Goal: Task Accomplishment & Management: Complete application form

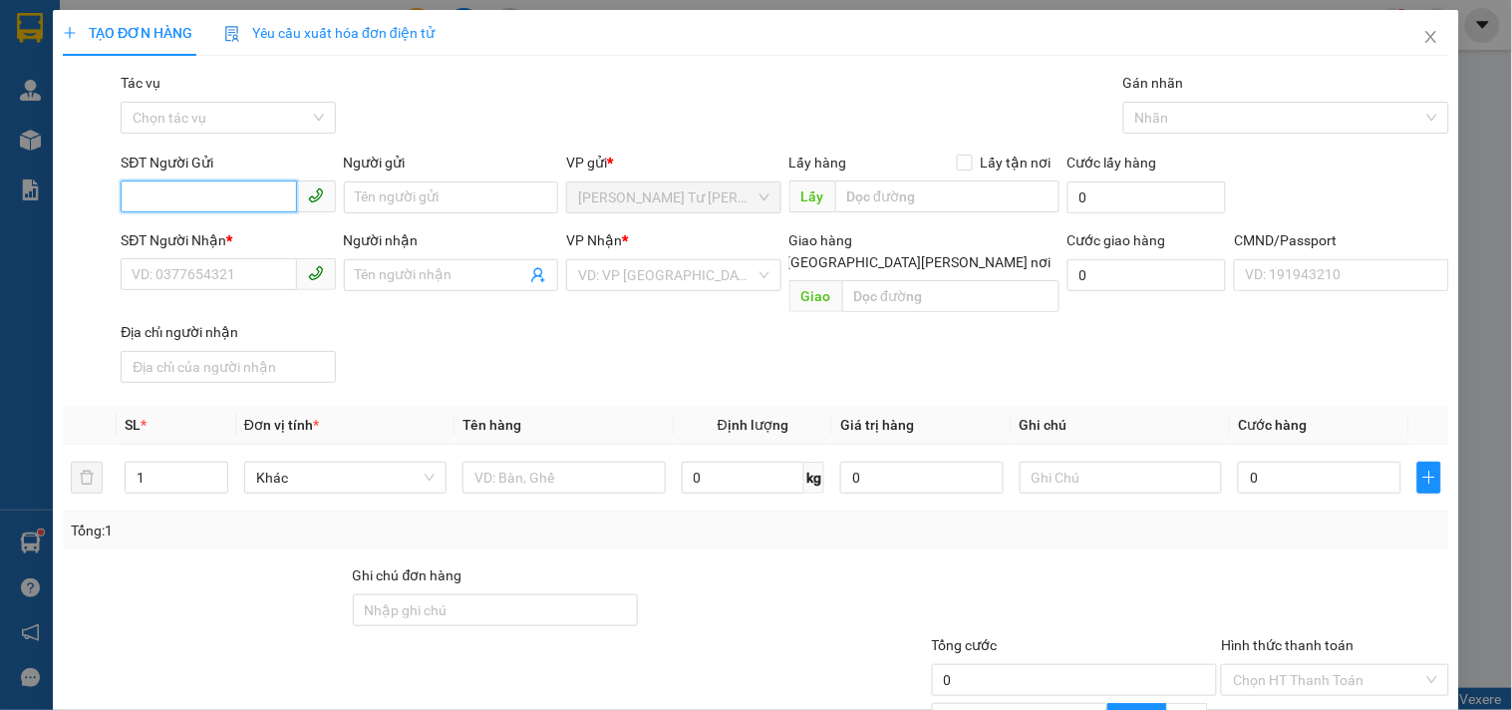
click at [234, 199] on input "SĐT Người Gửi" at bounding box center [208, 196] width 175 height 32
click at [264, 187] on input "SĐT Người Gửi" at bounding box center [208, 196] width 175 height 32
click at [262, 189] on input "SĐT Người Gửi" at bounding box center [208, 196] width 175 height 32
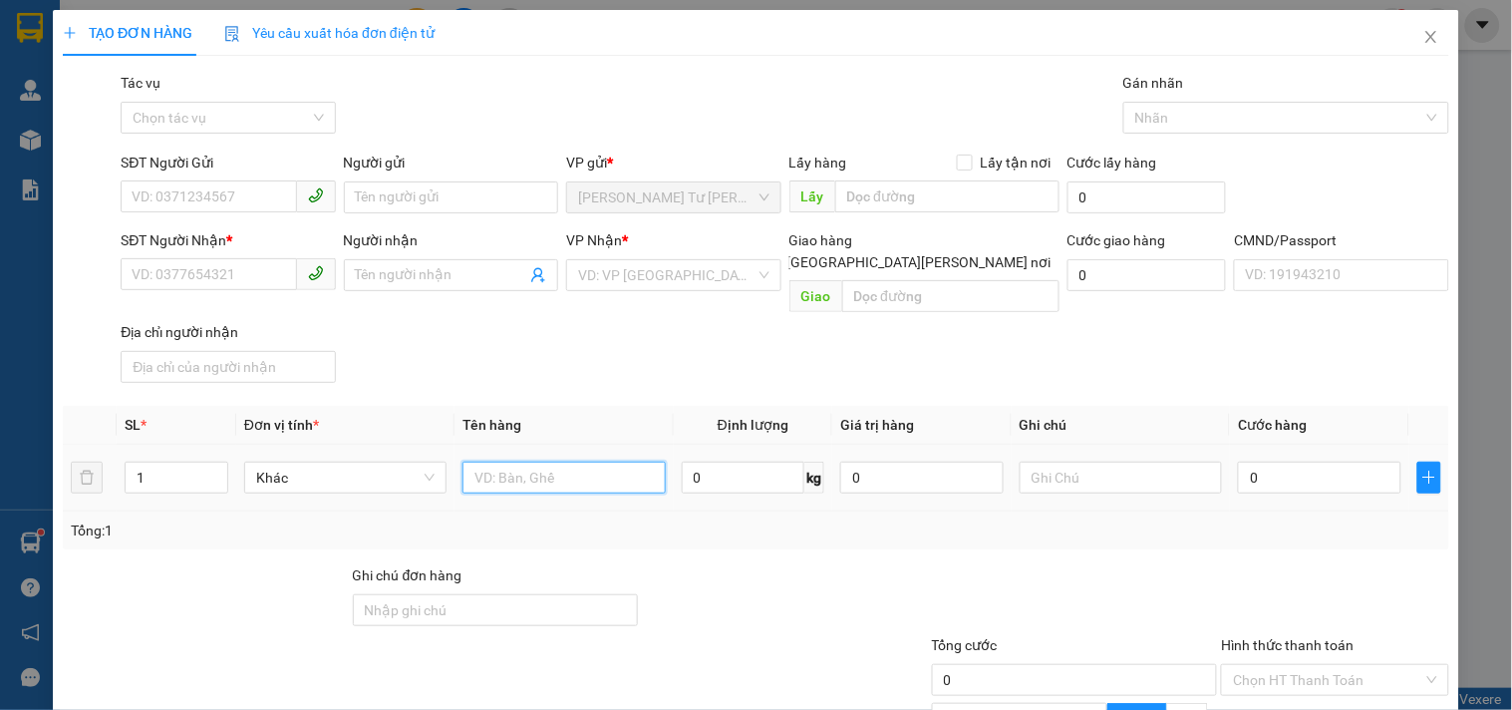
click at [544, 461] on input "text" at bounding box center [563, 477] width 202 height 32
type input "1 t np 11kg_ đa"
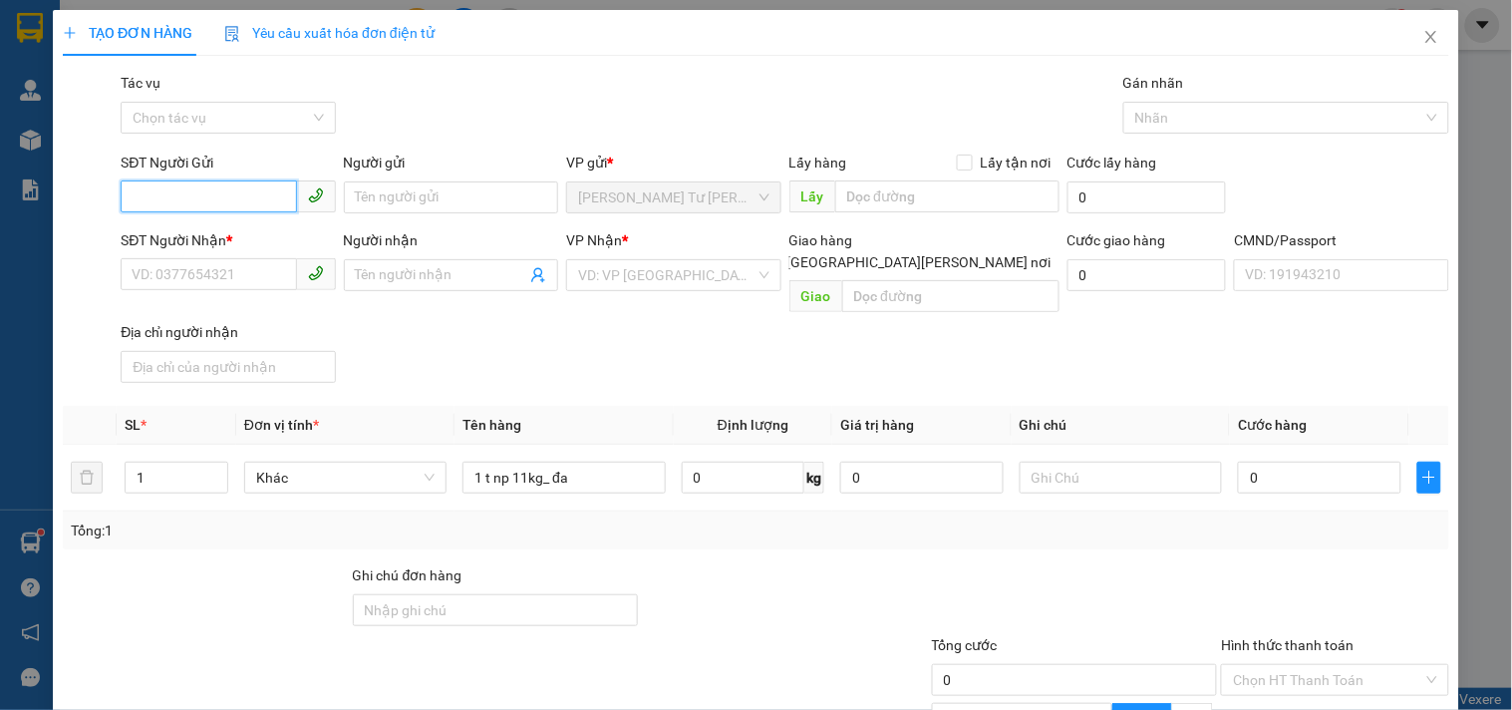
click at [201, 203] on input "SĐT Người Gửi" at bounding box center [208, 196] width 175 height 32
type input "0855883736"
click at [182, 235] on div "0855883736 - [PERSON_NAME]" at bounding box center [230, 237] width 196 height 22
type input "CƯỜNG"
type input "0908163074"
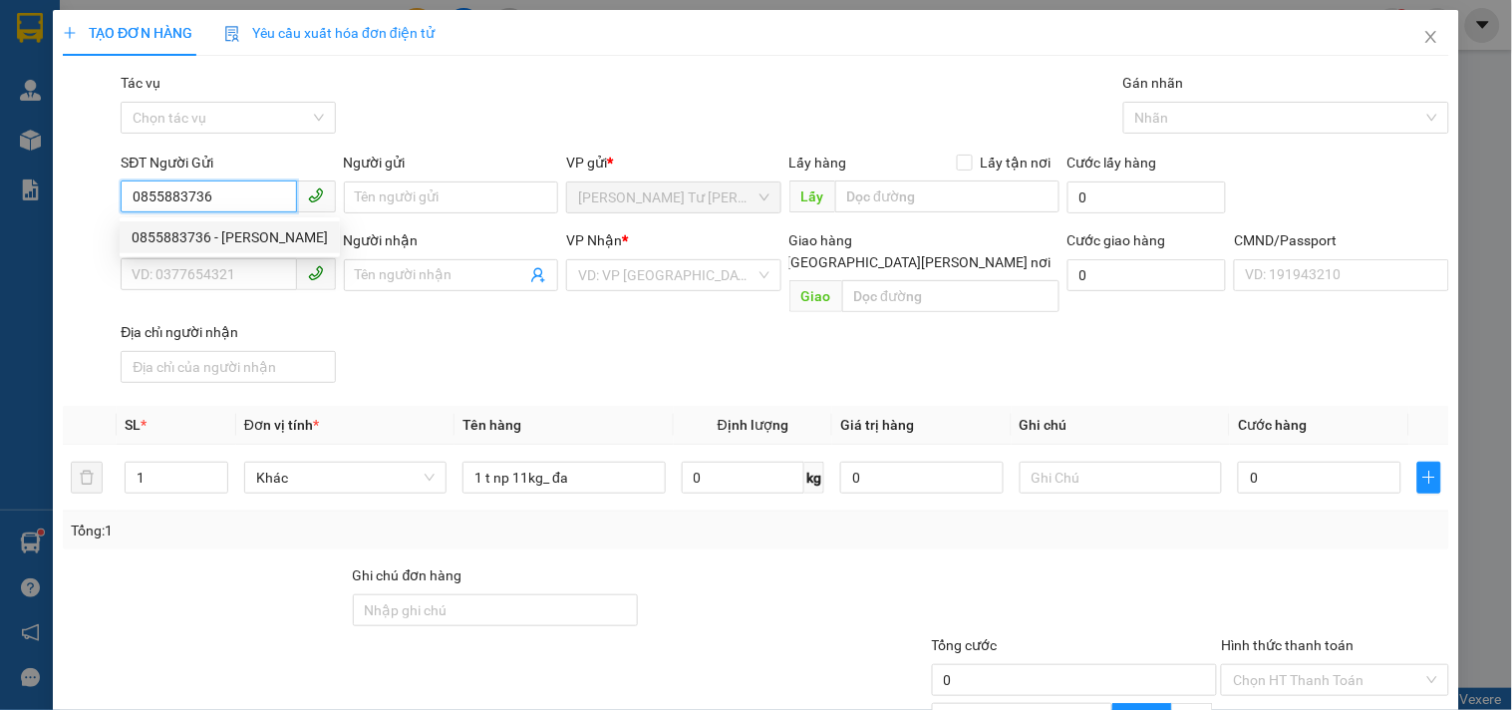
type input "KIỀU"
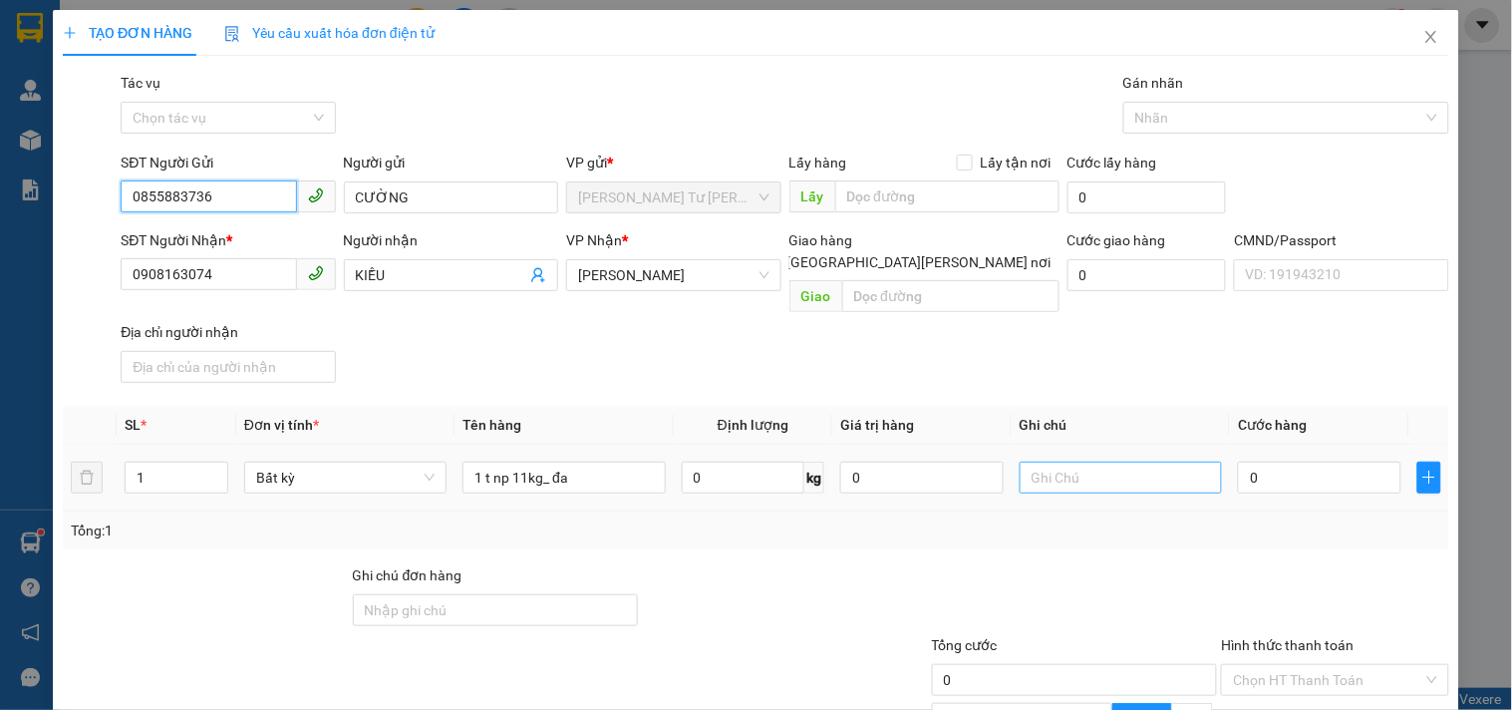
type input "0855883736"
click at [1118, 461] on input "text" at bounding box center [1120, 477] width 202 height 32
type input "13h linh"
click at [1253, 461] on input "0" at bounding box center [1319, 477] width 163 height 32
type input "3"
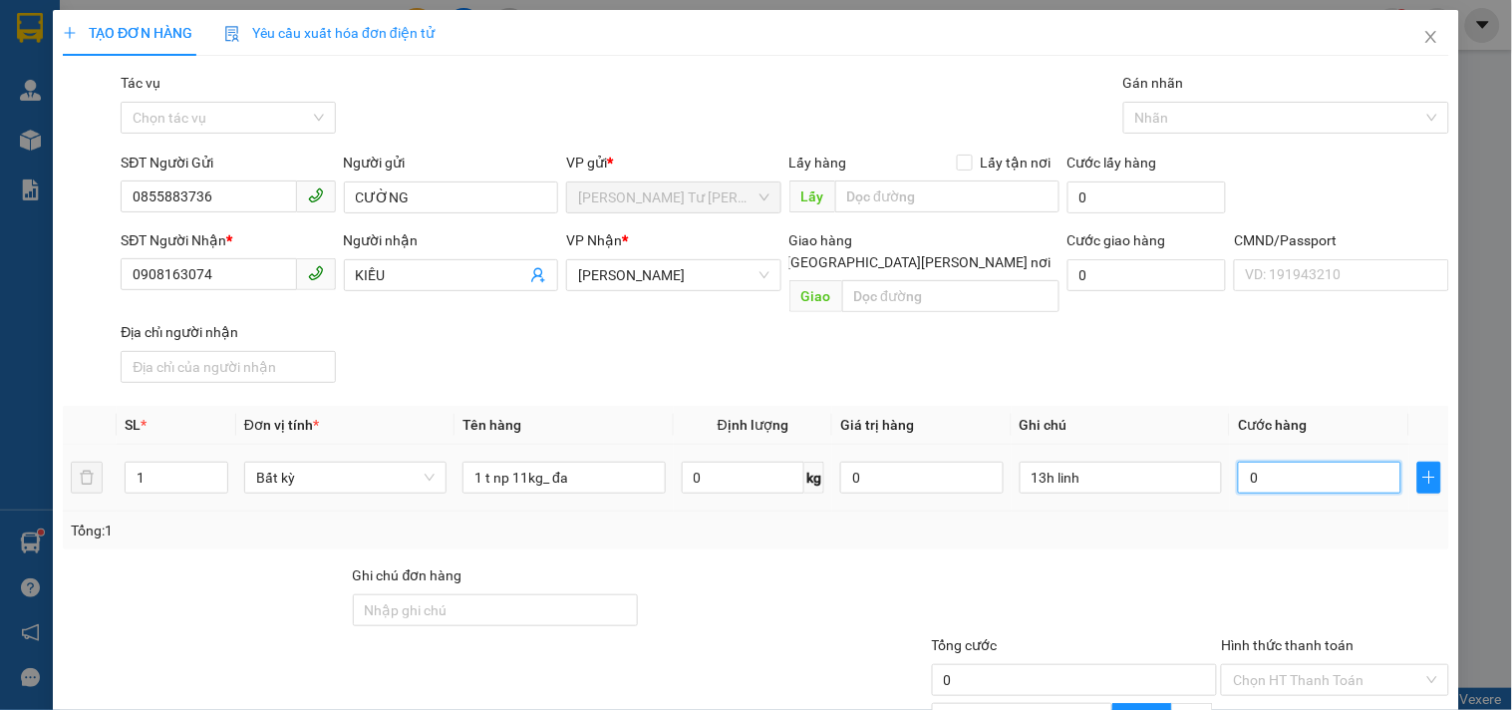
type input "3"
type input "30"
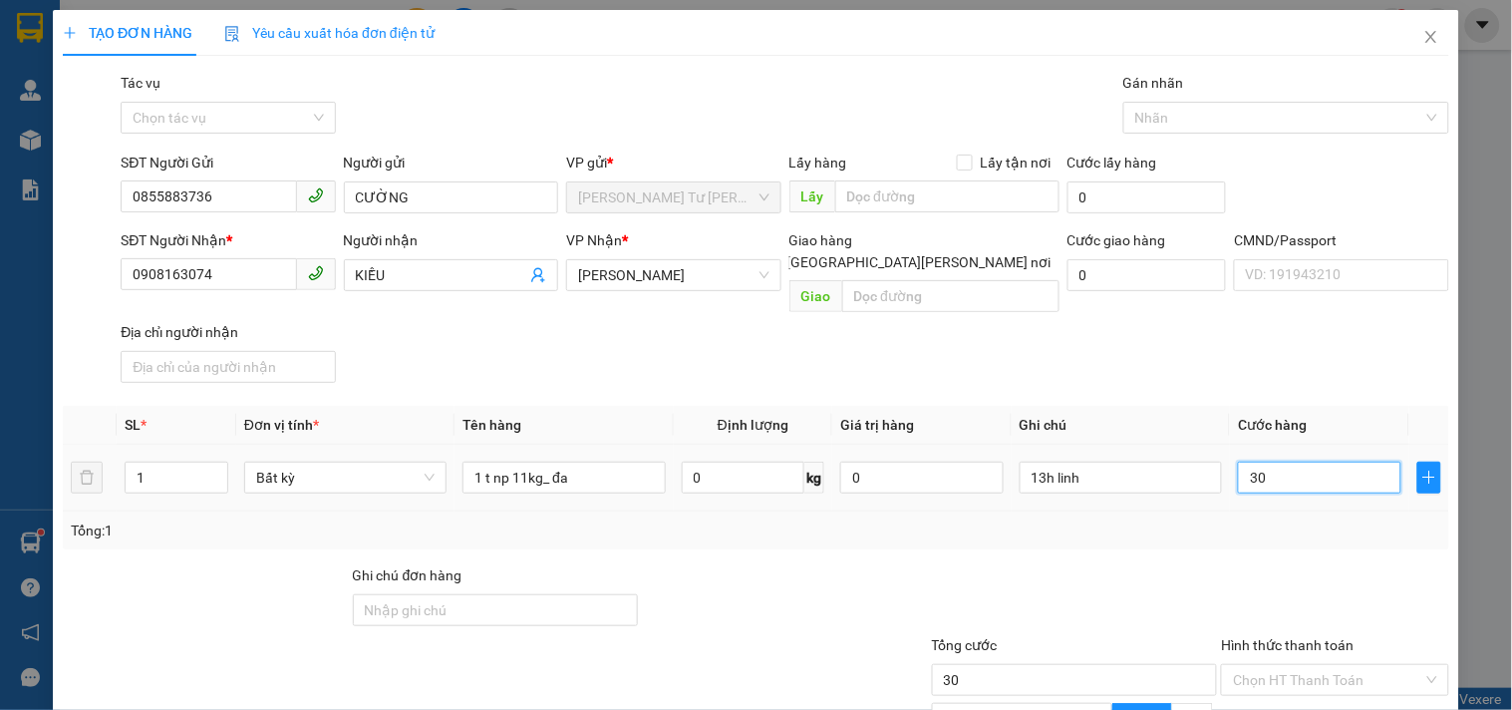
scroll to position [184, 0]
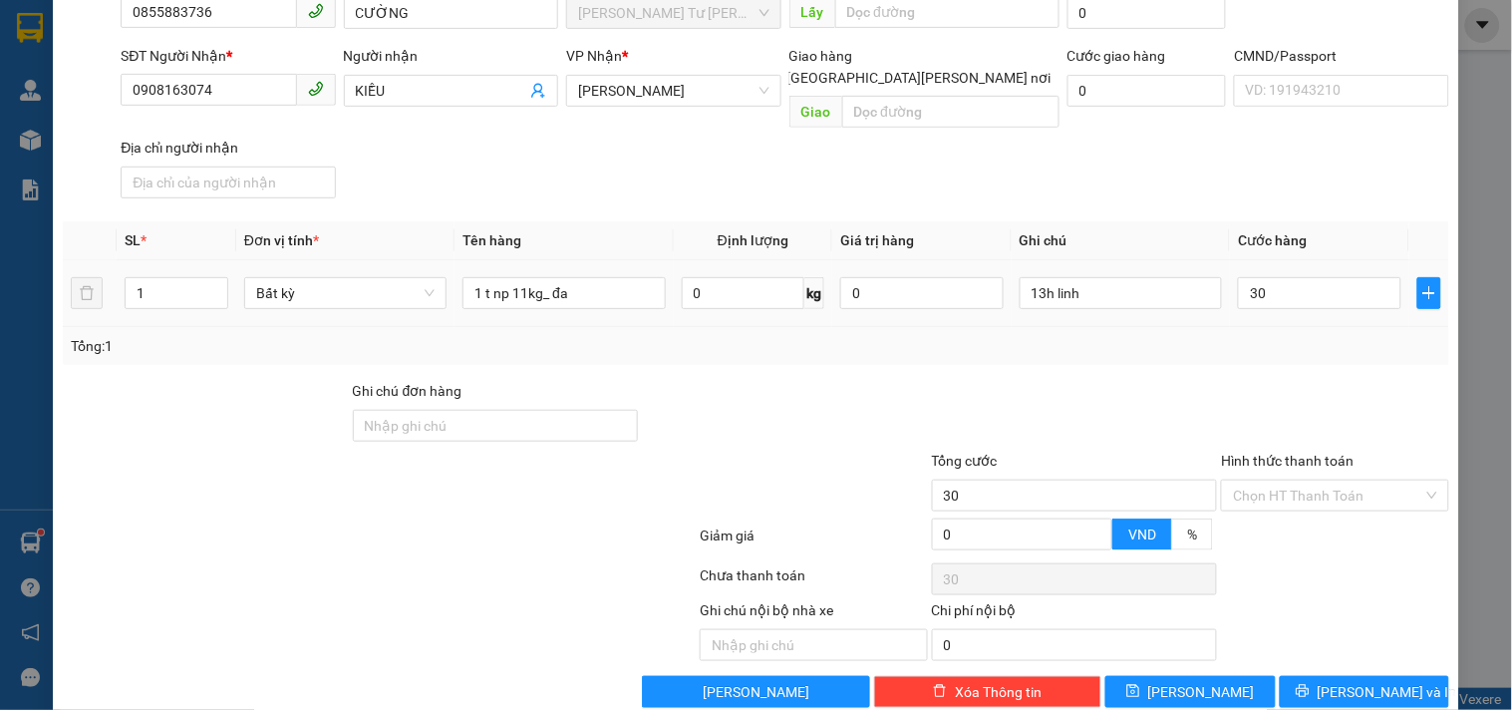
type input "30.000"
click at [1338, 480] on input "Hình thức thanh toán" at bounding box center [1327, 495] width 189 height 30
click at [1299, 503] on div "Tại văn phòng" at bounding box center [1322, 511] width 201 height 22
type input "0"
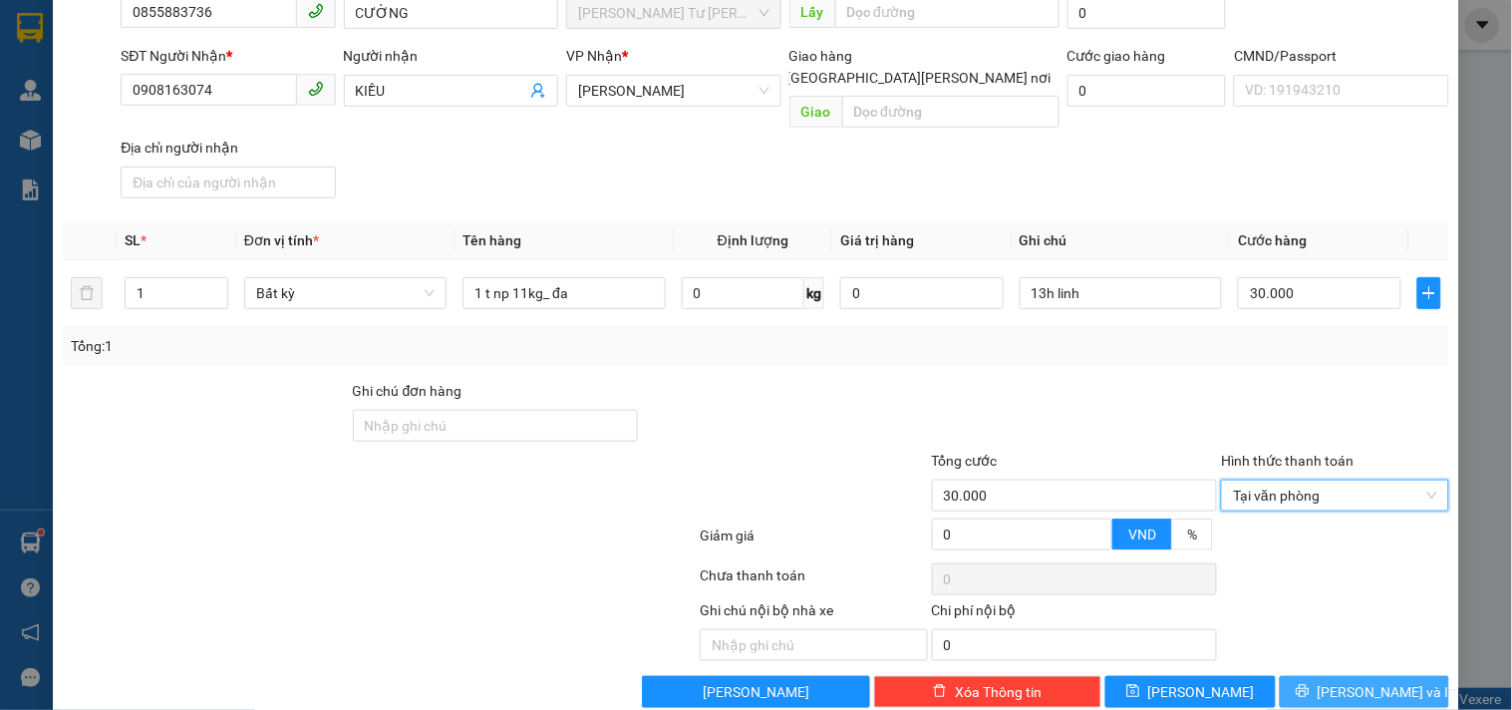
click at [1357, 681] on span "[PERSON_NAME] và In" at bounding box center [1387, 692] width 140 height 22
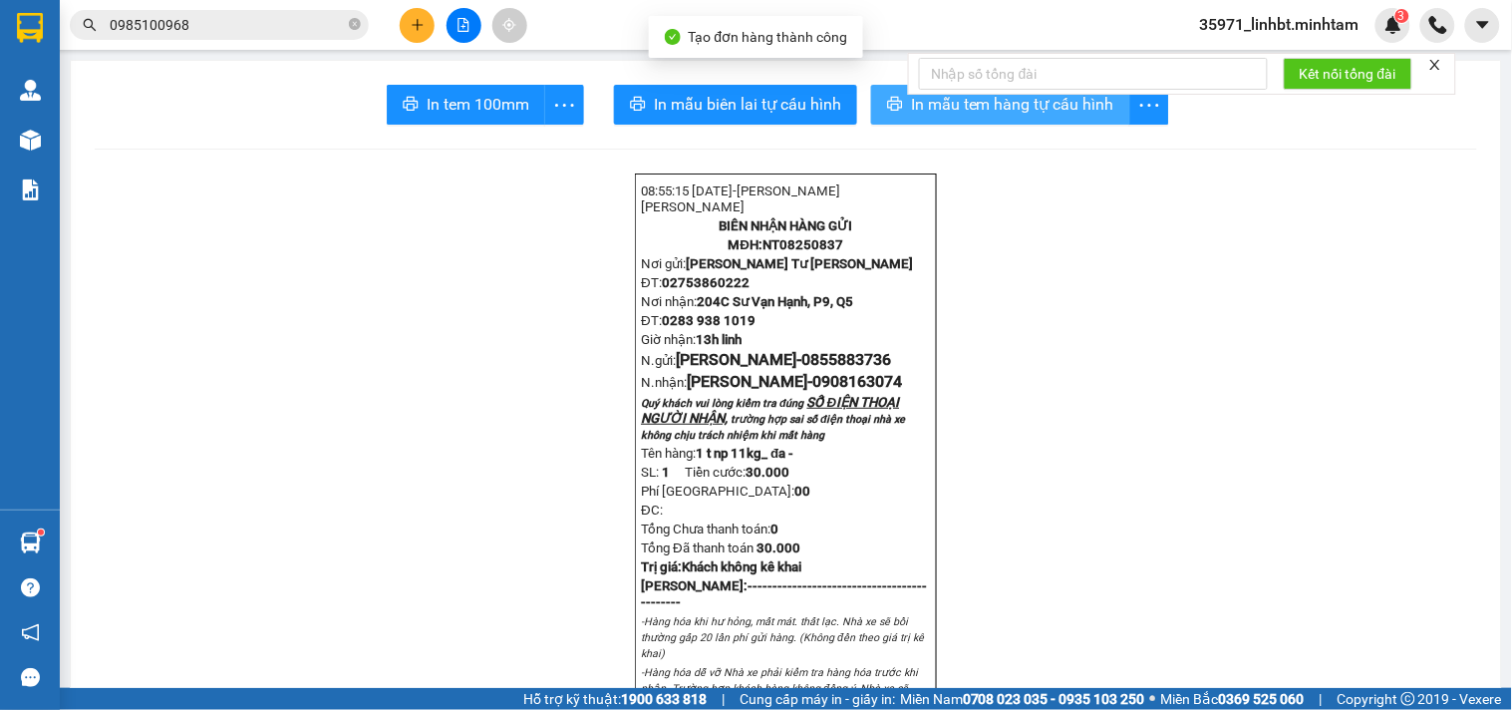
click at [911, 116] on span "In mẫu tem hàng tự cấu hình" at bounding box center [1012, 104] width 203 height 25
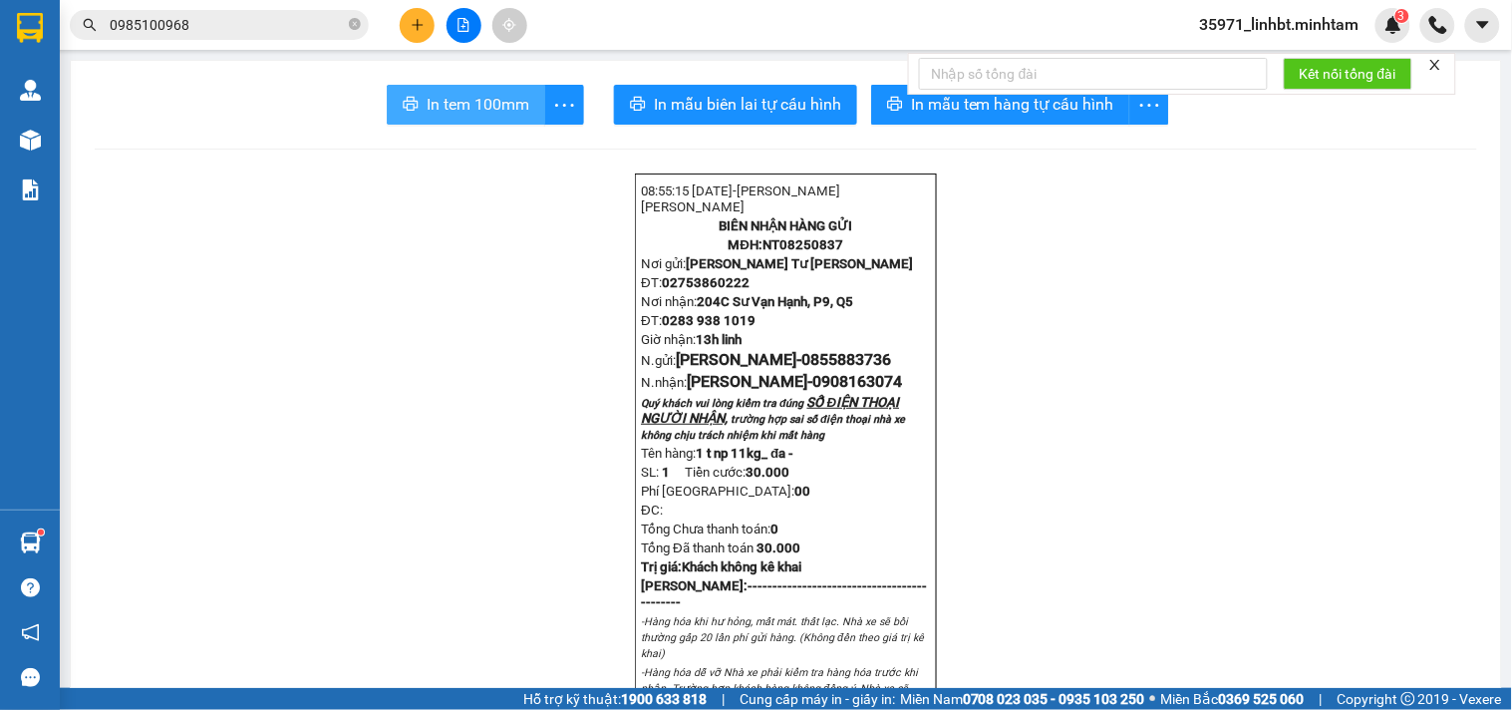
click at [429, 107] on span "In tem 100mm" at bounding box center [478, 104] width 103 height 25
click at [411, 15] on button at bounding box center [417, 25] width 35 height 35
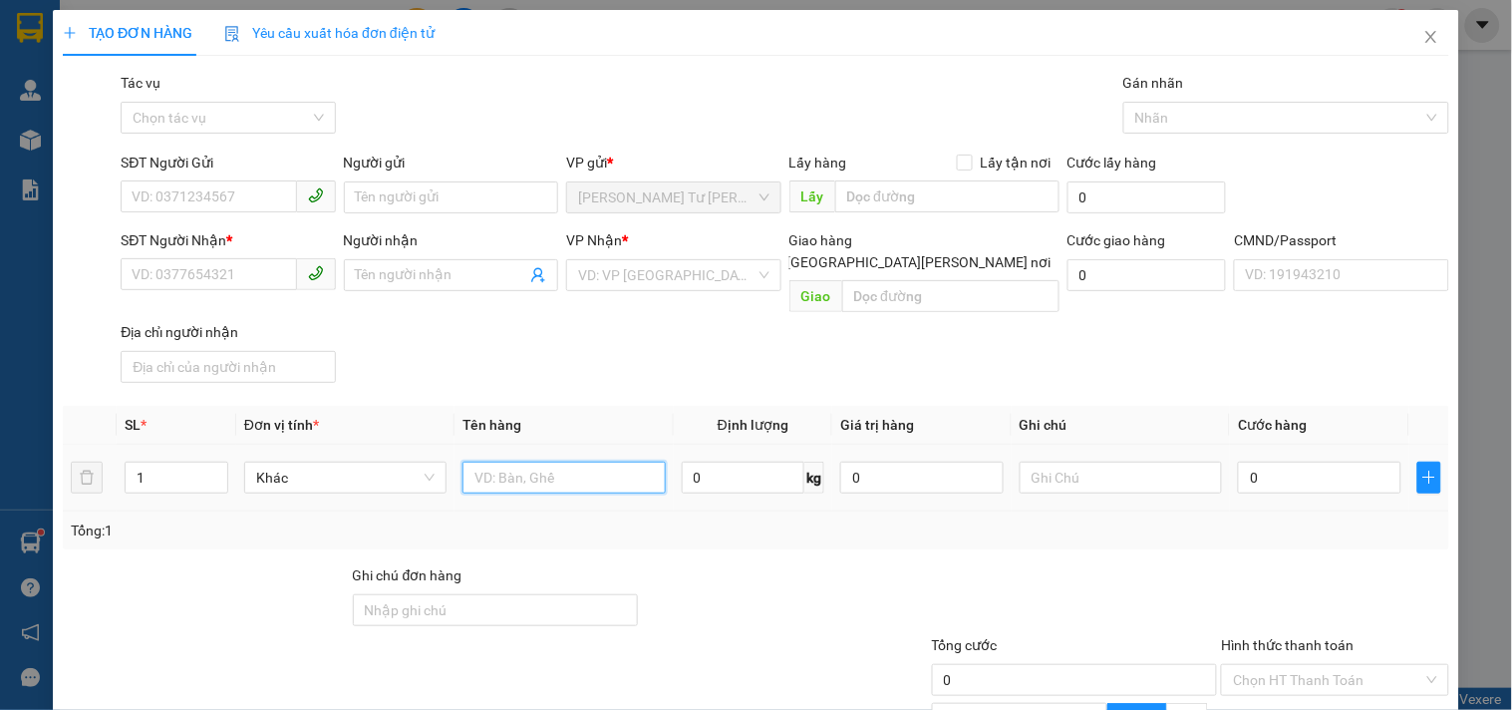
click at [552, 465] on input "text" at bounding box center [563, 477] width 202 height 32
type input "1 k xốp trắng_ đa"
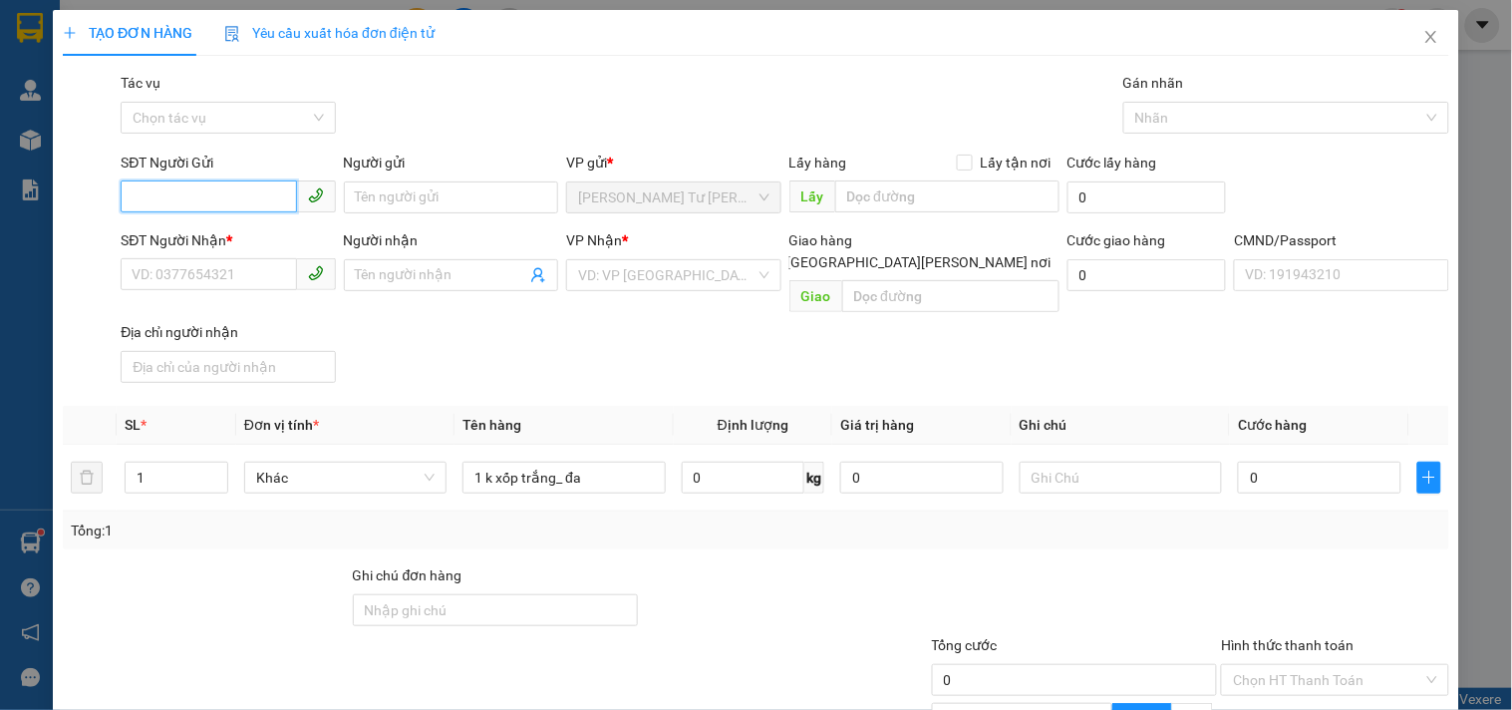
click at [167, 185] on input "SĐT Người Gửi" at bounding box center [208, 196] width 175 height 32
type input "0964275152"
click at [184, 239] on div "0964275152 - THẬT" at bounding box center [226, 237] width 188 height 22
type input "THẬT"
type input "0906632187"
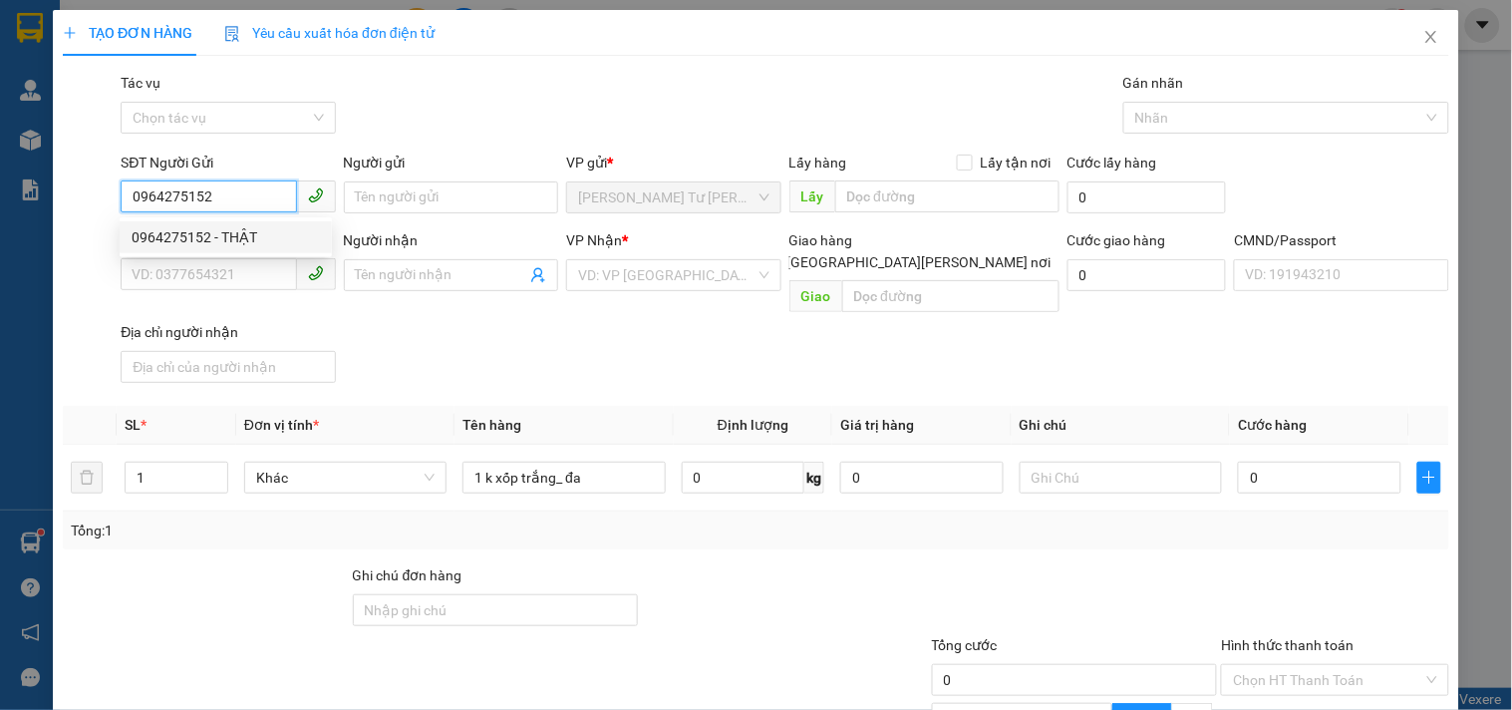
type input "MÀU"
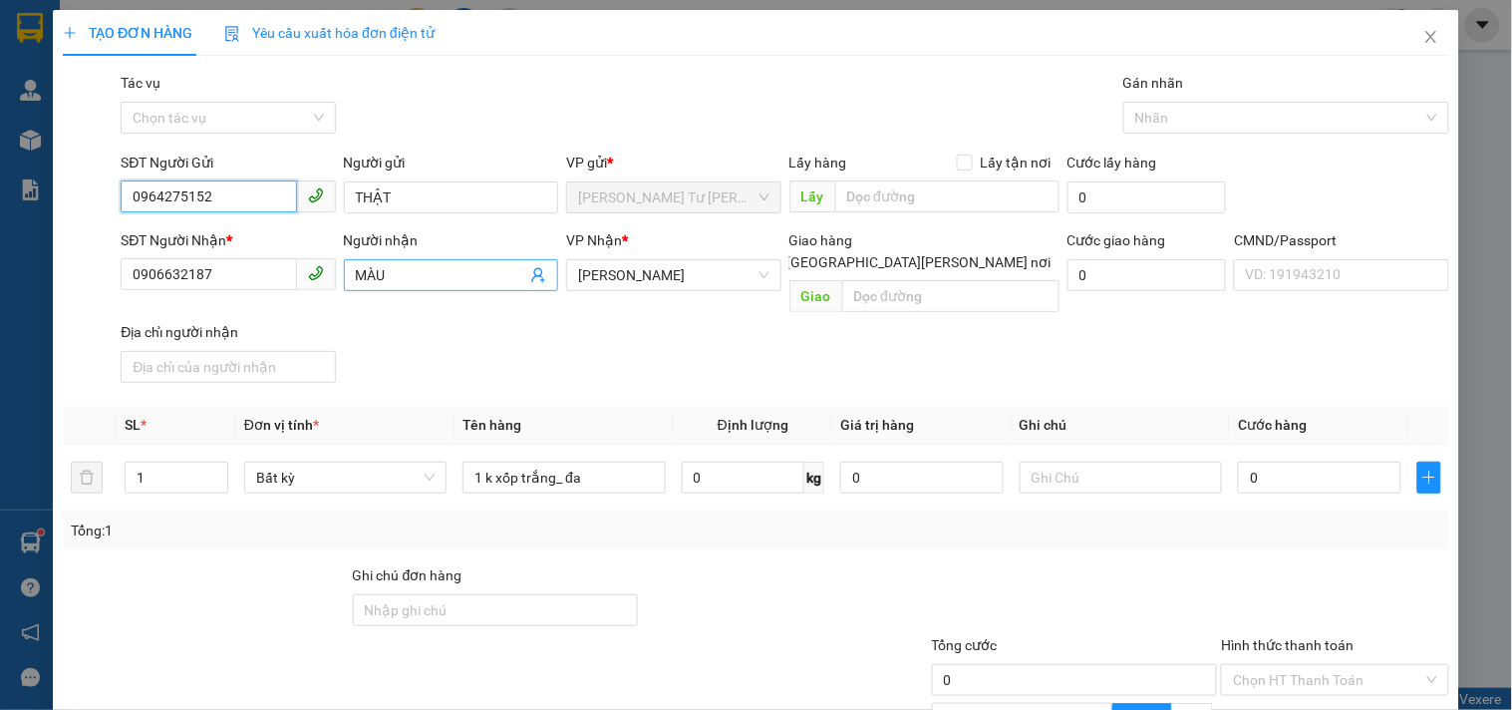
type input "0964275152"
click at [533, 273] on icon "user-add" at bounding box center [537, 275] width 13 height 15
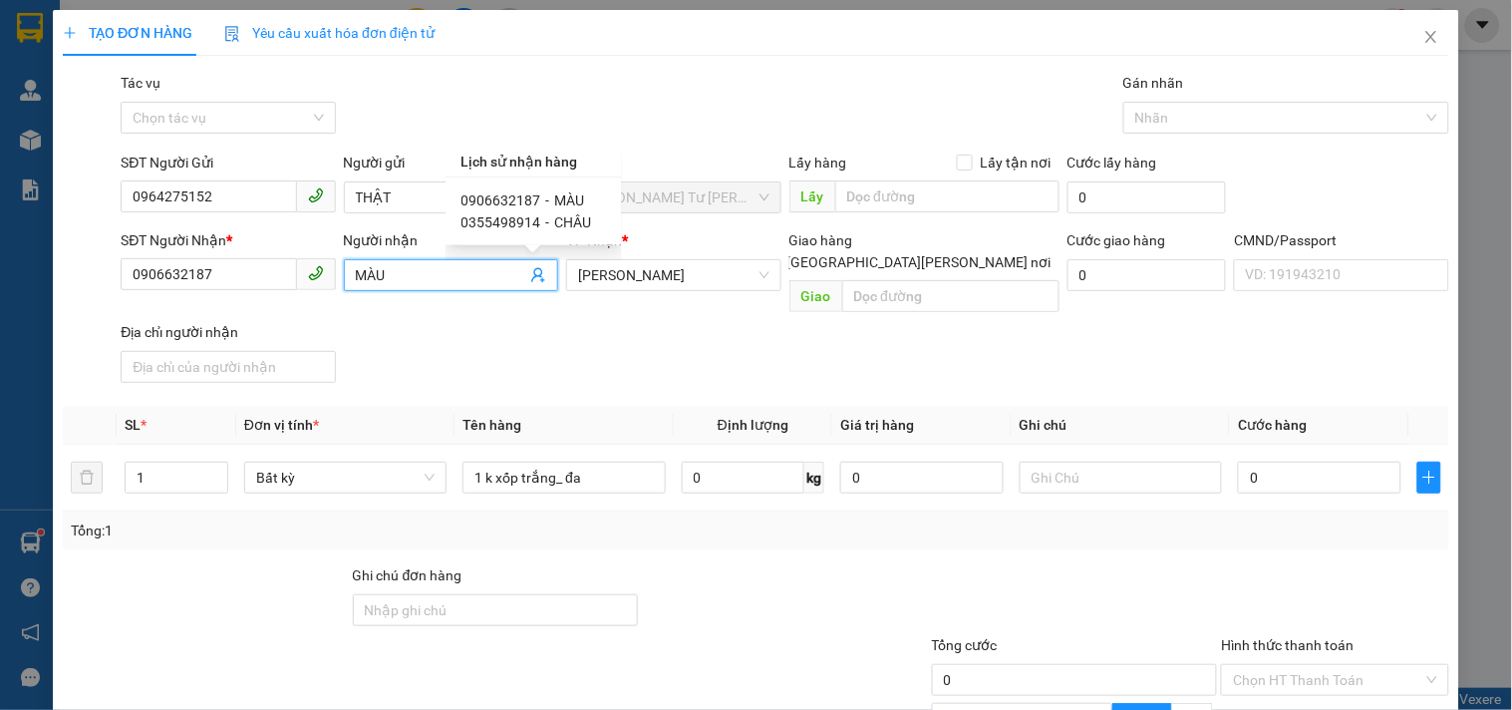
click at [531, 221] on span "0355498914" at bounding box center [501, 222] width 80 height 16
type input "0355498914"
type input "CHÂU"
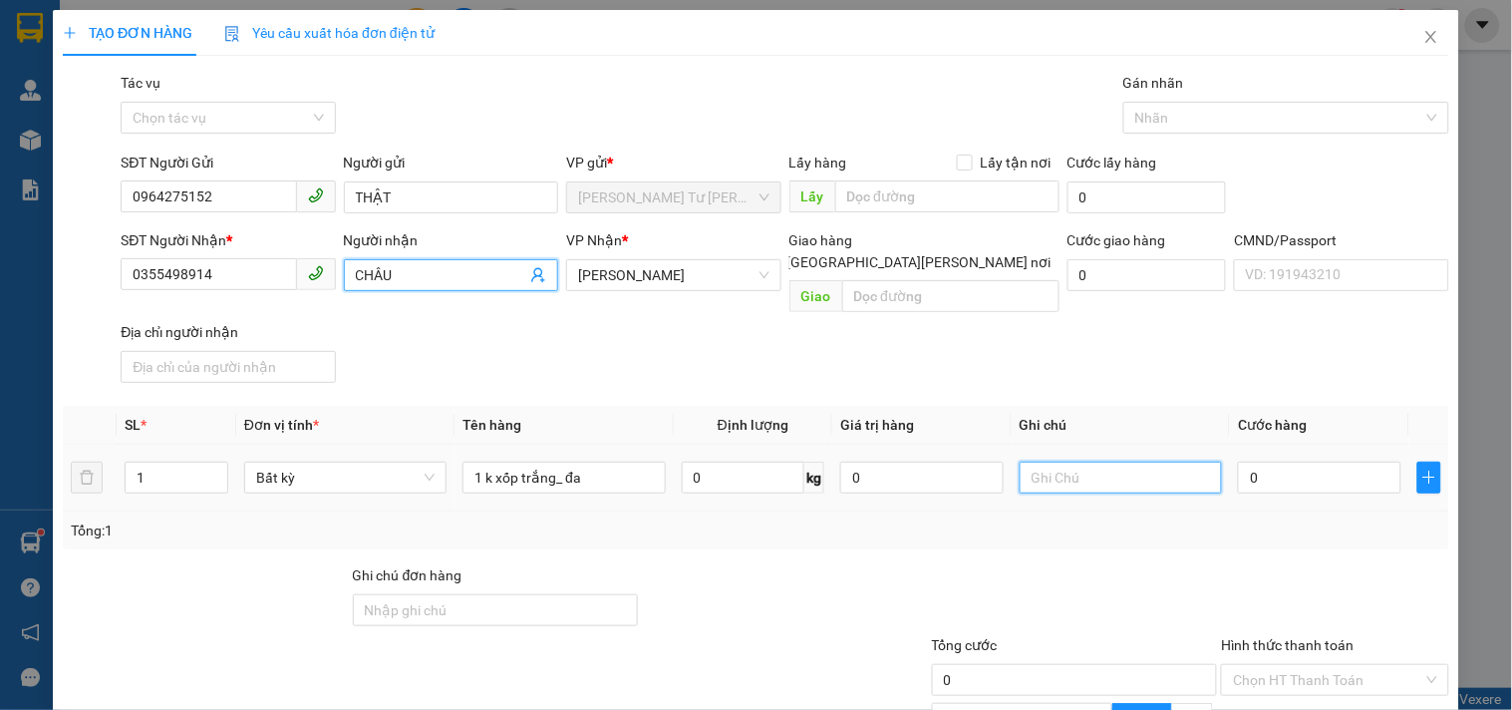
click at [1074, 461] on input "text" at bounding box center [1120, 477] width 202 height 32
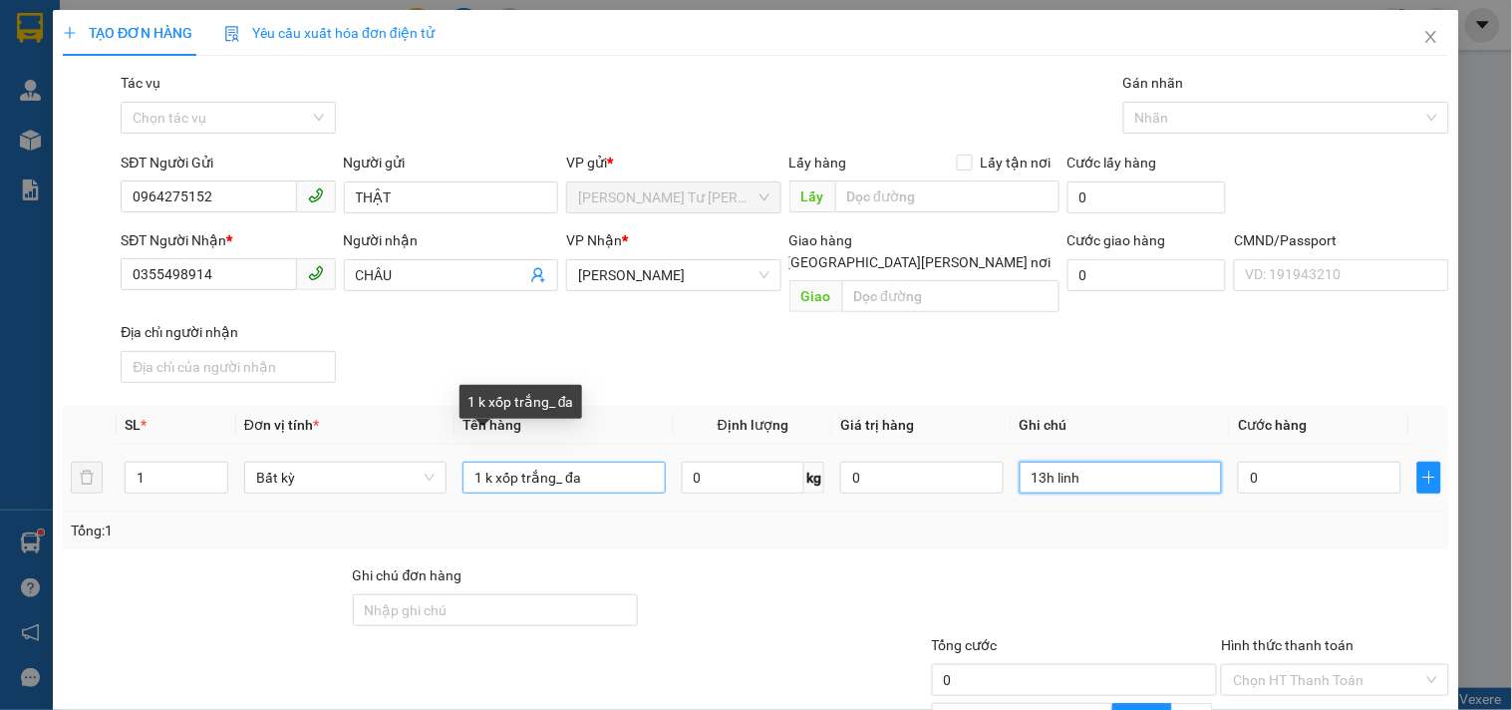
type input "13h linh"
click at [552, 463] on input "1 k xốp trắng_ đa" at bounding box center [563, 477] width 202 height 32
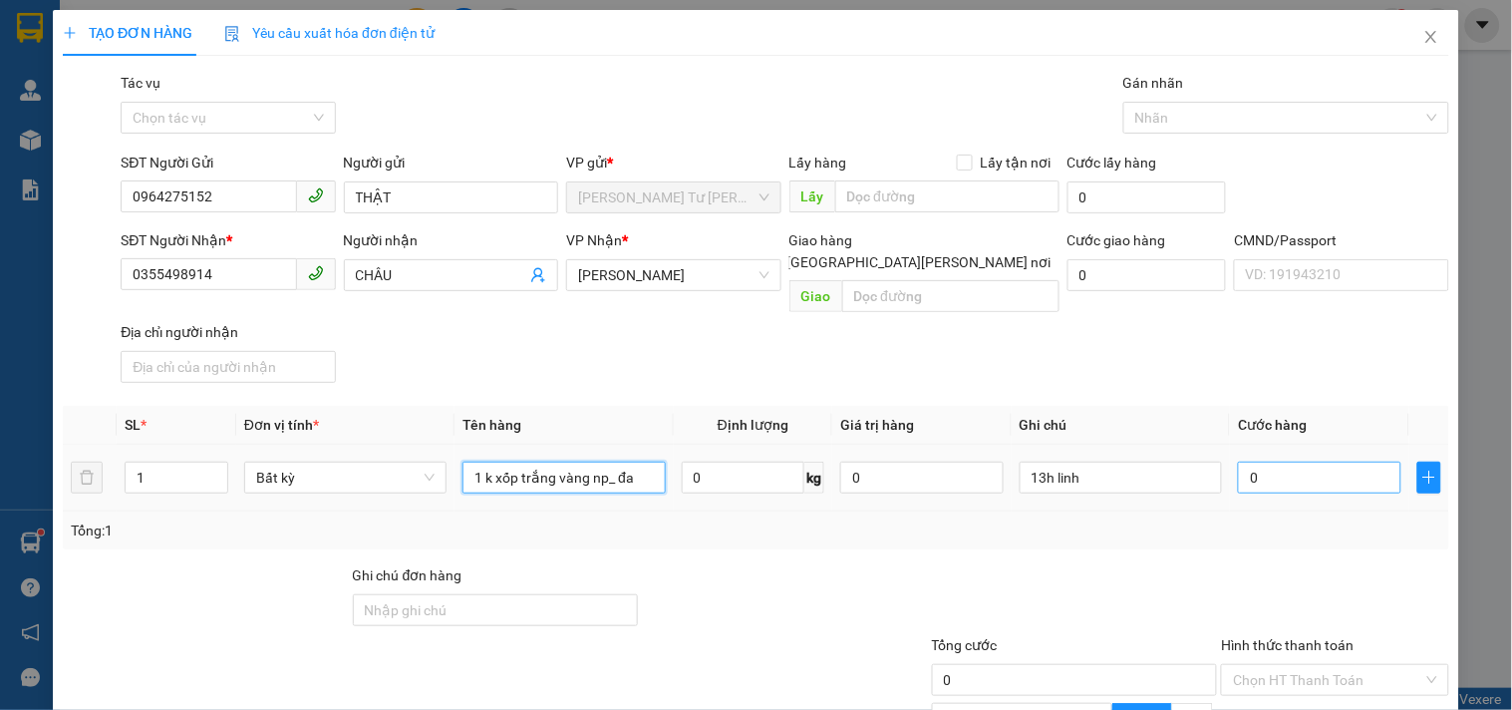
type input "1 k xốp trắng vàng np_ đa"
click at [1309, 463] on input "0" at bounding box center [1319, 477] width 163 height 32
type input "2"
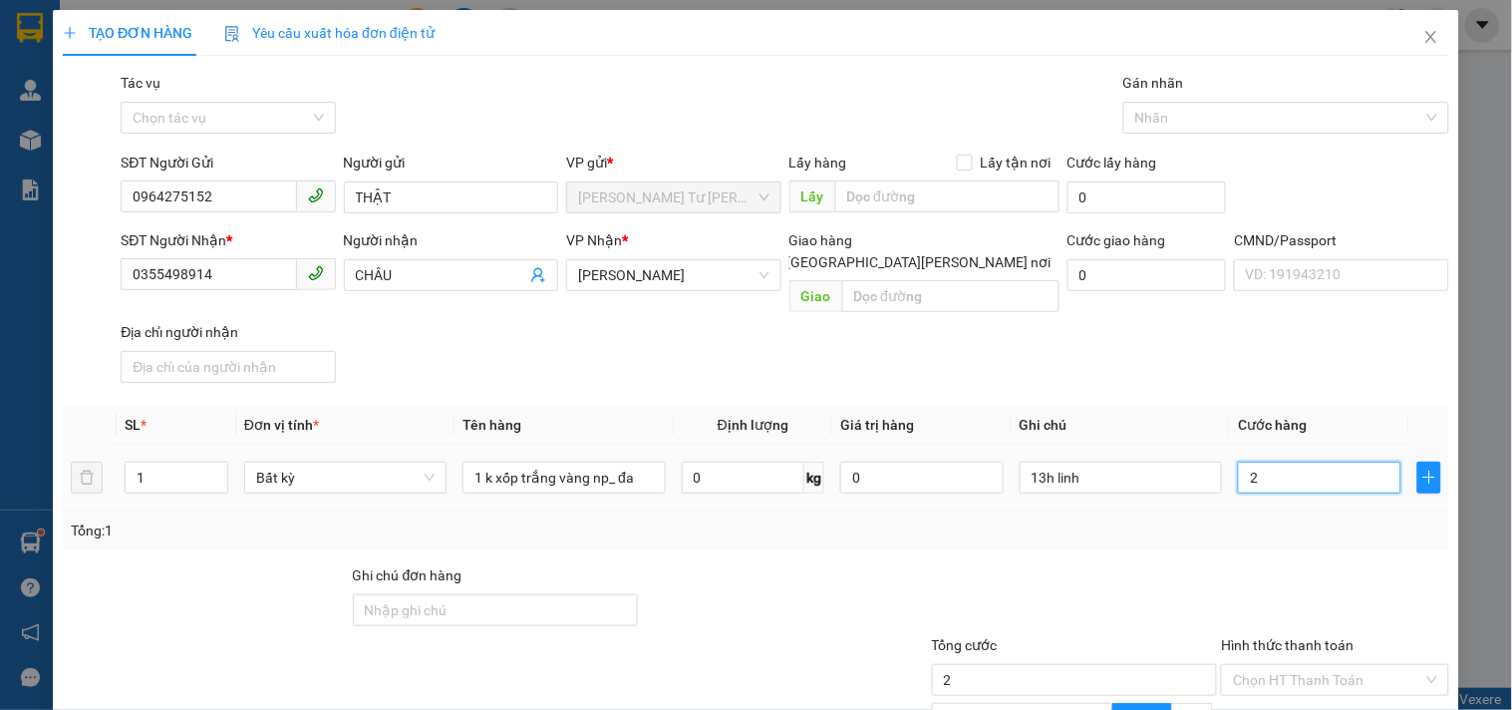
type input "20"
type input "20.000"
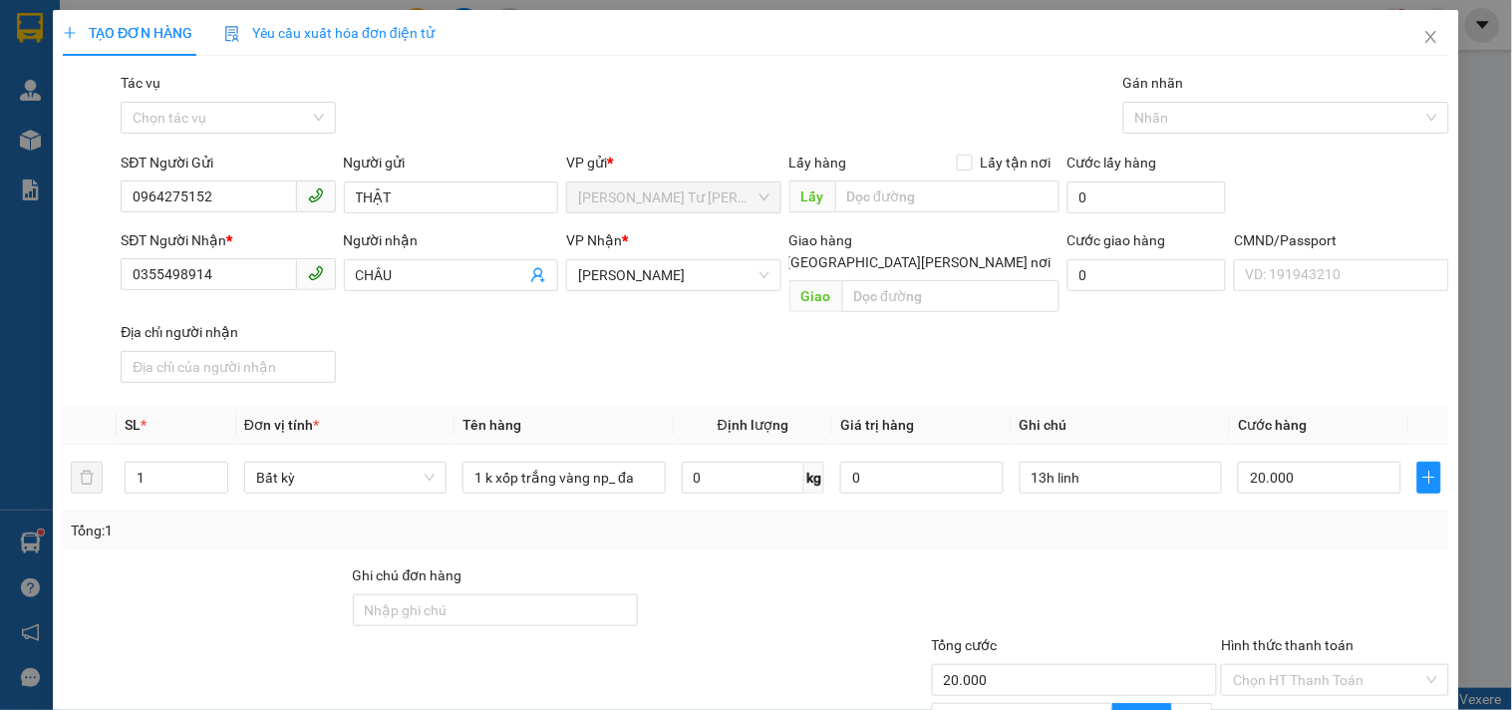
click at [1219, 523] on div "Tổng: 1" at bounding box center [756, 530] width 1386 height 38
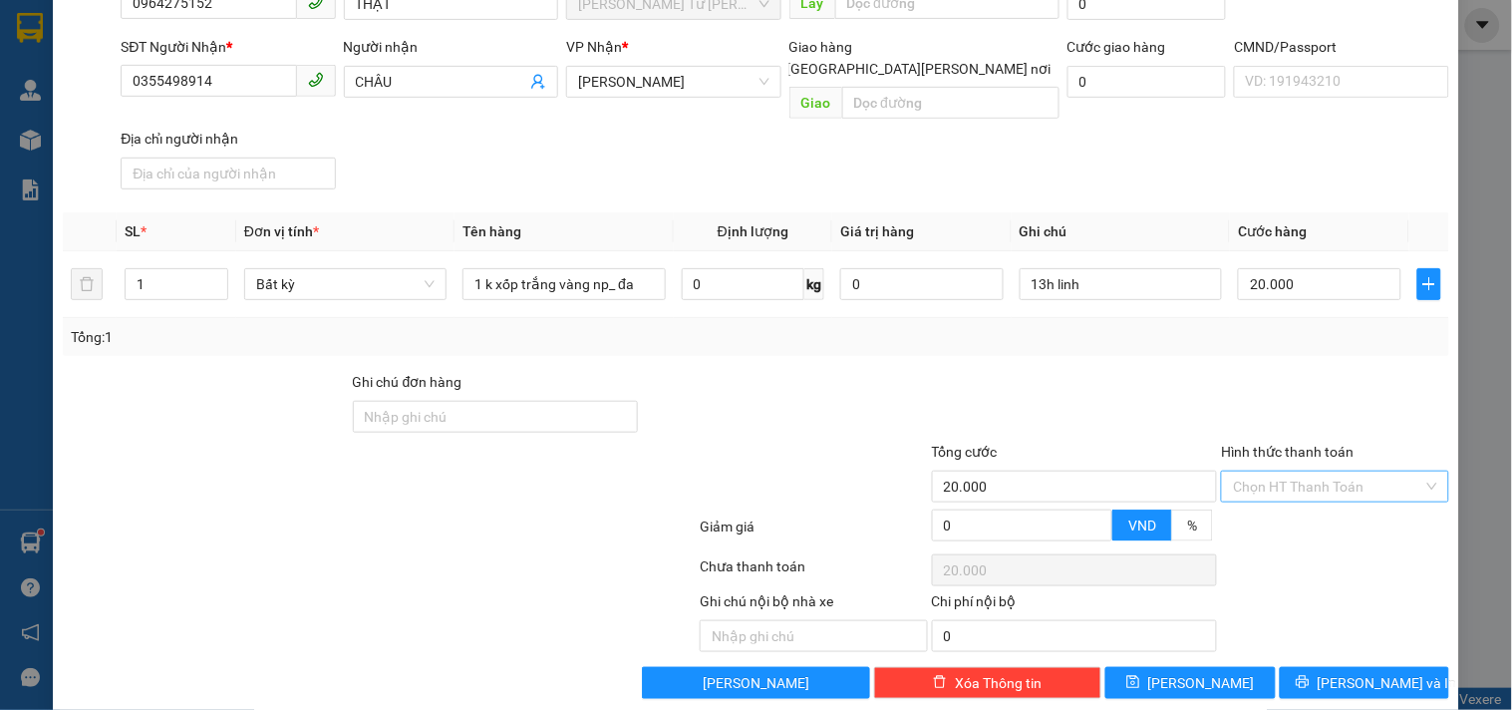
click at [1362, 471] on input "Hình thức thanh toán" at bounding box center [1327, 486] width 189 height 30
click at [1316, 502] on div "Tại văn phòng" at bounding box center [1322, 501] width 201 height 22
type input "0"
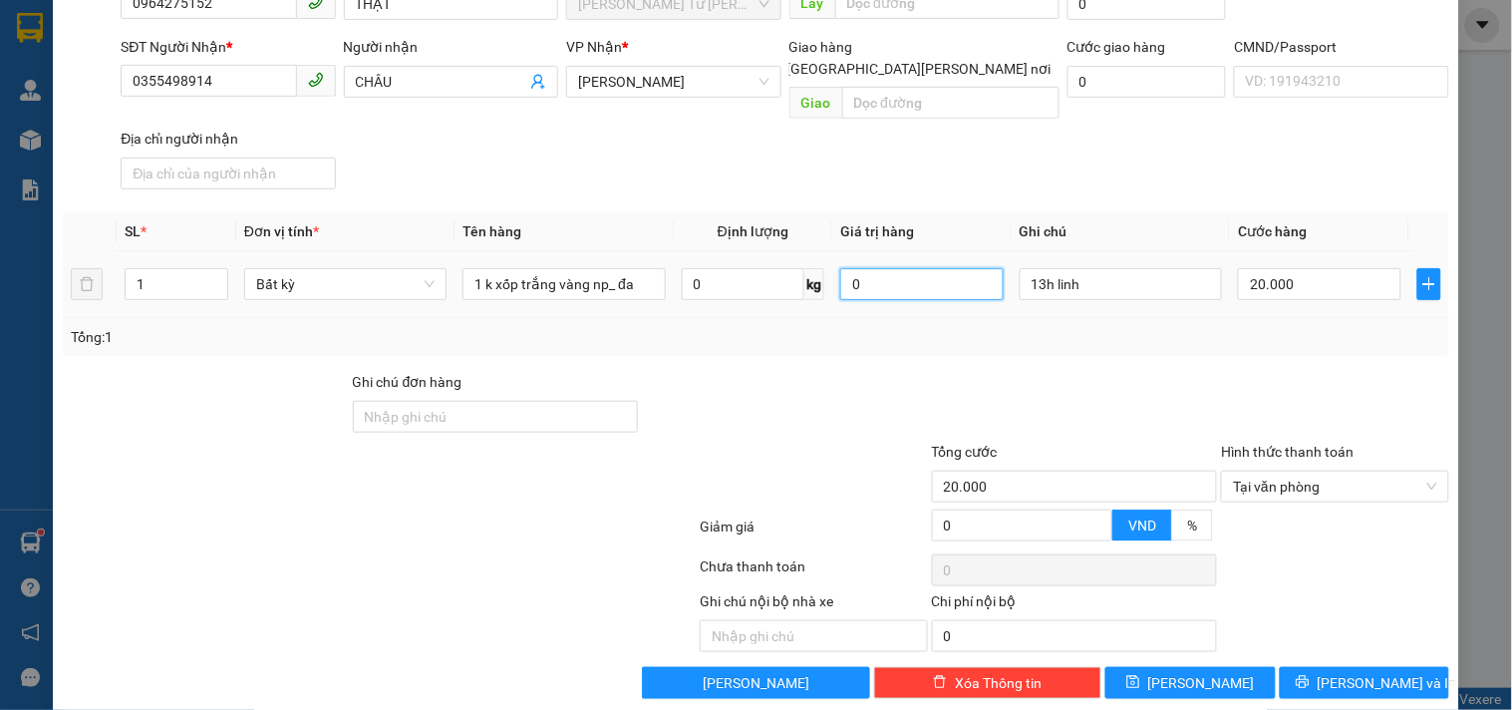
click at [953, 272] on input "0" at bounding box center [921, 284] width 163 height 32
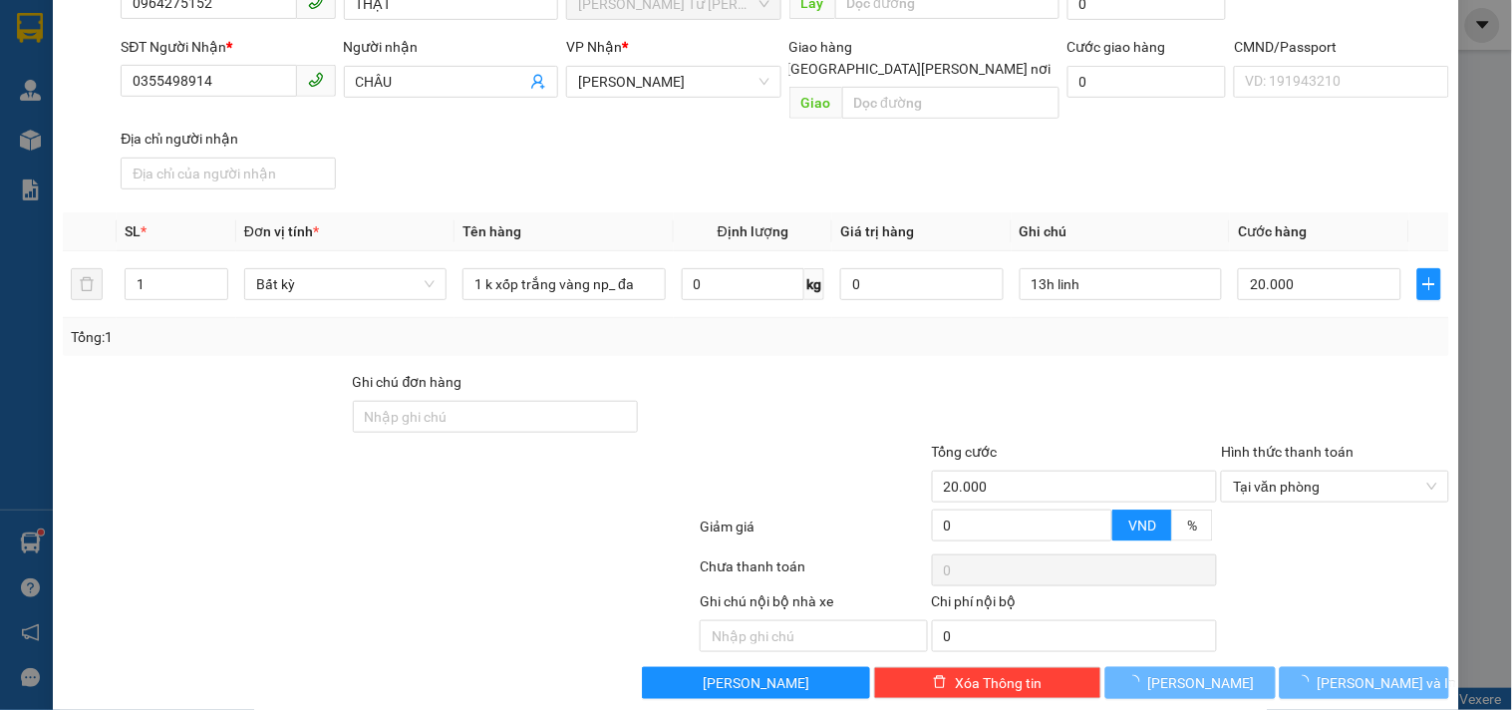
click at [940, 371] on div at bounding box center [1075, 406] width 290 height 70
type input "0"
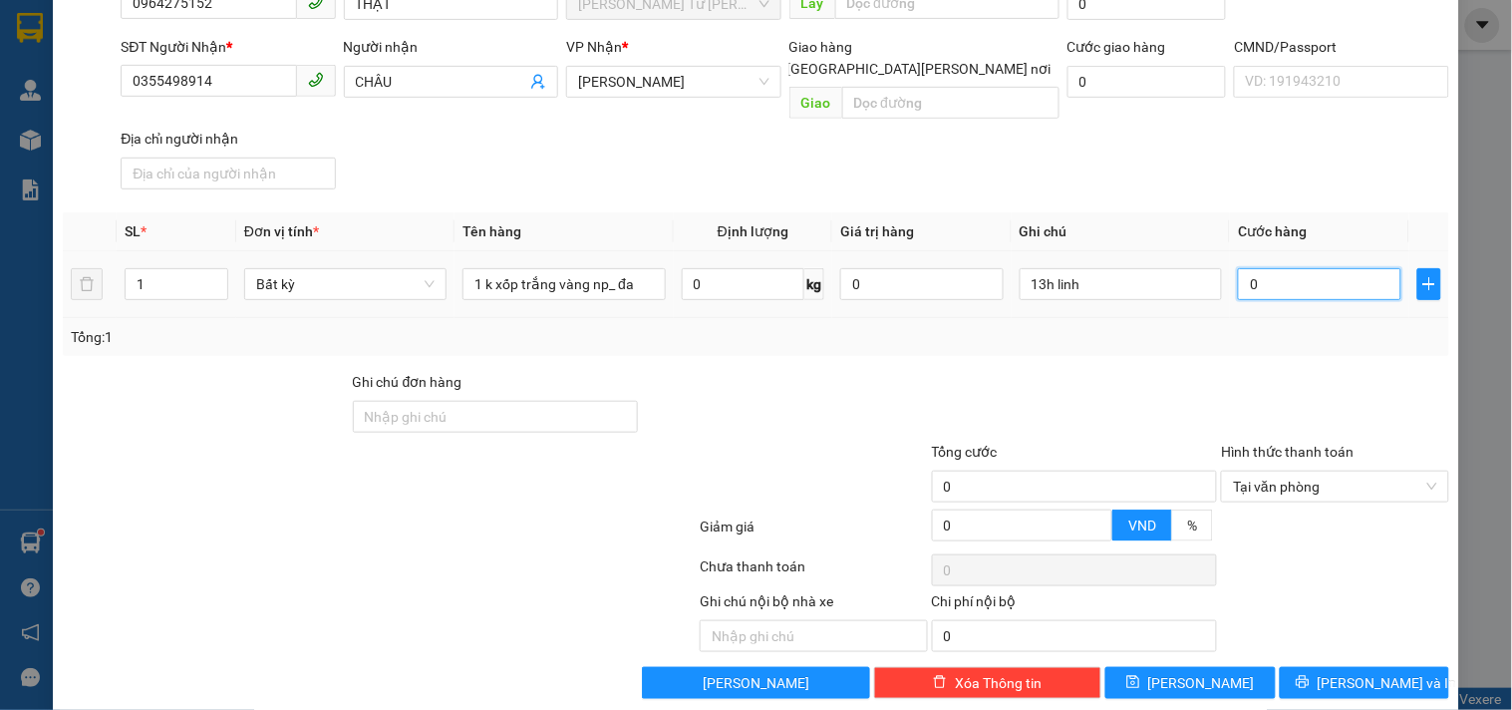
click at [1298, 268] on input "0" at bounding box center [1319, 284] width 163 height 32
type input "2"
type input "20"
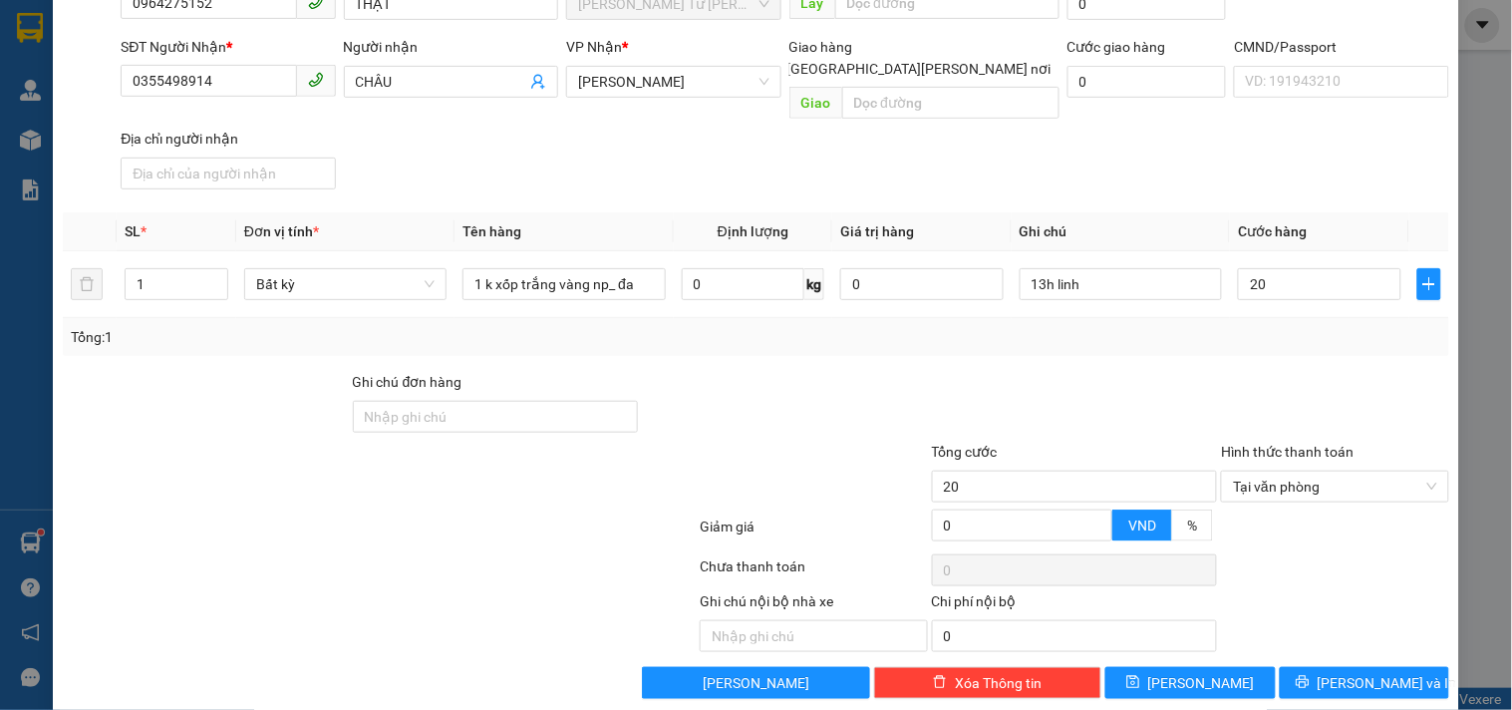
type input "20.000"
click at [1174, 343] on div "Transit Pickup Surcharge Ids Transit Deliver Surcharge Ids Transit Deliver Surc…" at bounding box center [756, 288] width 1386 height 820
click at [1341, 672] on span "[PERSON_NAME] và In" at bounding box center [1387, 683] width 140 height 22
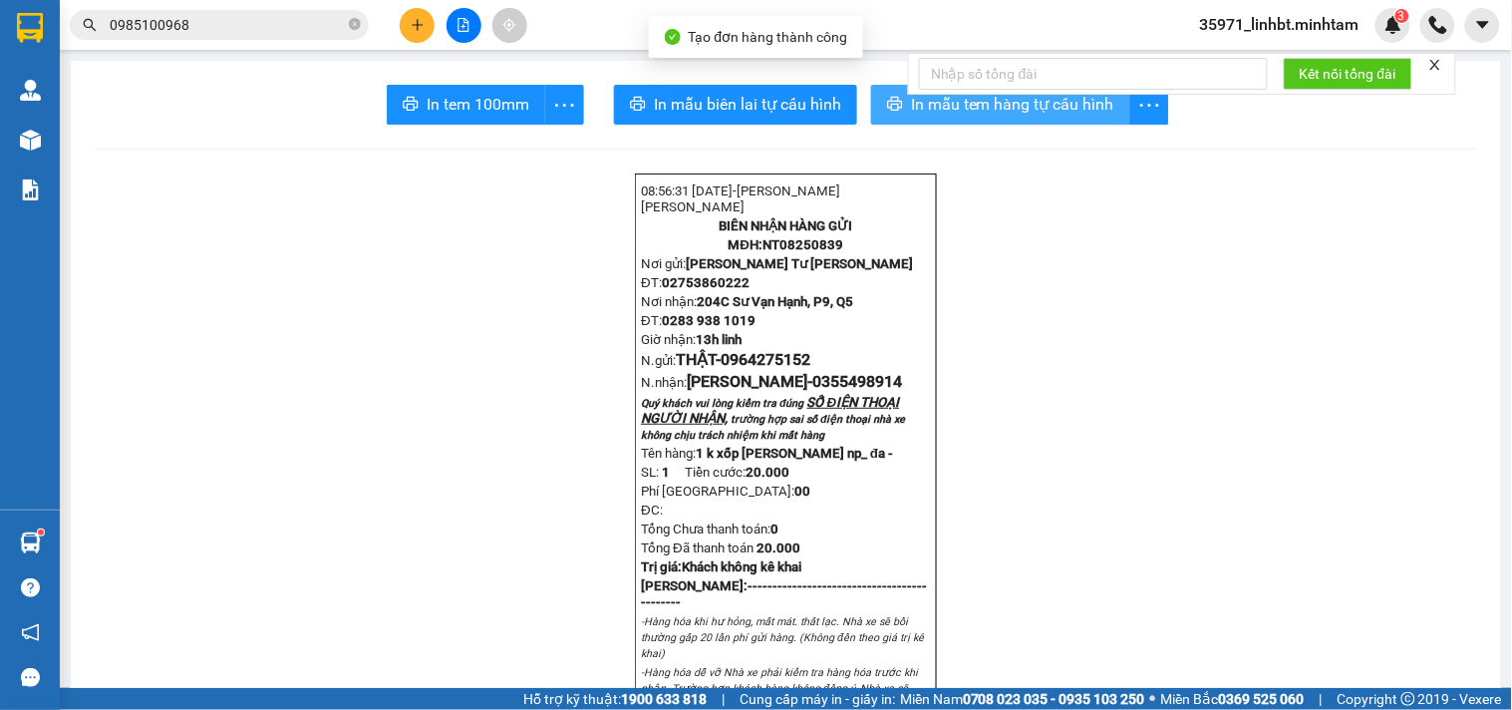
click at [873, 91] on button "In mẫu tem hàng tự cấu hình" at bounding box center [1000, 105] width 259 height 40
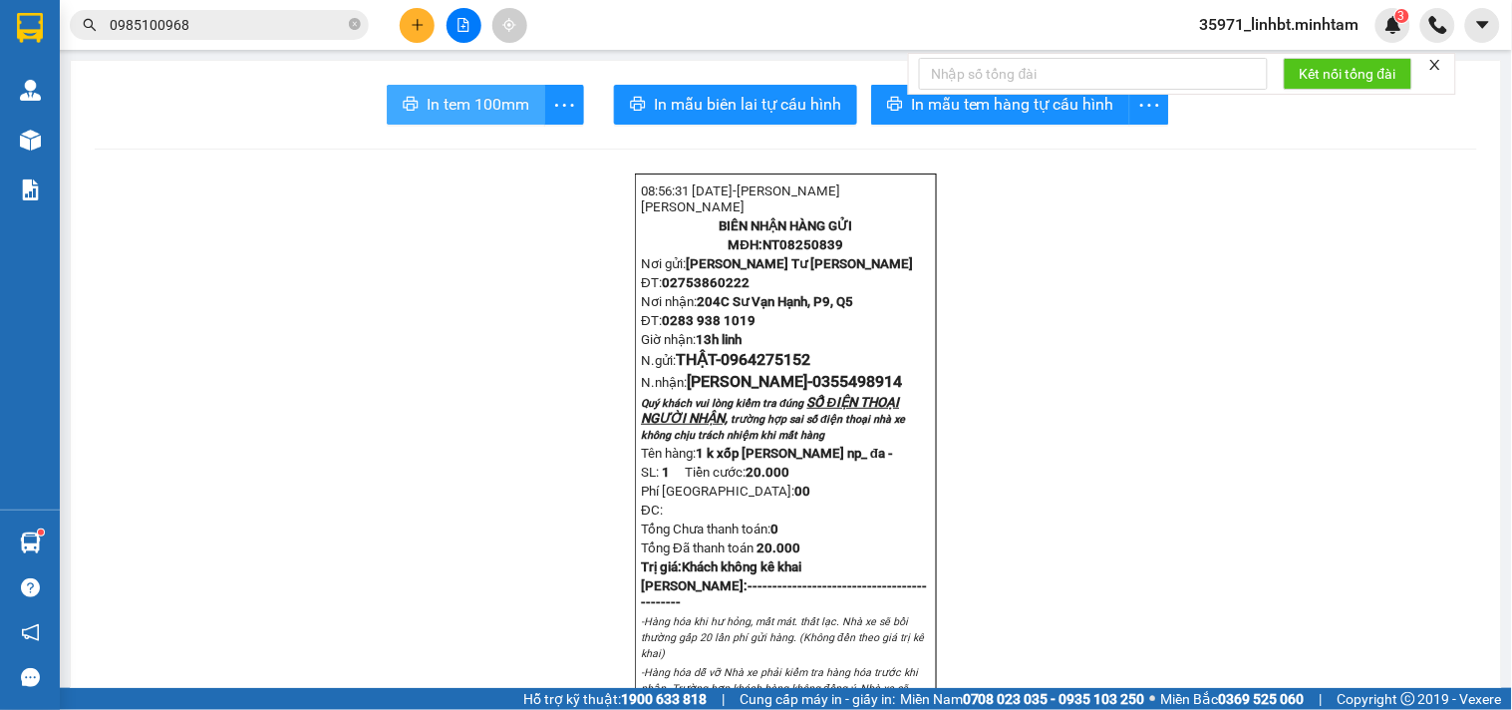
click at [434, 104] on span "In tem 100mm" at bounding box center [478, 104] width 103 height 25
click at [419, 20] on icon "plus" at bounding box center [418, 25] width 14 height 14
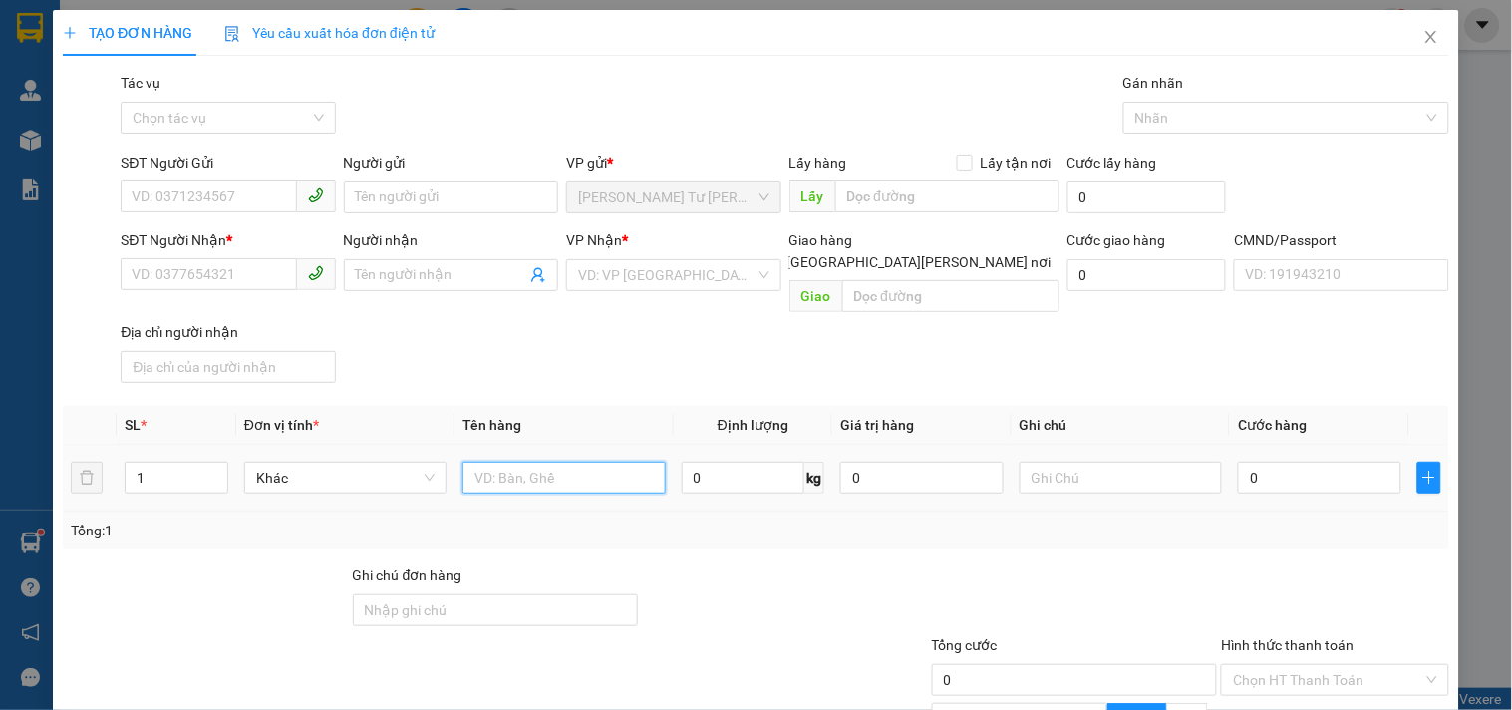
click at [482, 461] on input "text" at bounding box center [563, 477] width 202 height 32
type input "1 t xốp 10kg np_ ĐL"
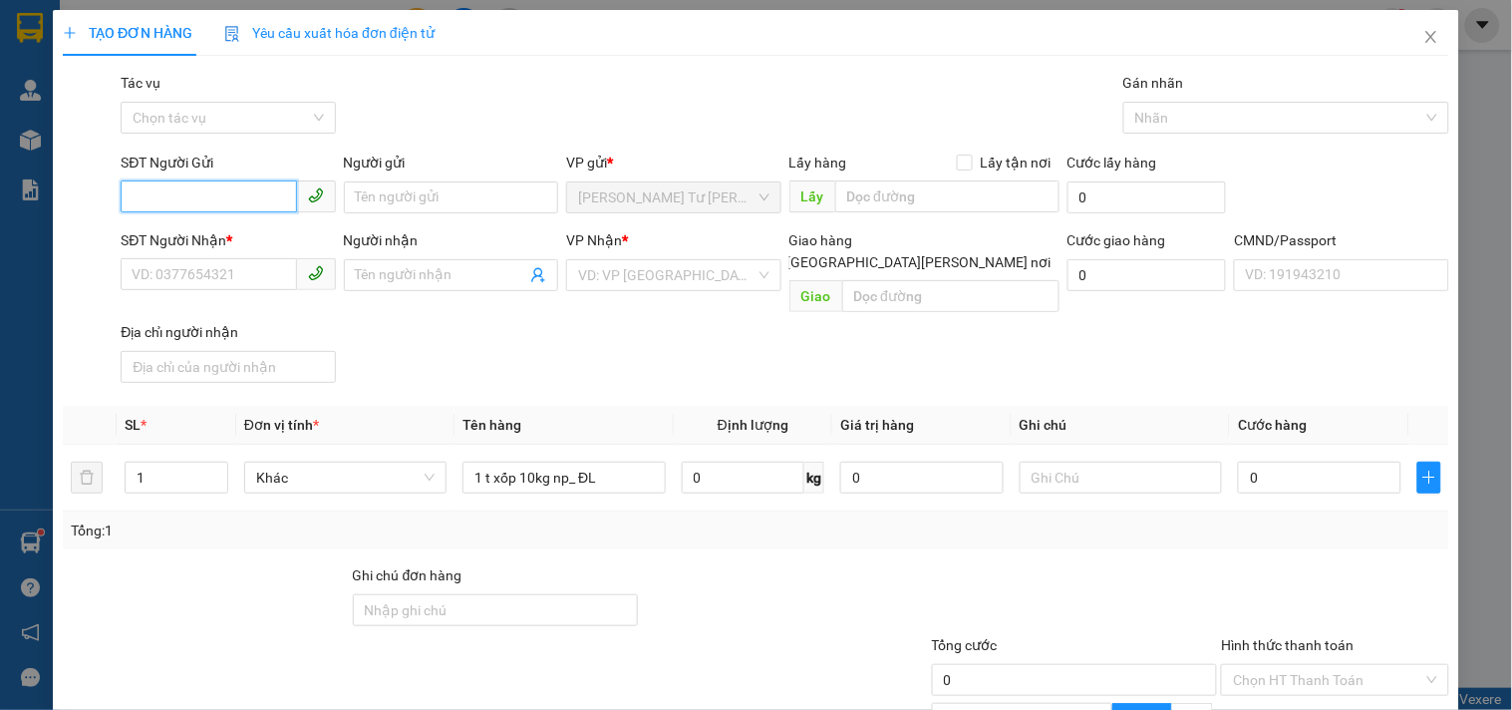
click at [152, 186] on input "SĐT Người Gửi" at bounding box center [208, 196] width 175 height 32
click at [152, 202] on input "0933754318" at bounding box center [208, 196] width 175 height 32
type input "0933754318"
click at [160, 270] on input "SĐT Người Nhận *" at bounding box center [208, 274] width 175 height 32
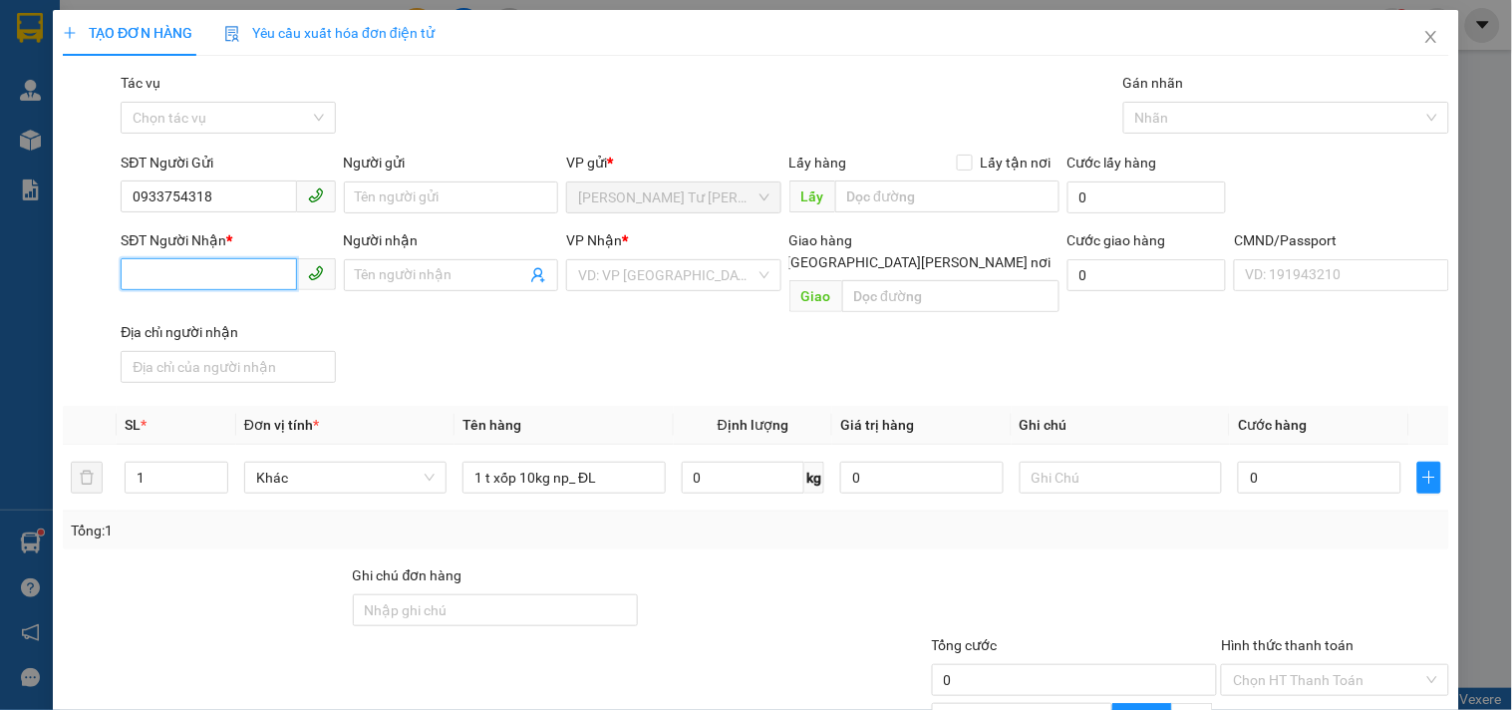
paste input "0933754318"
type input "0933754318"
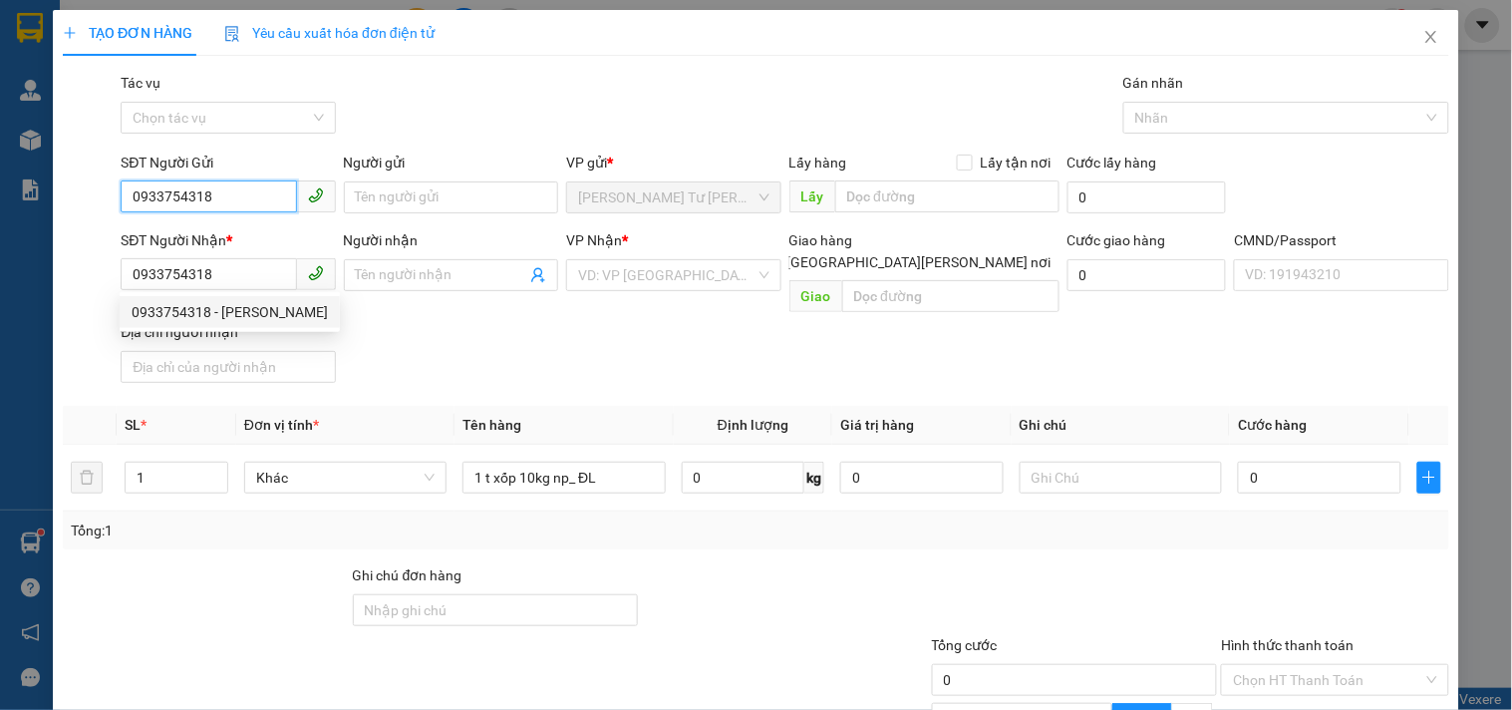
click at [232, 200] on input "0933754318" at bounding box center [208, 196] width 175 height 32
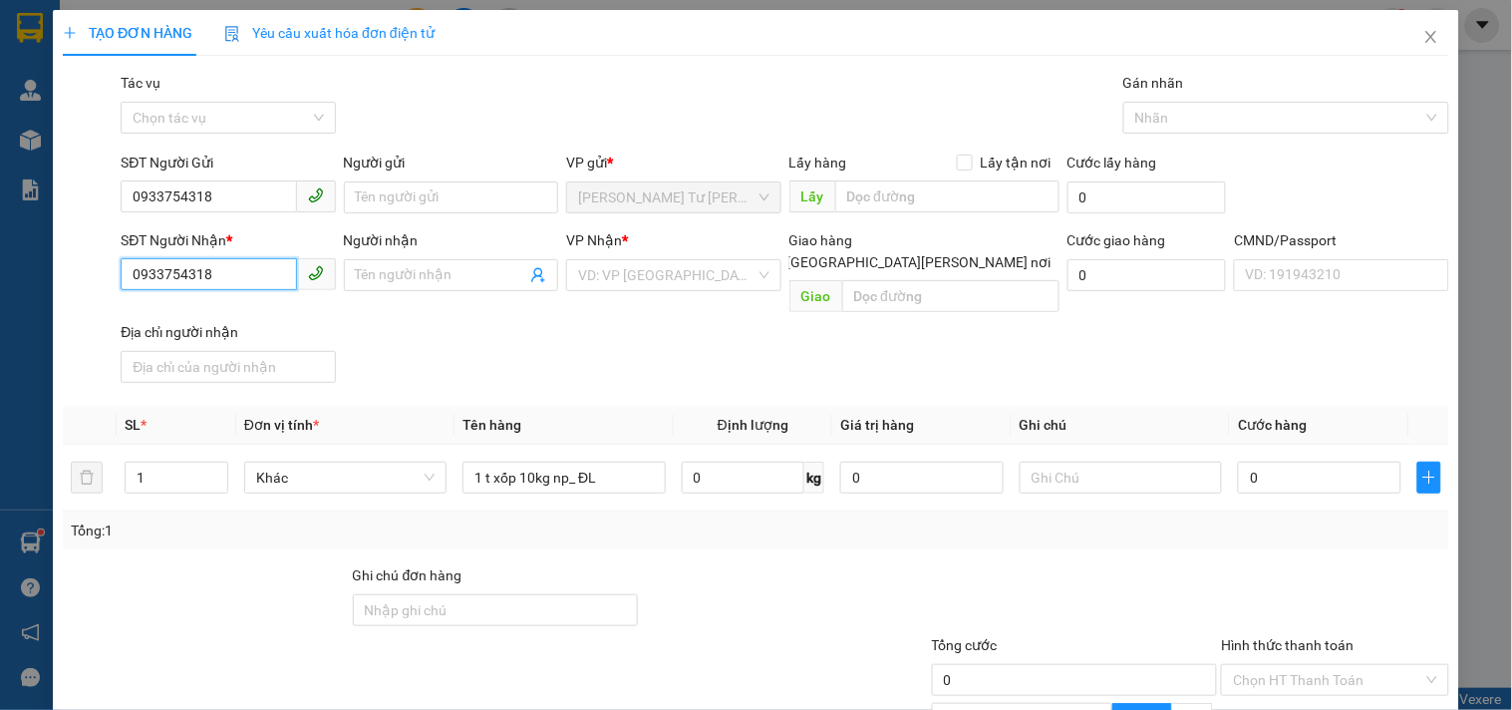
click at [222, 269] on input "0933754318" at bounding box center [208, 274] width 175 height 32
click at [214, 323] on div "0933754318 - [PERSON_NAME]" at bounding box center [230, 312] width 220 height 32
type input "PHƯỢNG"
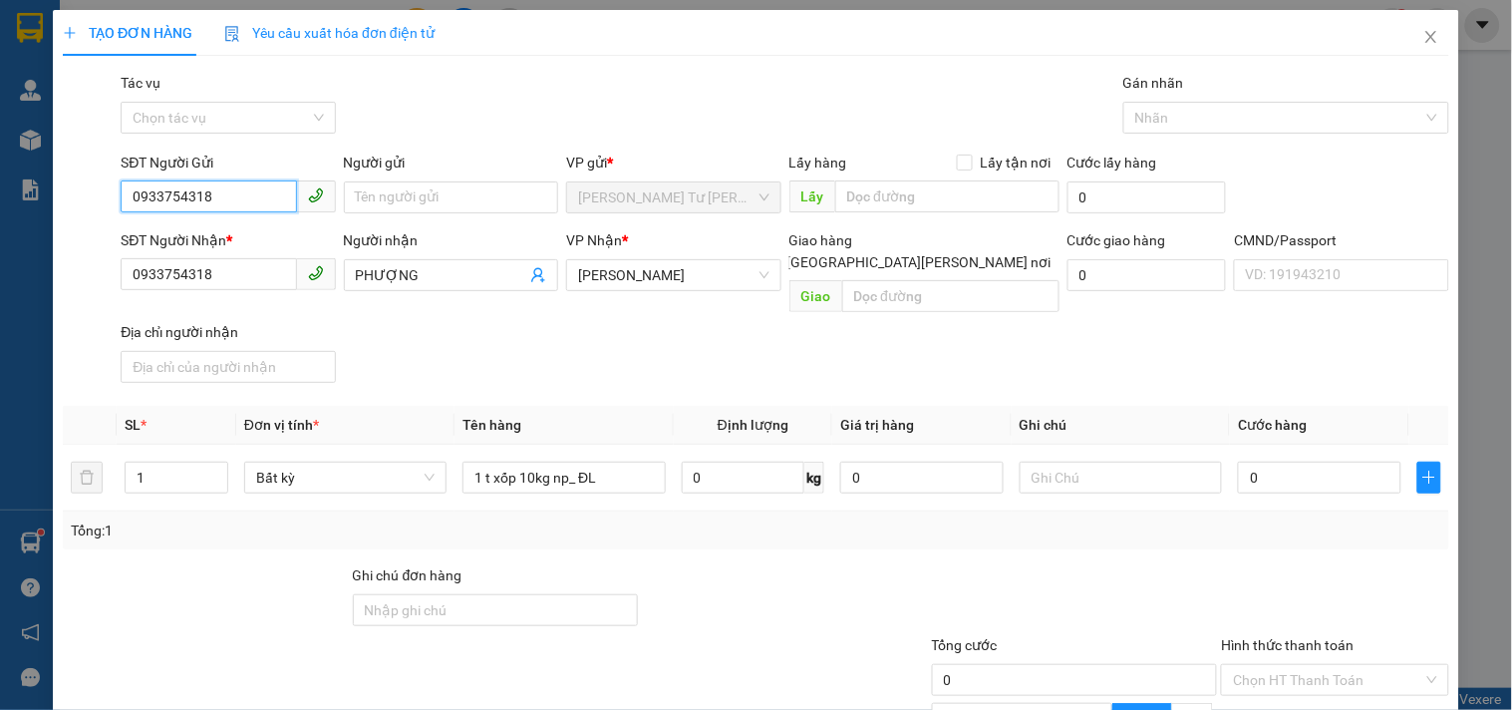
click at [170, 184] on input "0933754318" at bounding box center [208, 196] width 175 height 32
type input "0906621665"
click at [175, 245] on div "0906621665 - [PERSON_NAME]" at bounding box center [230, 237] width 196 height 22
type input "TUYẾN"
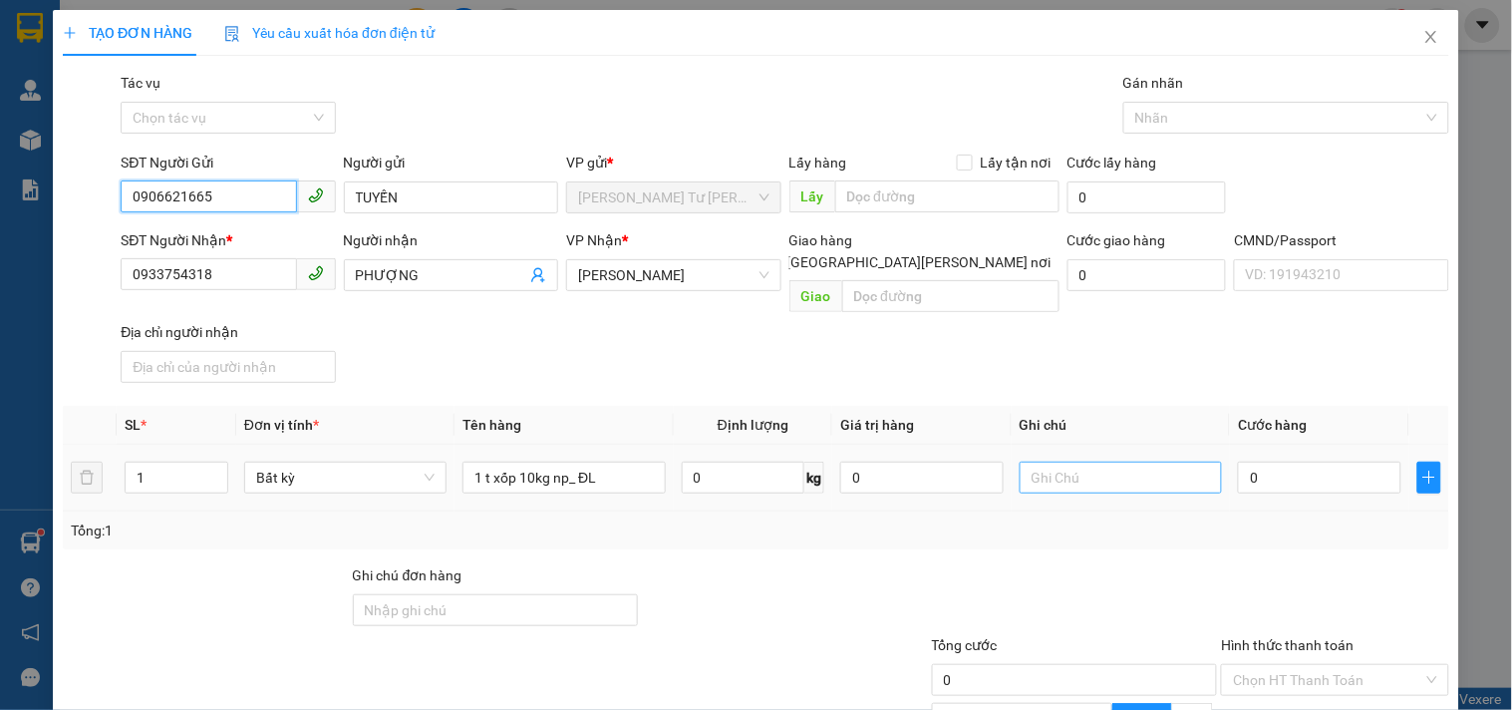
type input "0906621665"
click at [1034, 461] on input "text" at bounding box center [1120, 477] width 202 height 32
type input "1"
type input "KHG LINH"
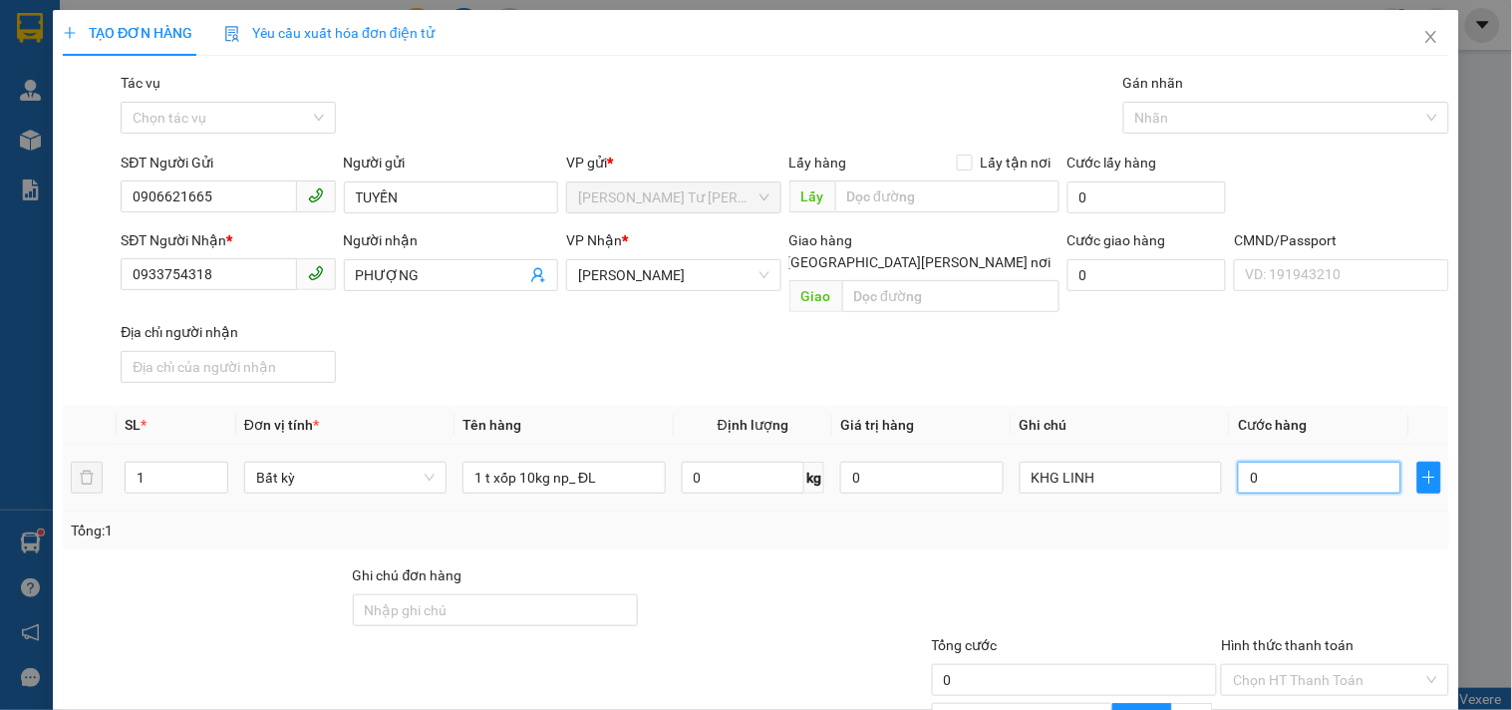
click at [1268, 461] on input "0" at bounding box center [1319, 477] width 163 height 32
type input "3"
type input "30"
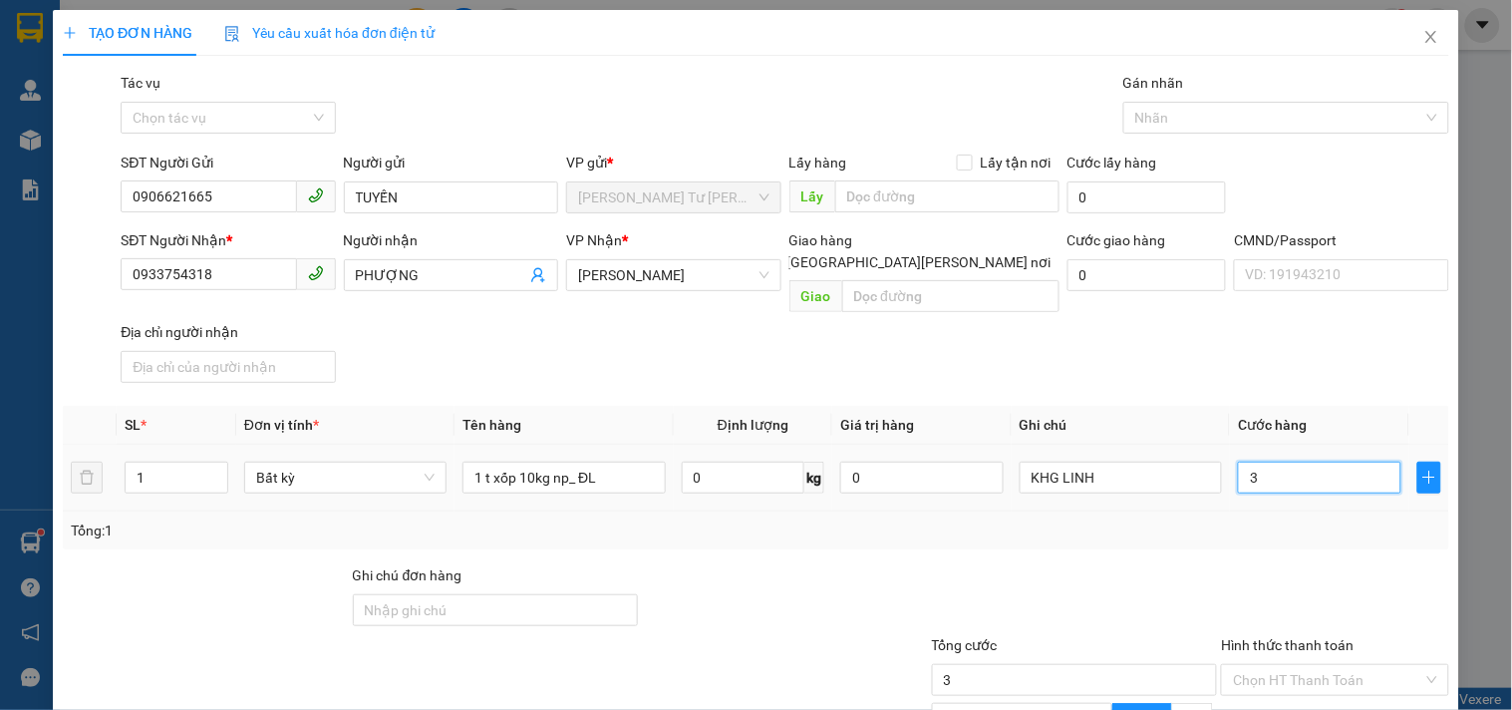
type input "30"
type input "30.000"
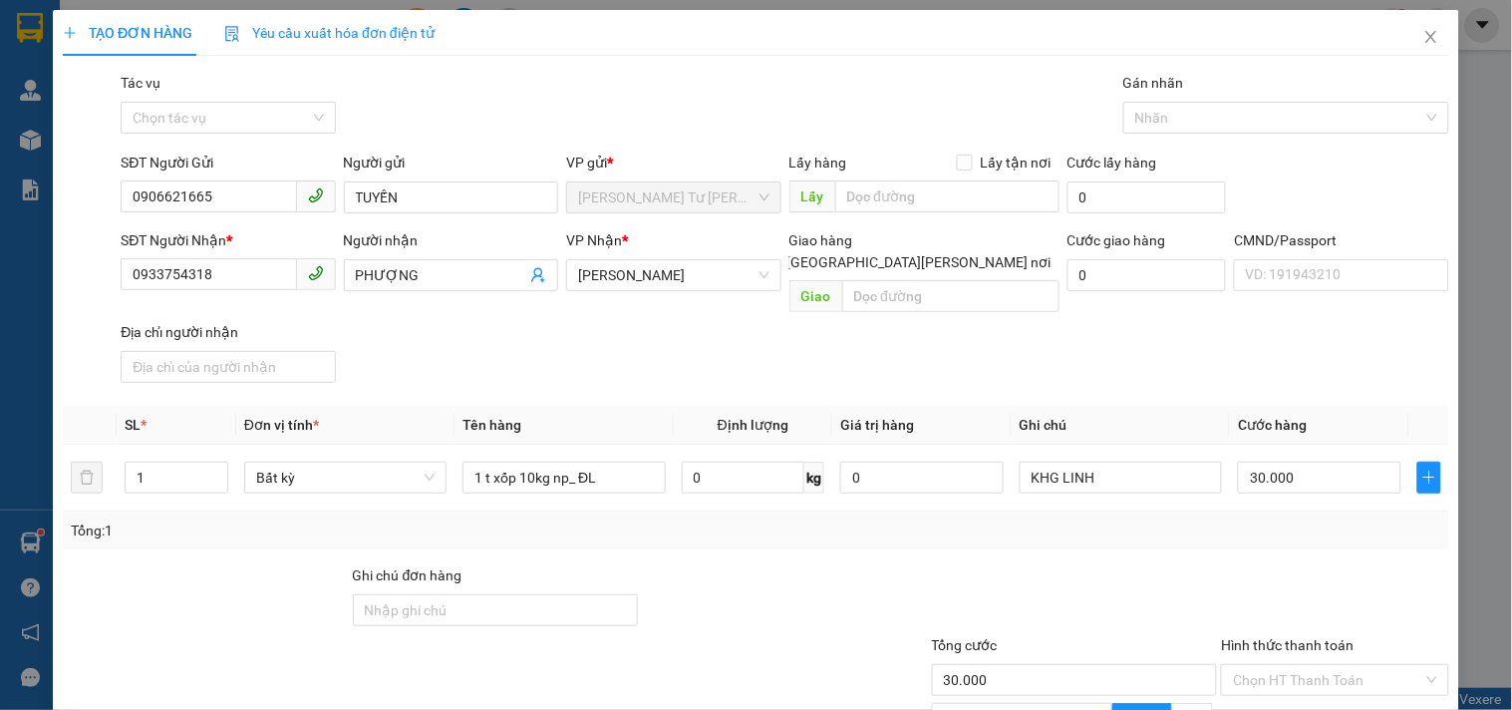
click at [1096, 519] on div "Tổng: 1" at bounding box center [756, 530] width 1370 height 22
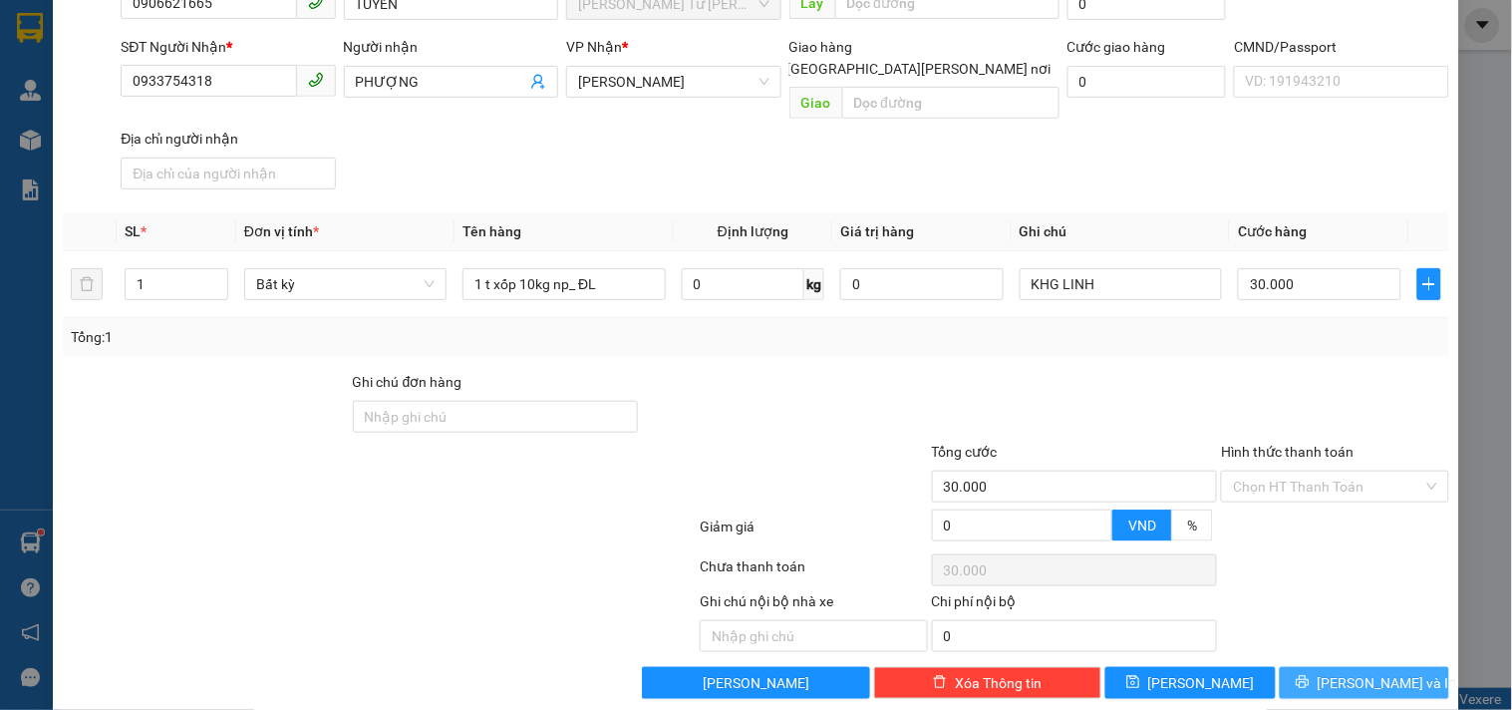
click at [1383, 672] on span "[PERSON_NAME] và In" at bounding box center [1387, 683] width 140 height 22
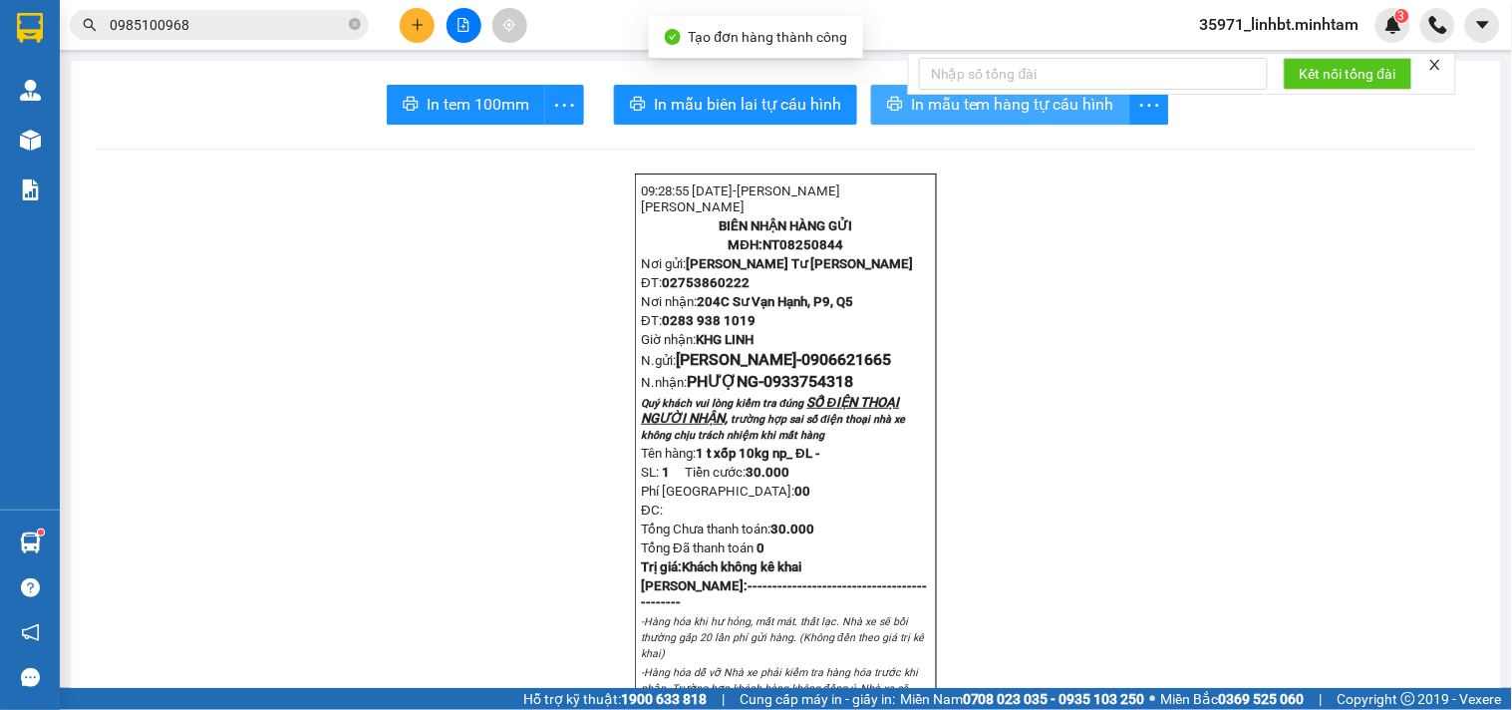
click at [911, 112] on span "In mẫu tem hàng tự cấu hình" at bounding box center [1012, 104] width 203 height 25
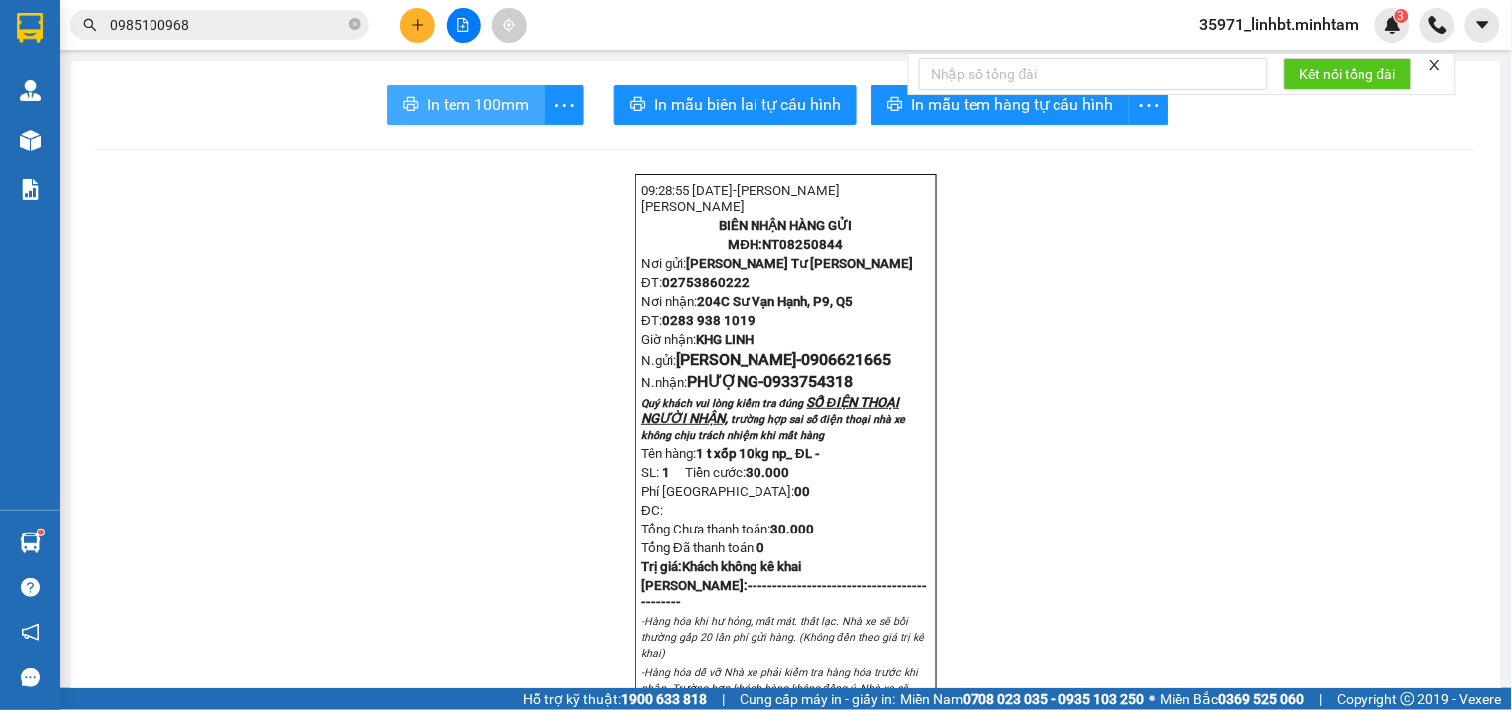
click at [433, 94] on span "In tem 100mm" at bounding box center [478, 104] width 103 height 25
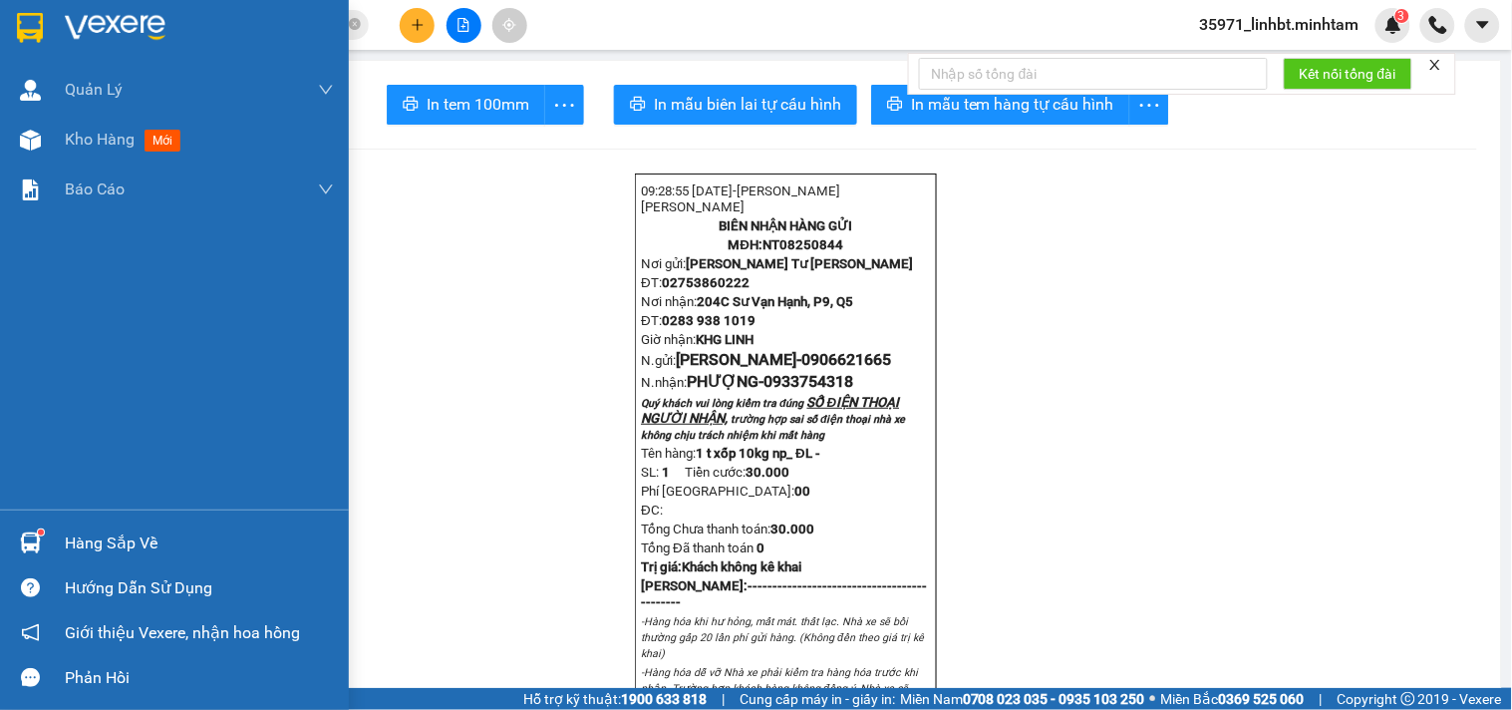
click at [31, 24] on img at bounding box center [30, 28] width 26 height 30
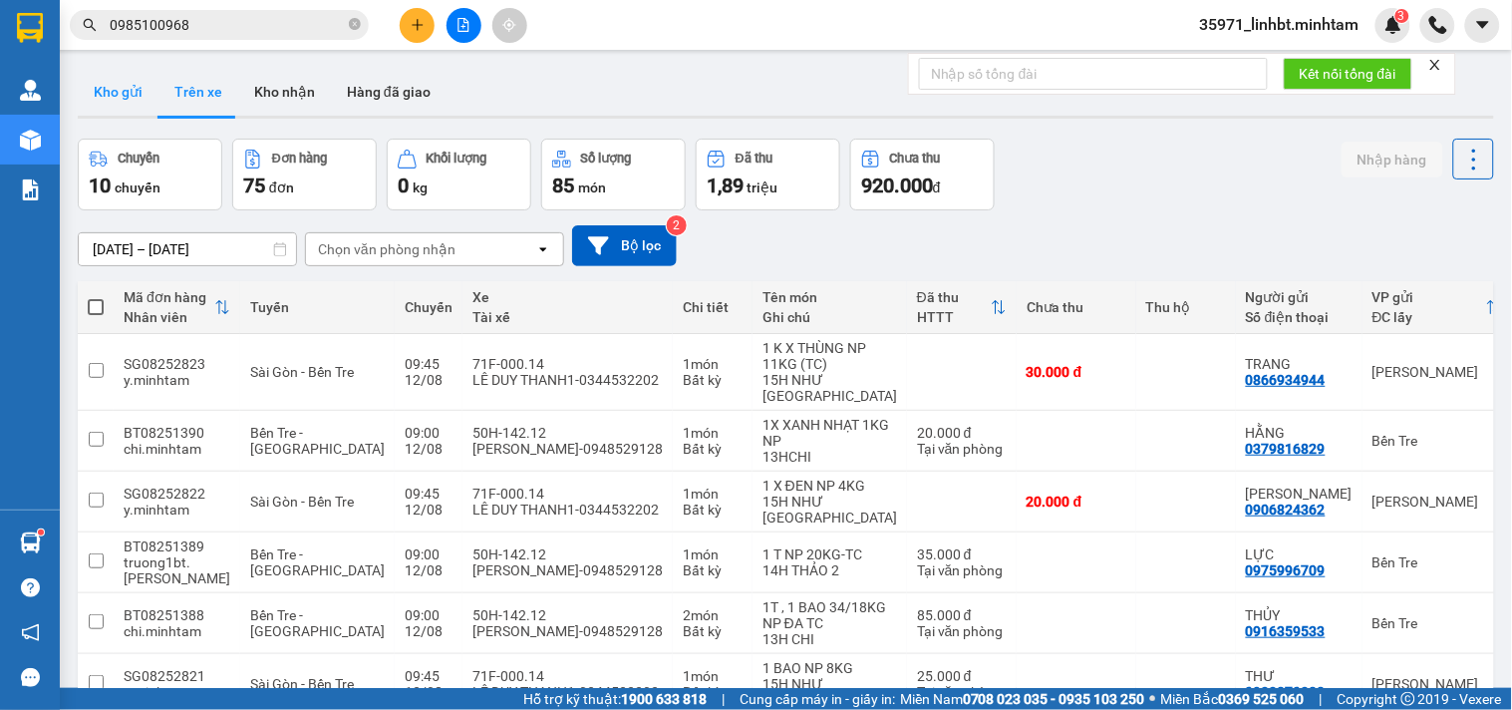
click at [112, 91] on button "Kho gửi" at bounding box center [118, 92] width 81 height 48
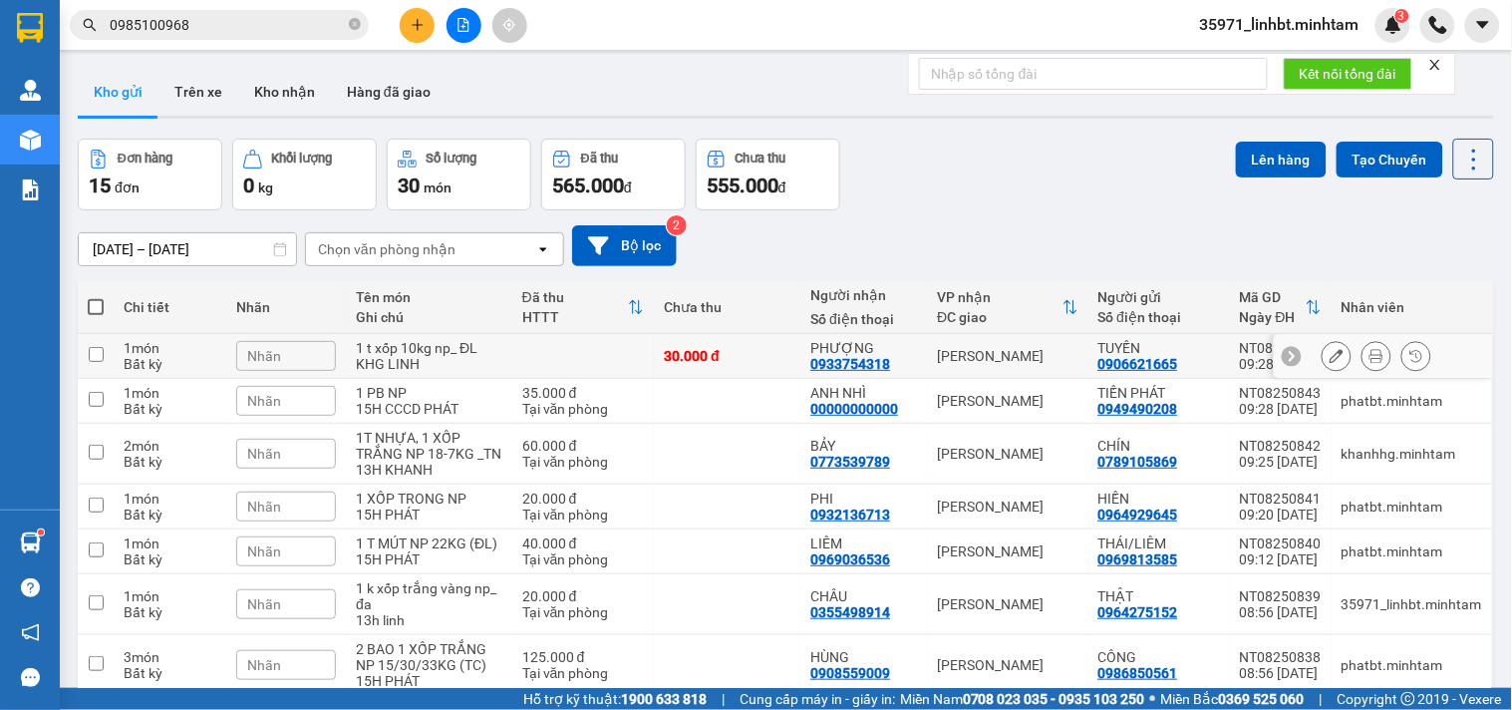
click at [1330, 340] on button at bounding box center [1336, 356] width 28 height 35
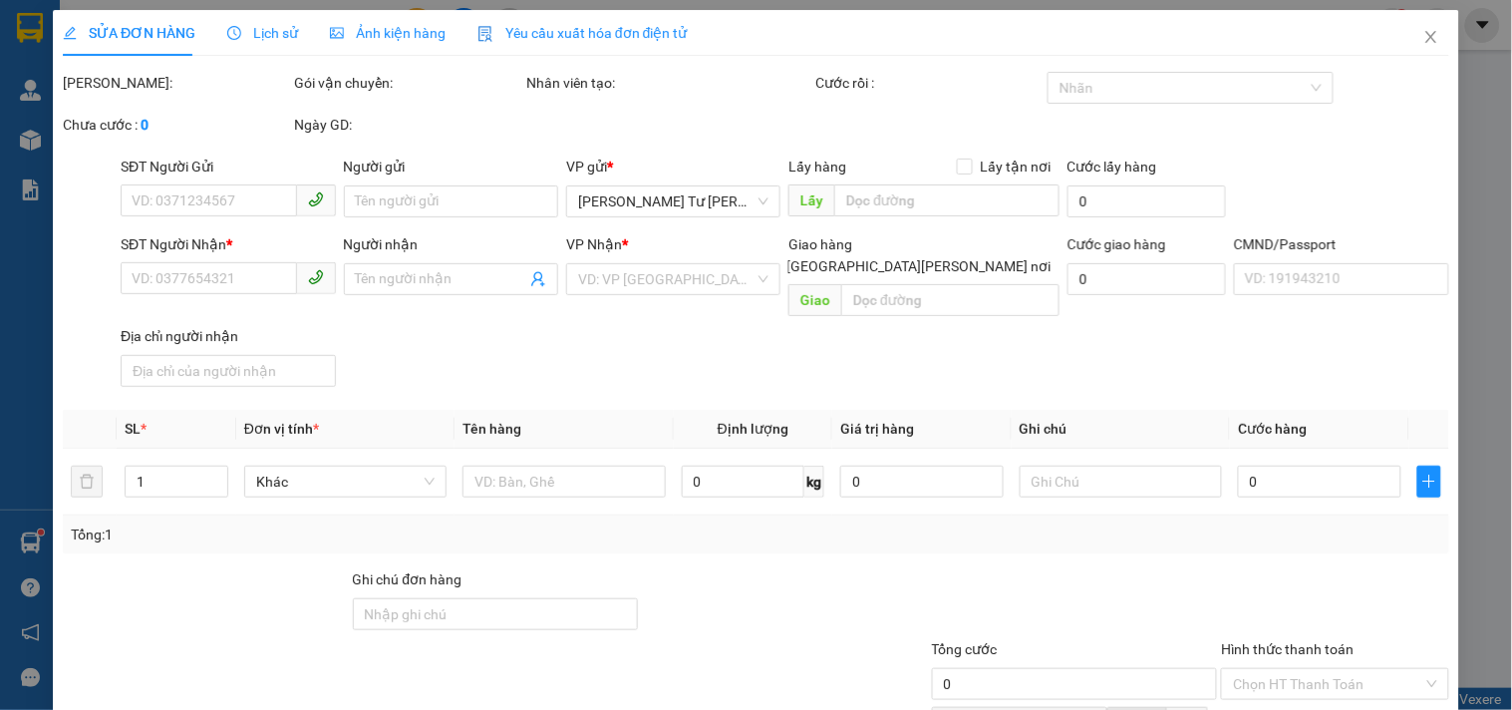
type input "0906621665"
type input "TUYẾN"
type input "0933754318"
type input "PHƯỢNG"
type input "30.000"
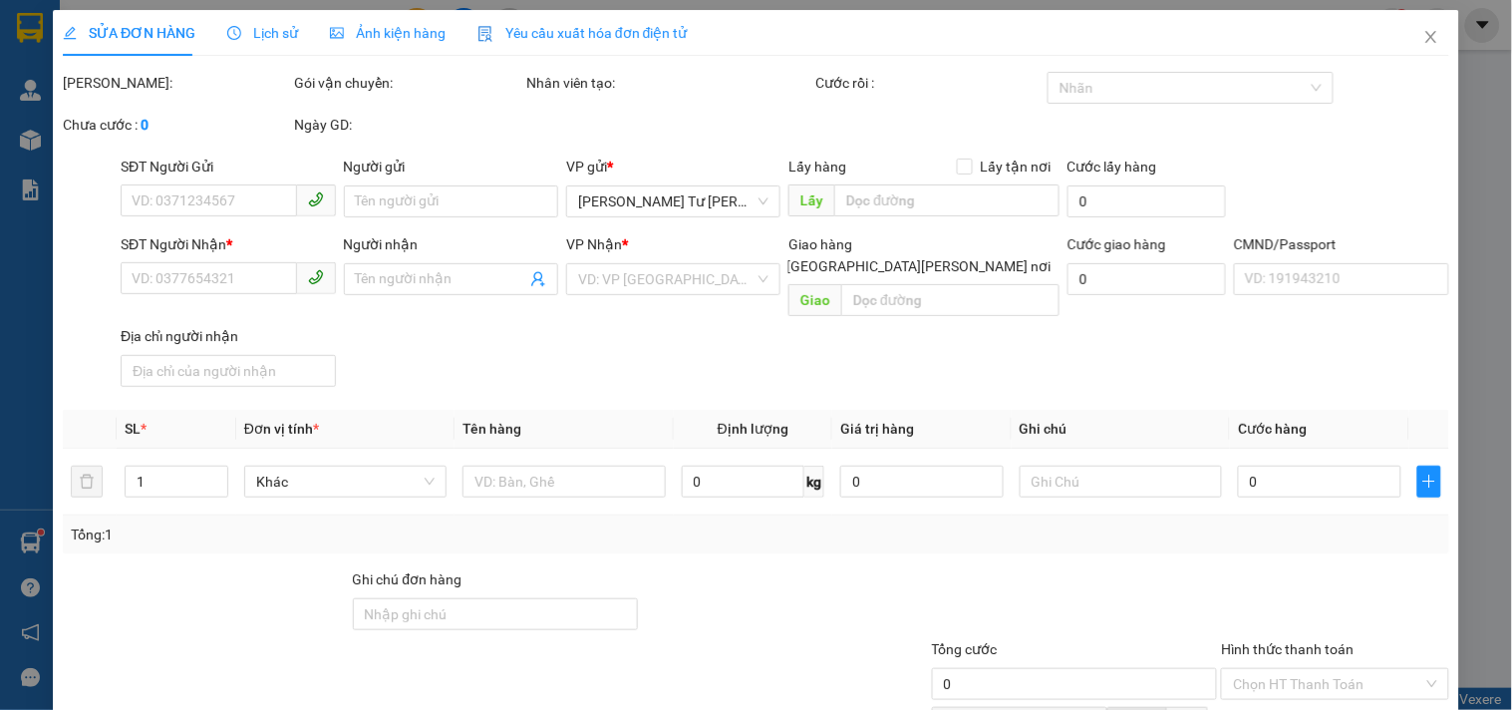
type input "30.000"
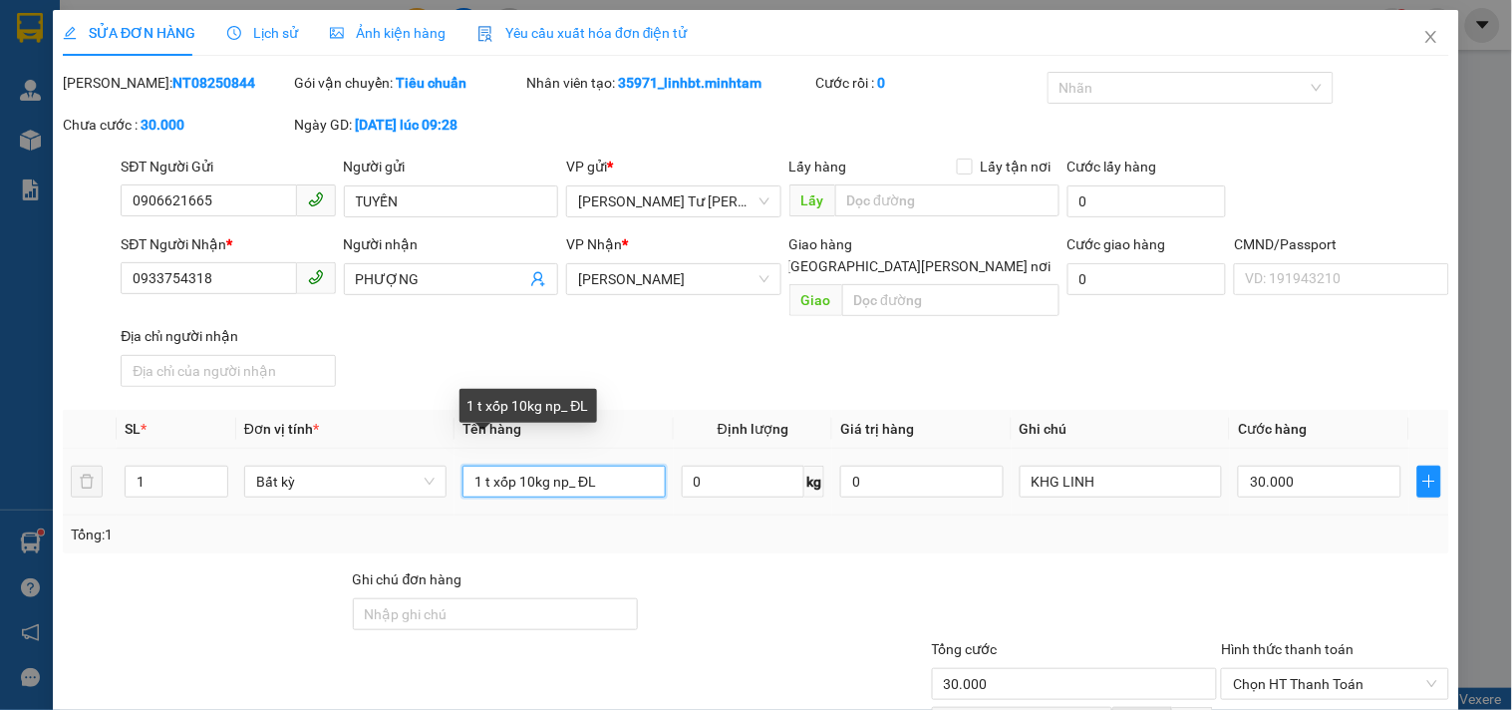
click at [491, 465] on input "1 t xốp 10kg np_ ĐL" at bounding box center [563, 481] width 202 height 32
type input "1 t MÚT 10kg np_ ĐL"
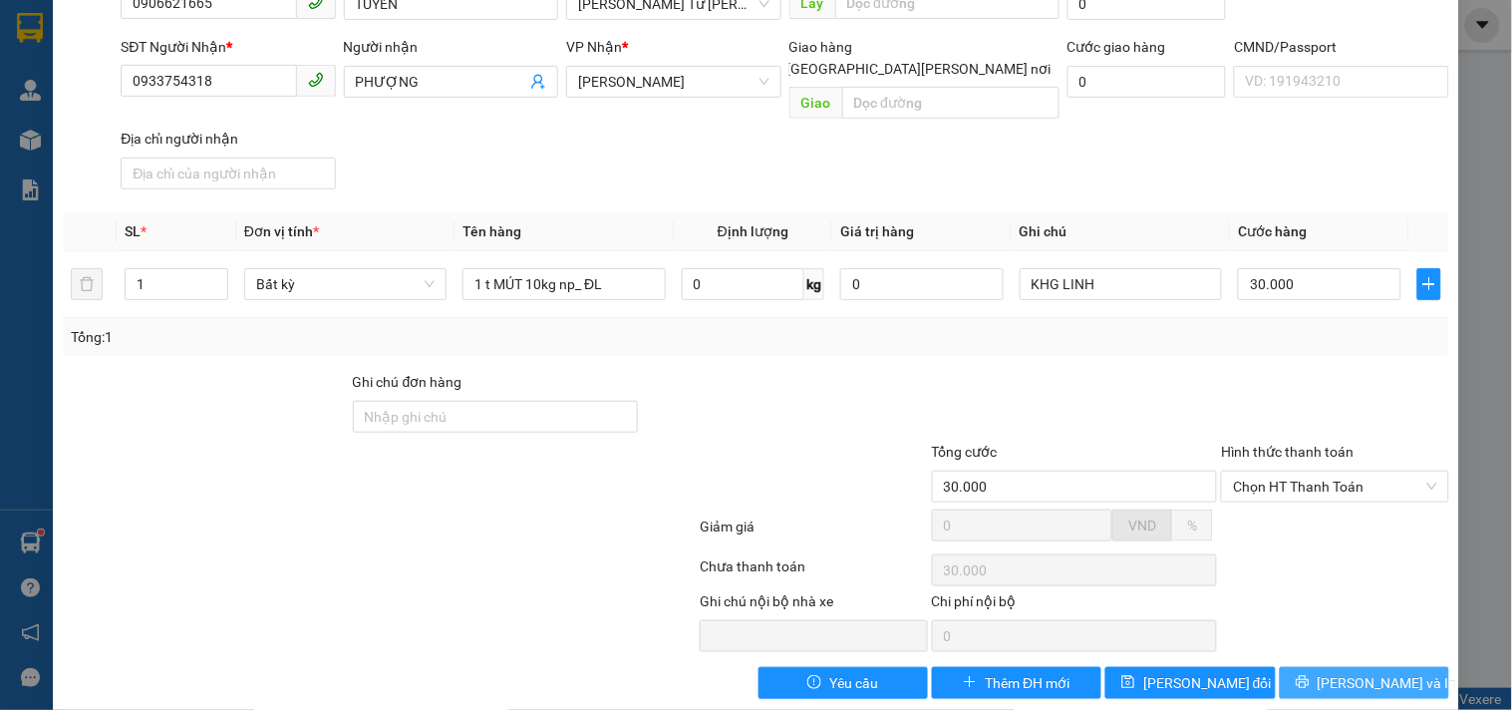
click at [1390, 667] on button "[PERSON_NAME] và In" at bounding box center [1364, 683] width 169 height 32
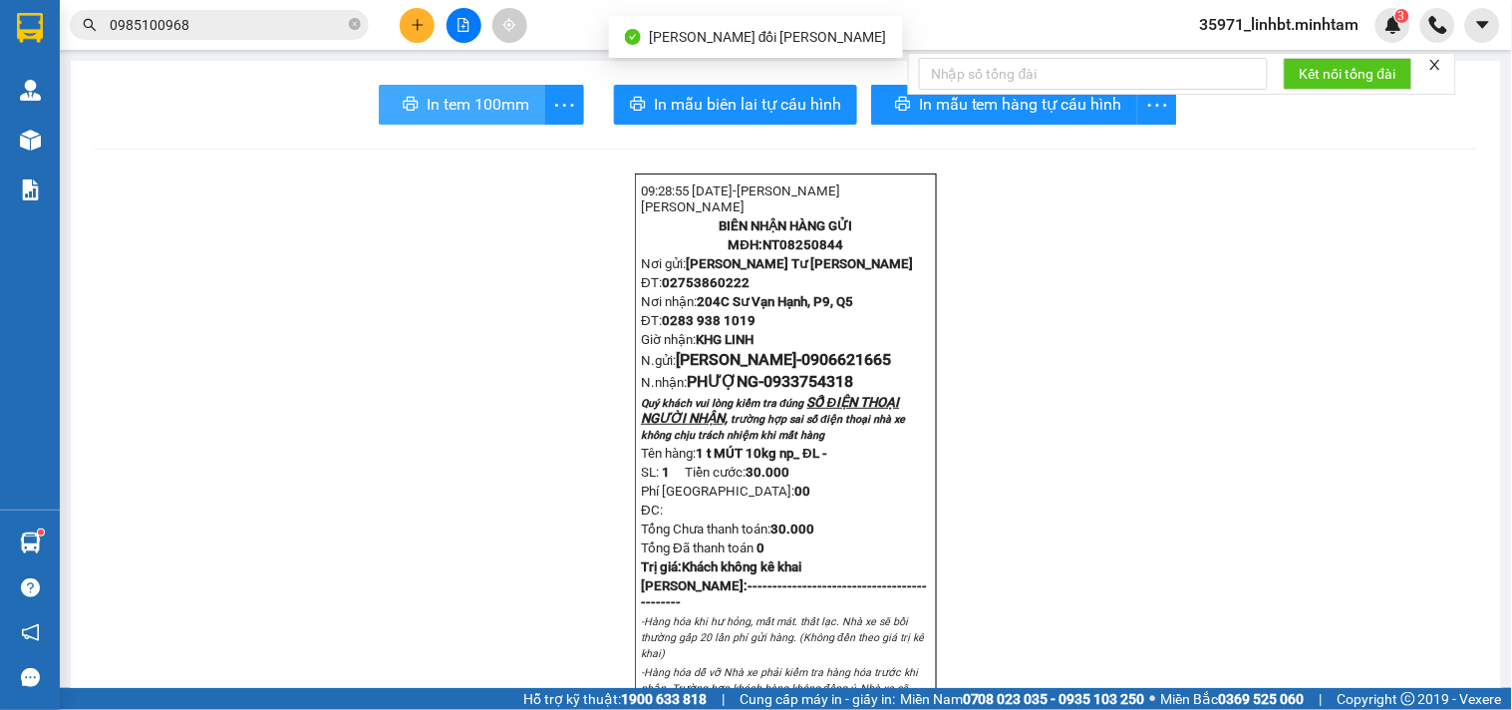
click at [495, 103] on span "In tem 100mm" at bounding box center [478, 104] width 103 height 25
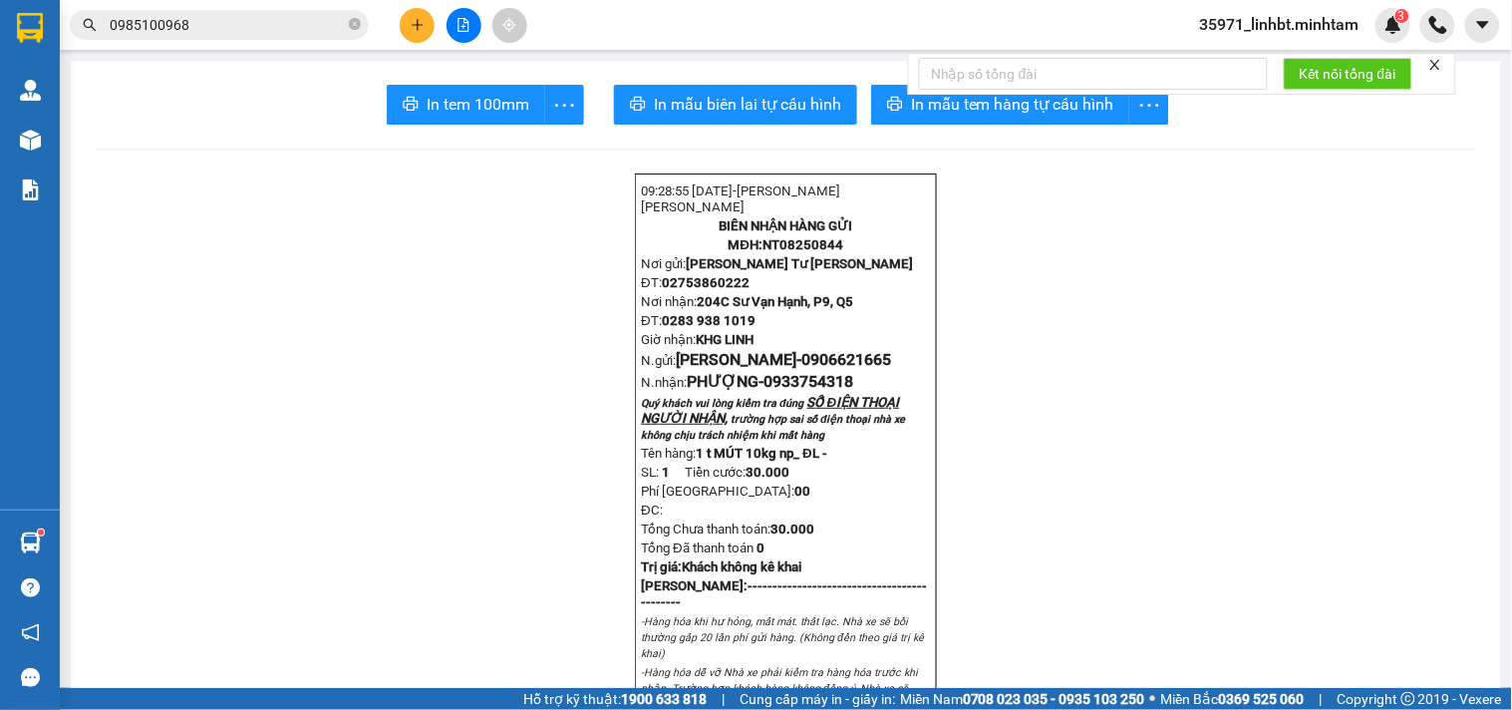
click at [183, 23] on input "0985100968" at bounding box center [227, 25] width 235 height 22
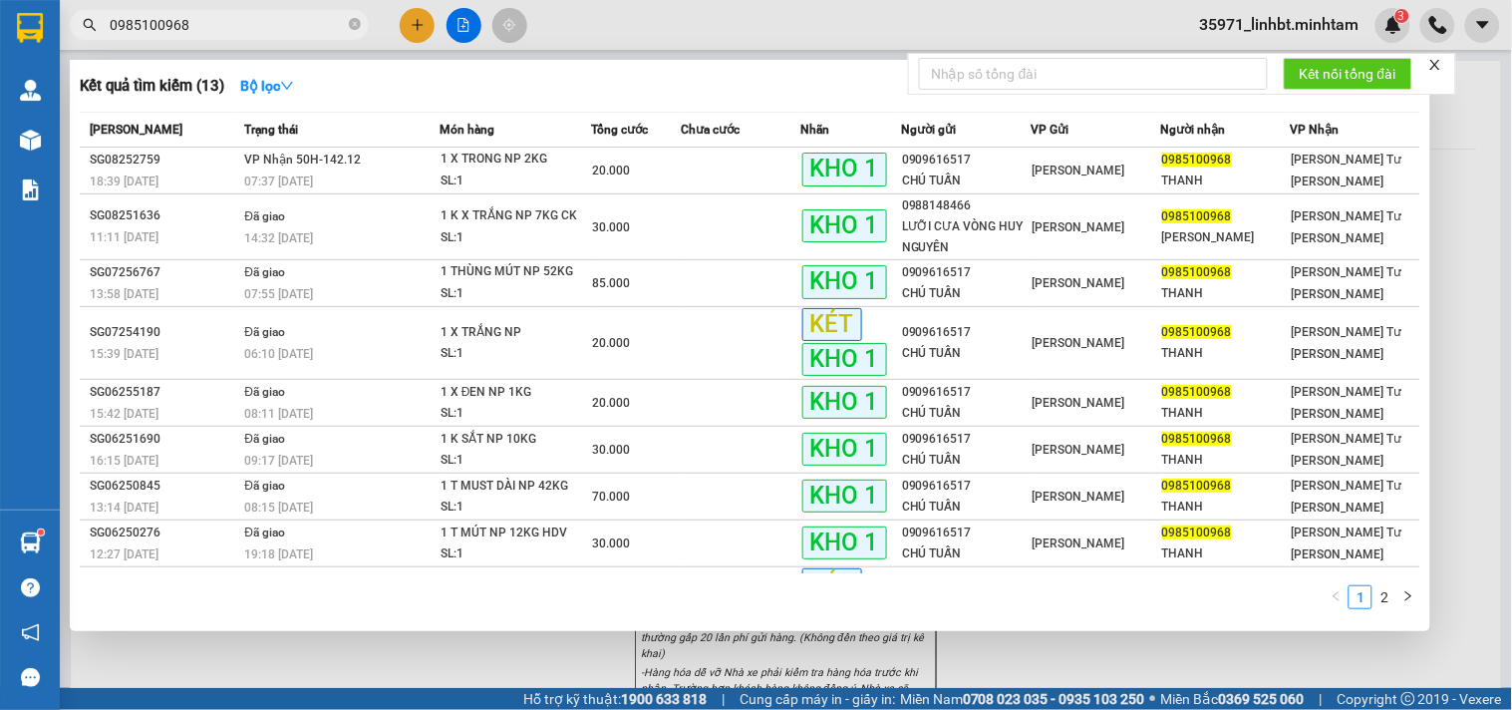
click at [183, 23] on input "0985100968" at bounding box center [227, 25] width 235 height 22
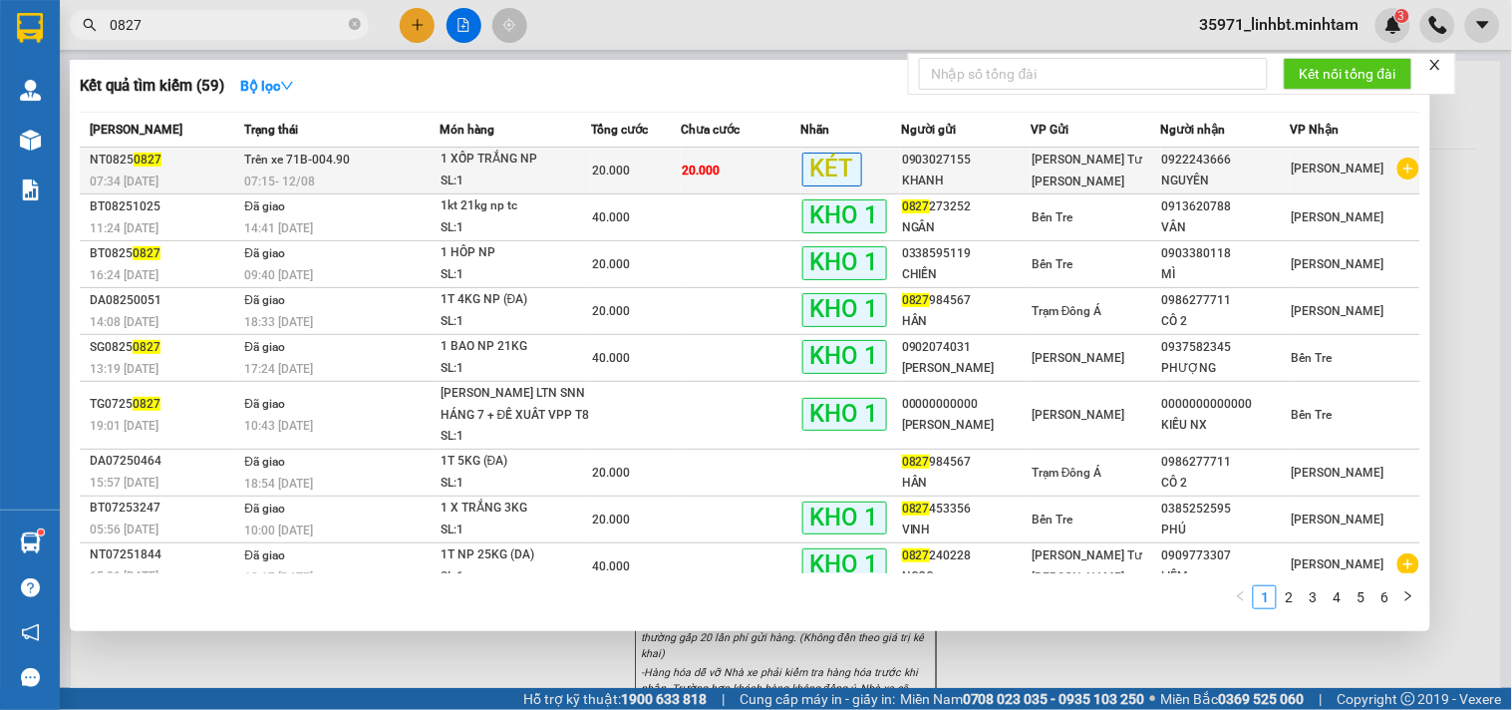
type input "0827"
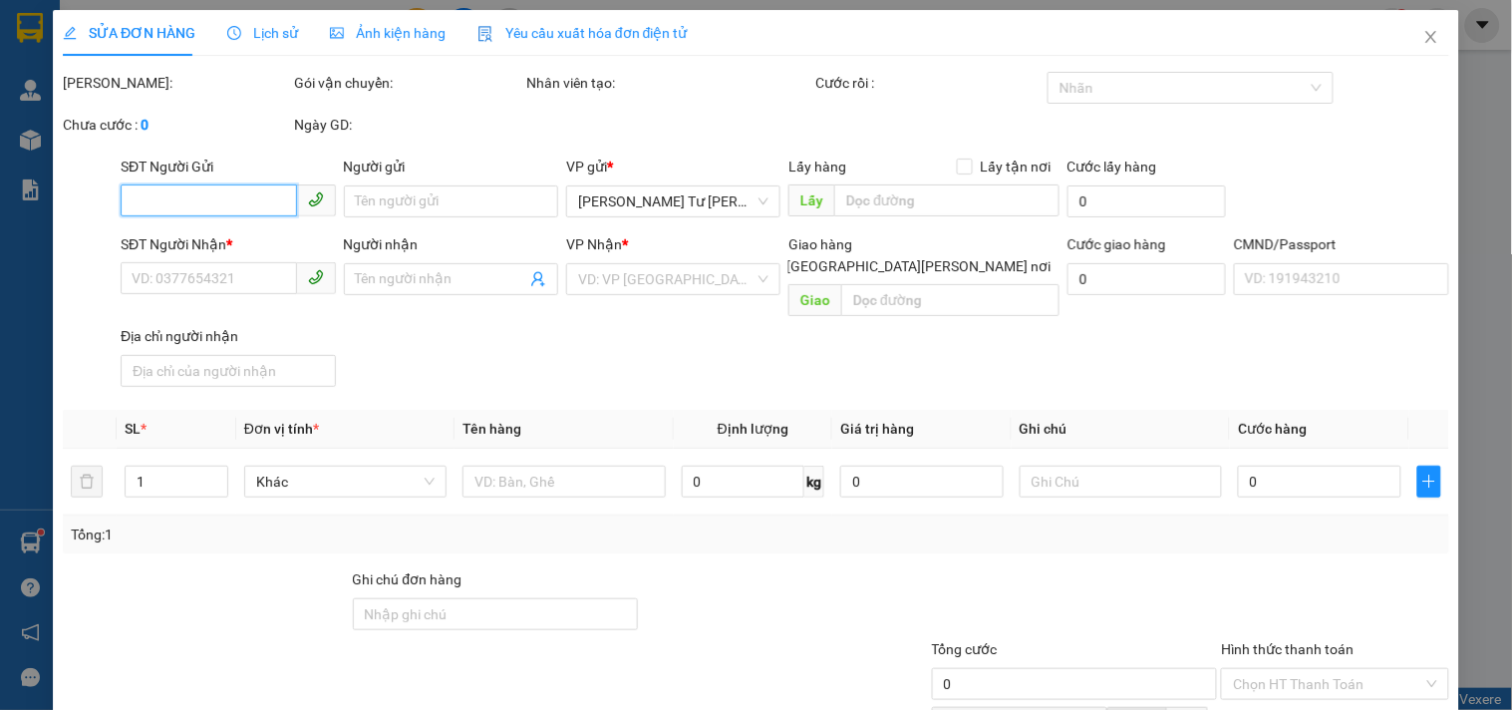
type input "0903027155"
type input "KHANH"
type input "0922243666"
type input "NGUYÊN"
type input "20.000"
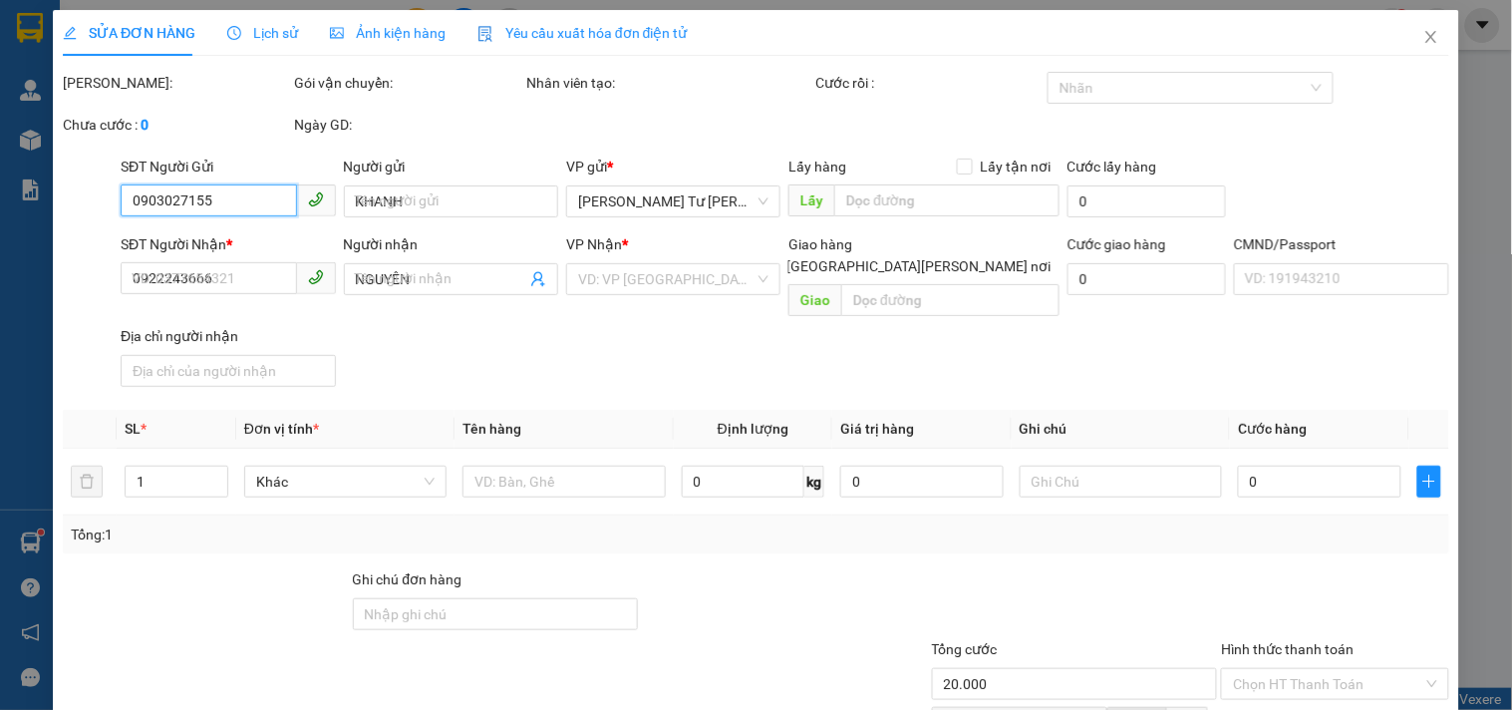
type input "20.000"
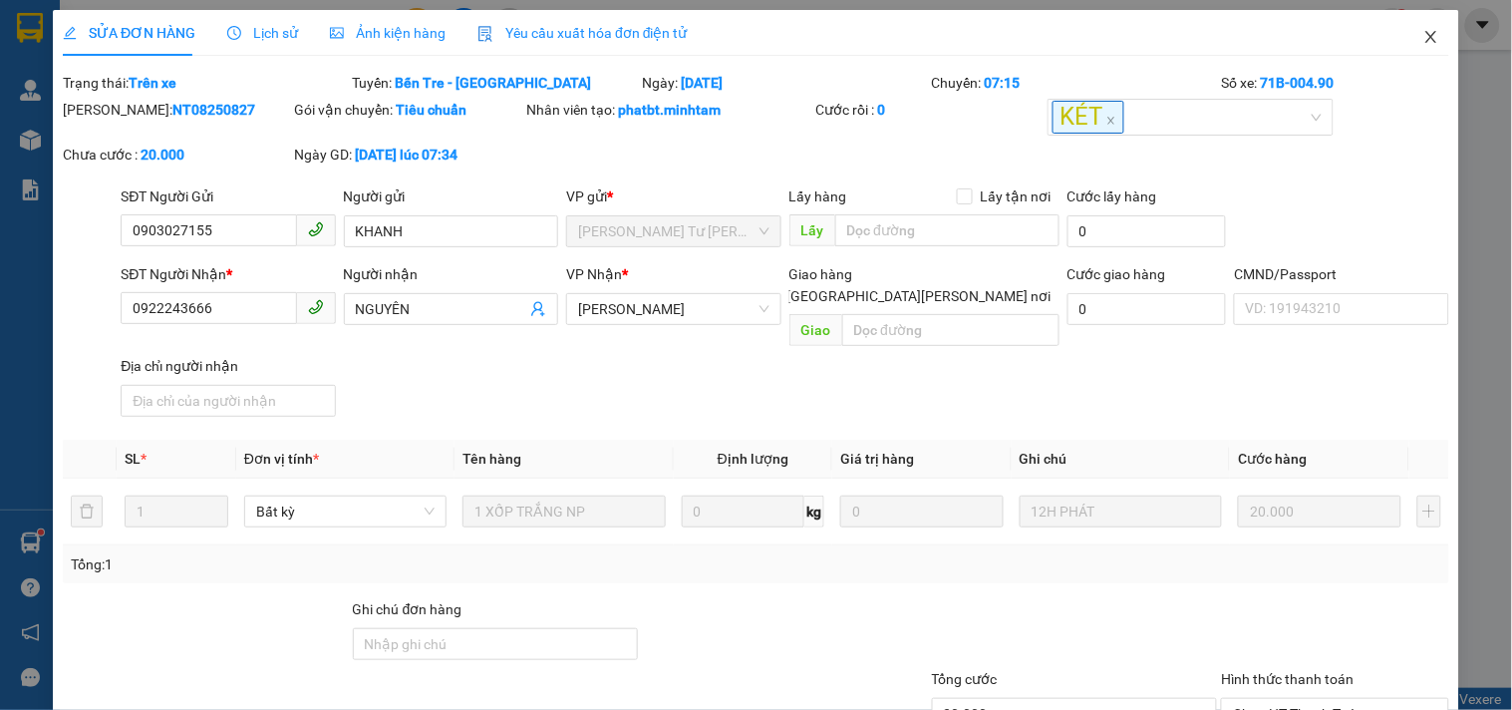
click at [1423, 37] on icon "close" at bounding box center [1431, 37] width 16 height 16
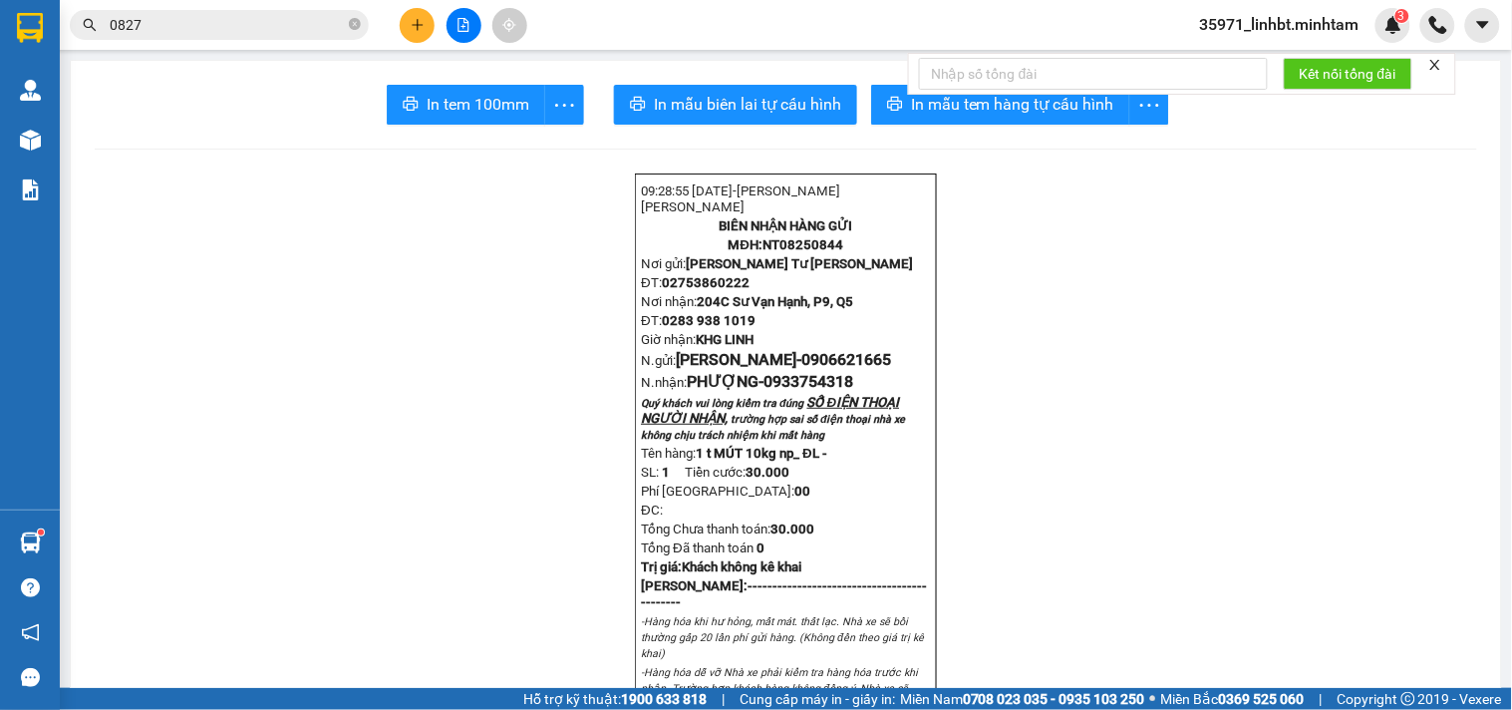
scroll to position [369, 0]
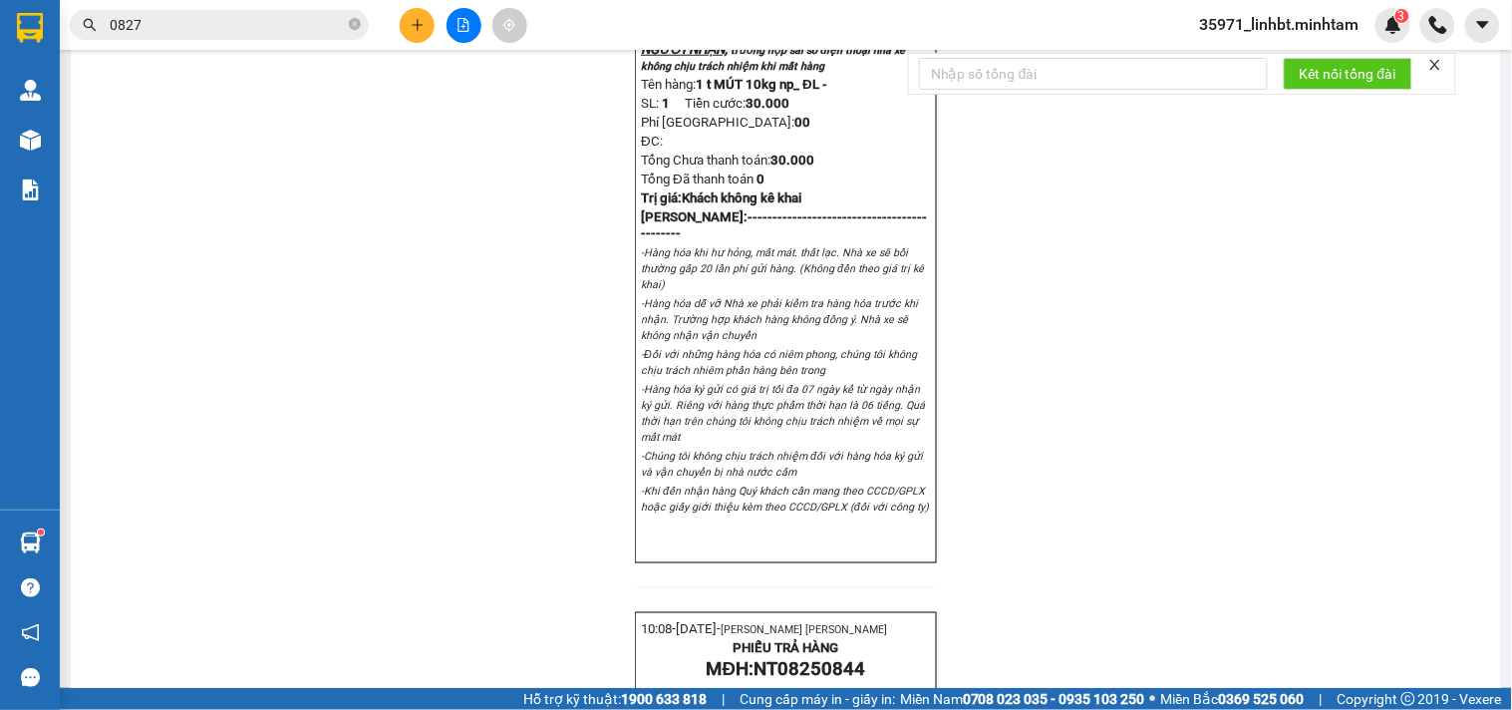
click at [145, 35] on input "0827" at bounding box center [227, 25] width 235 height 22
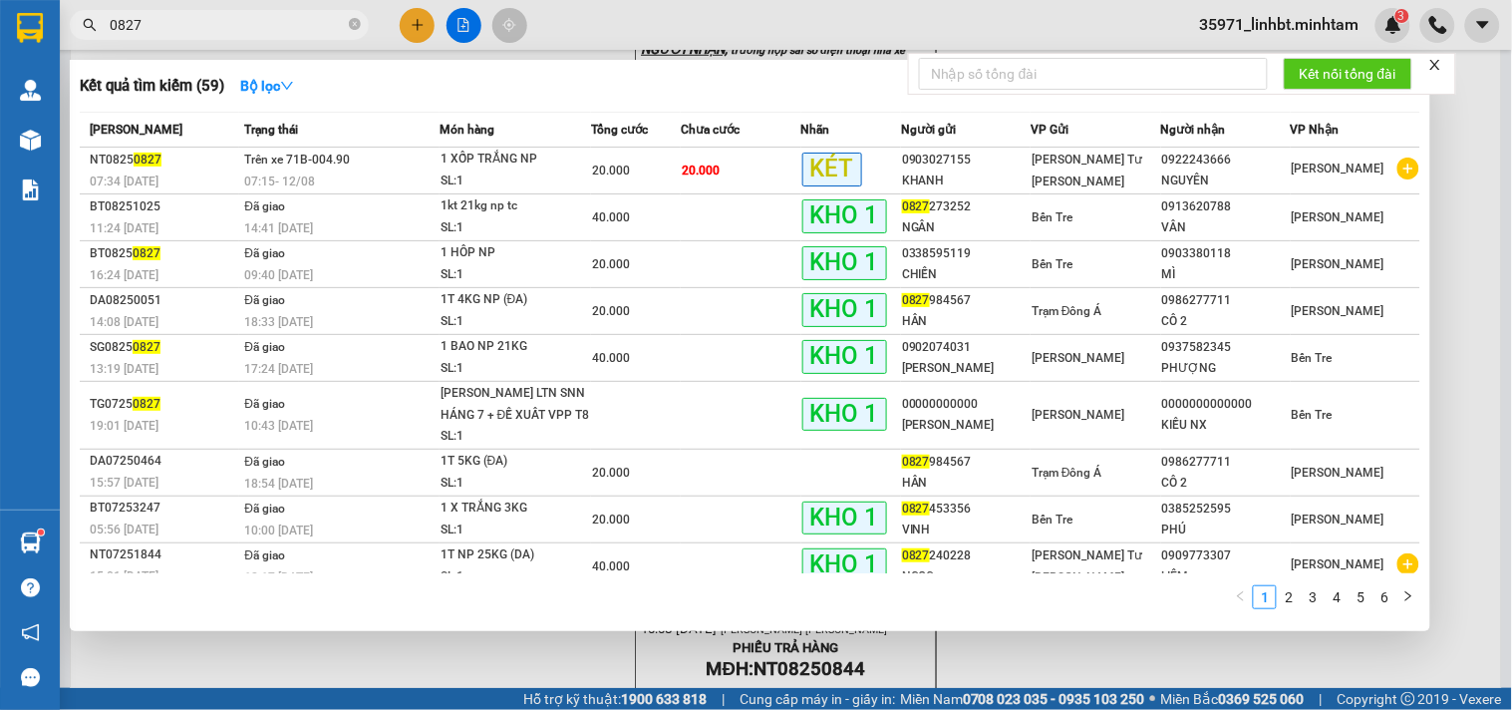
click at [145, 35] on input "0827" at bounding box center [227, 25] width 235 height 22
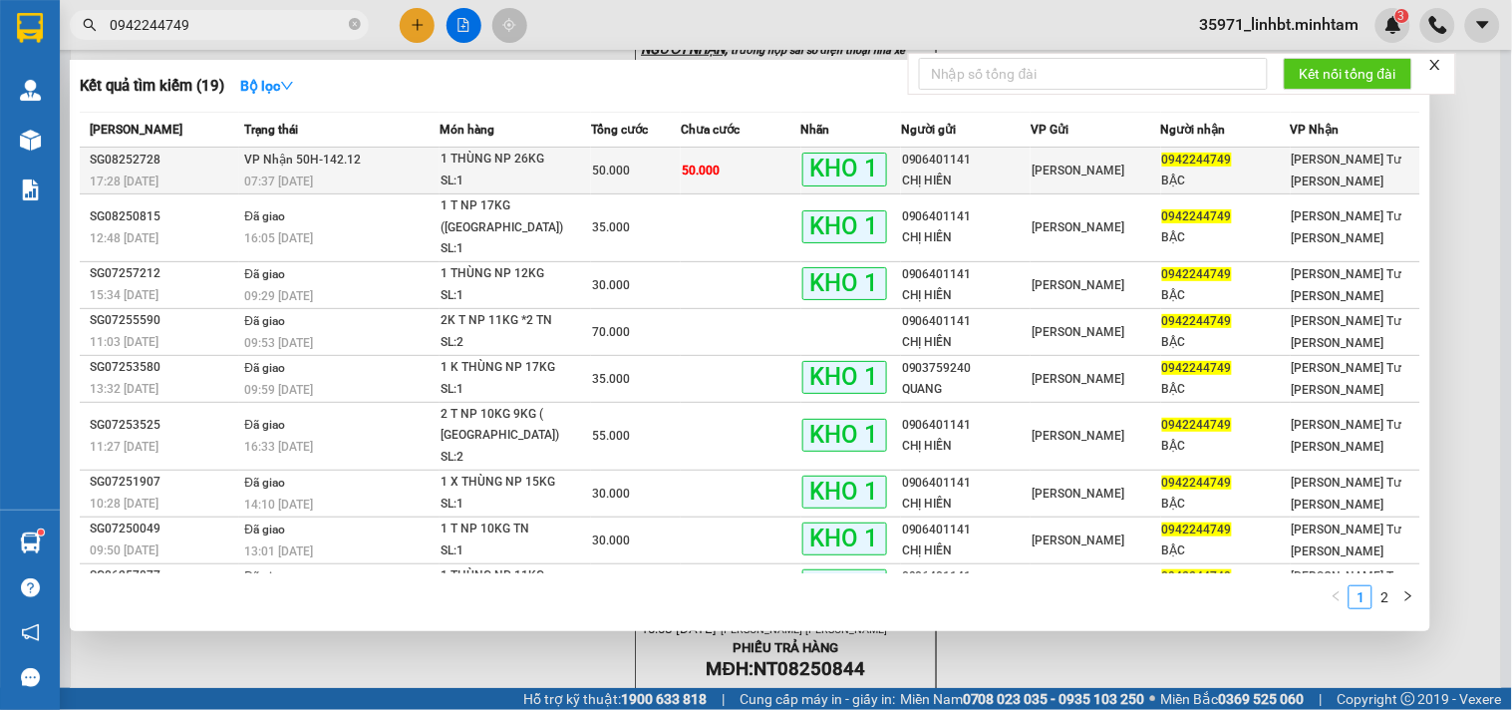
type input "0942244749"
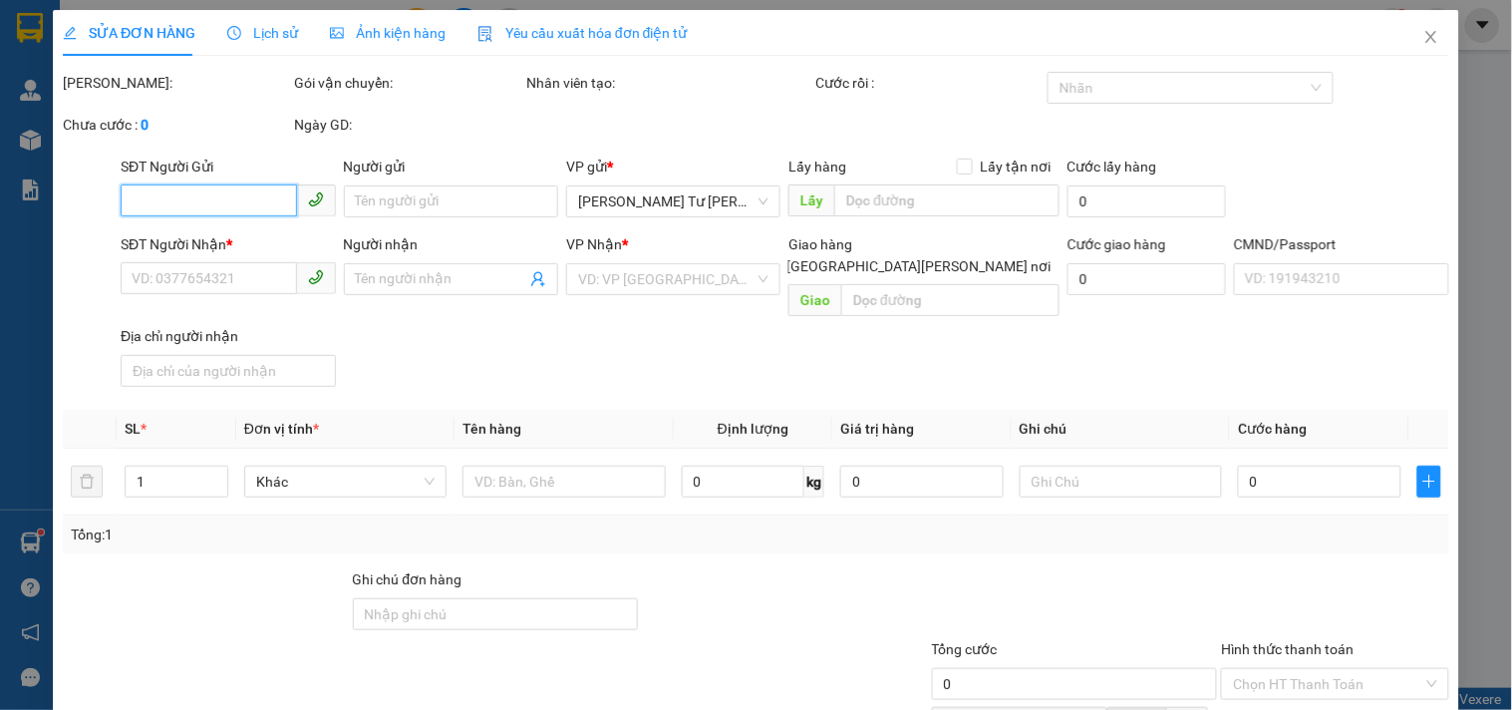
type input "0906401141"
type input "CHỊ HIỀN"
type input "0942244749"
type input "BẬC"
type input "BM"
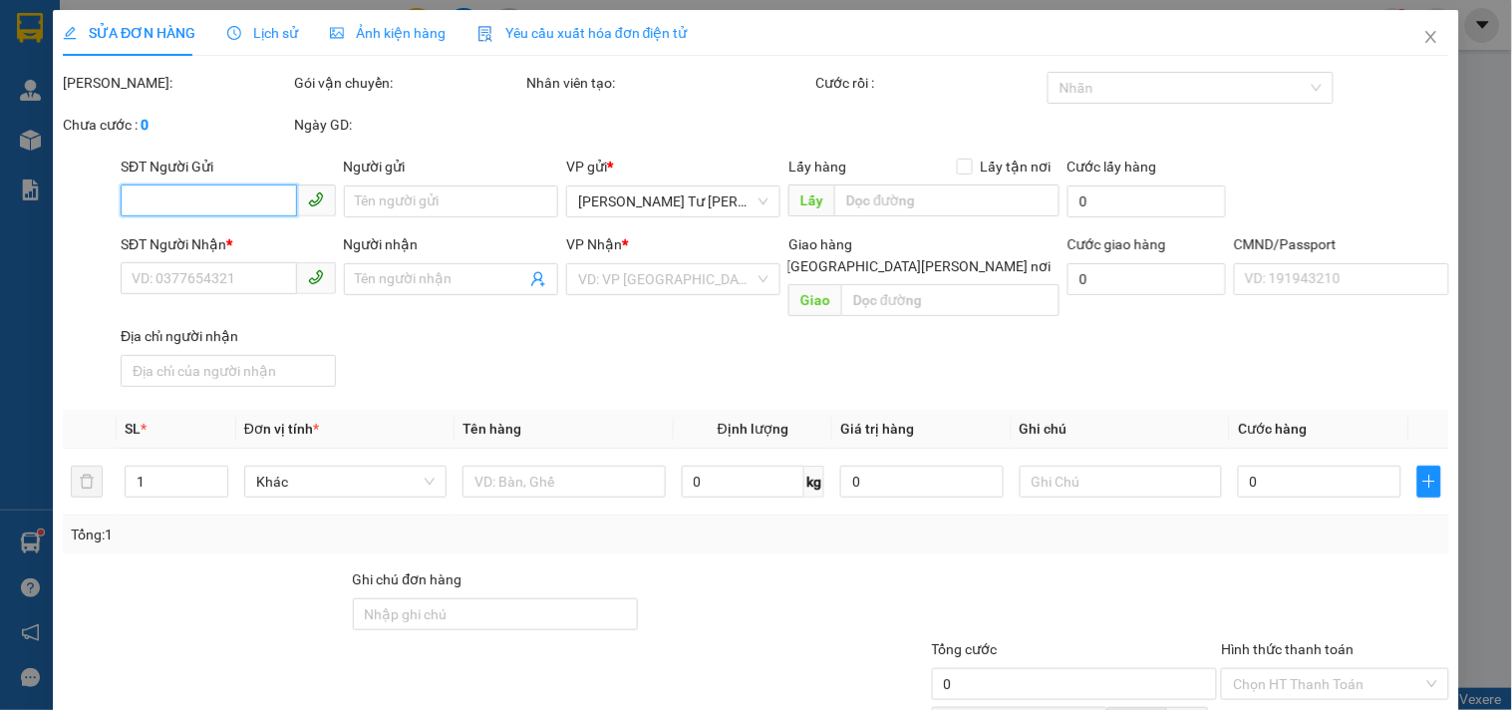
type input "50.000"
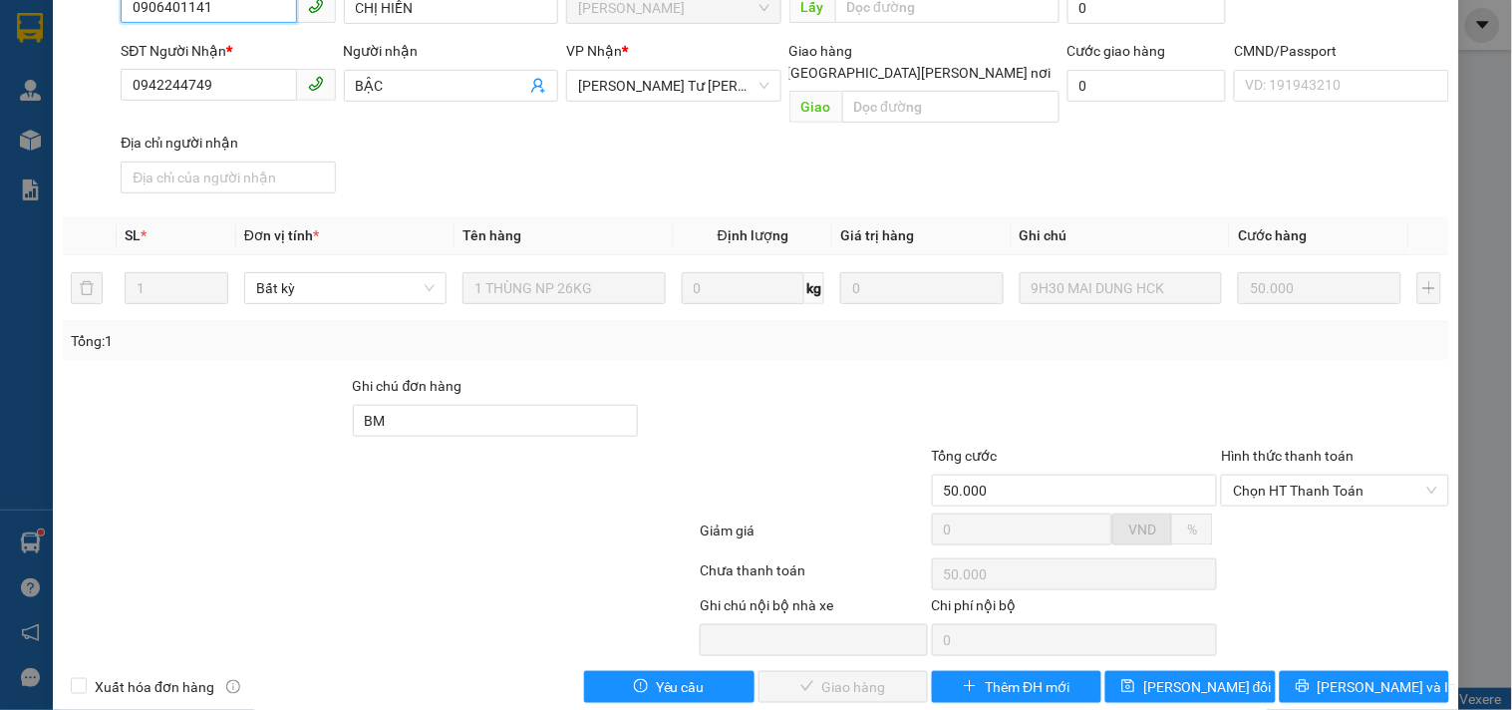
scroll to position [201, 0]
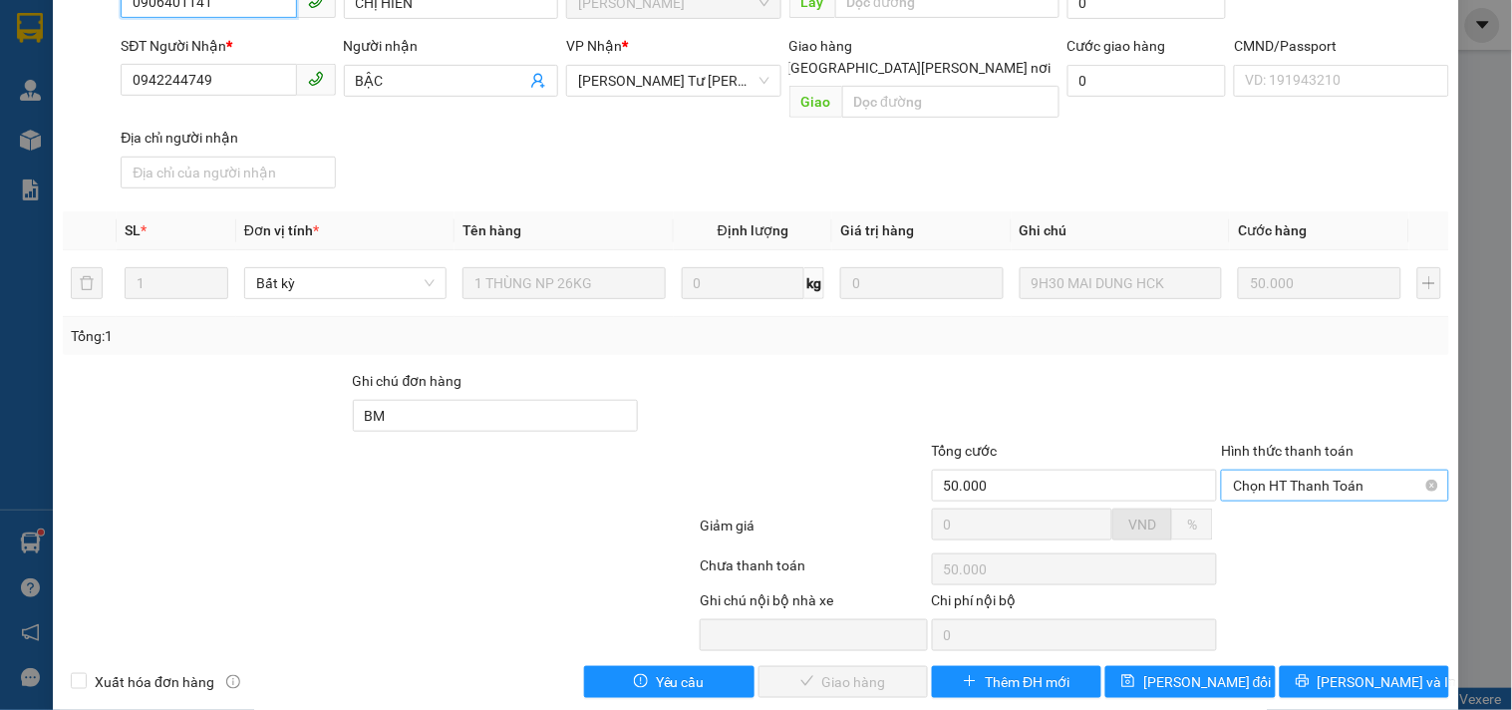
click at [1358, 470] on span "Chọn HT Thanh Toán" at bounding box center [1334, 485] width 203 height 30
click at [1325, 486] on div "Tại văn phòng" at bounding box center [1322, 500] width 225 height 32
type input "0"
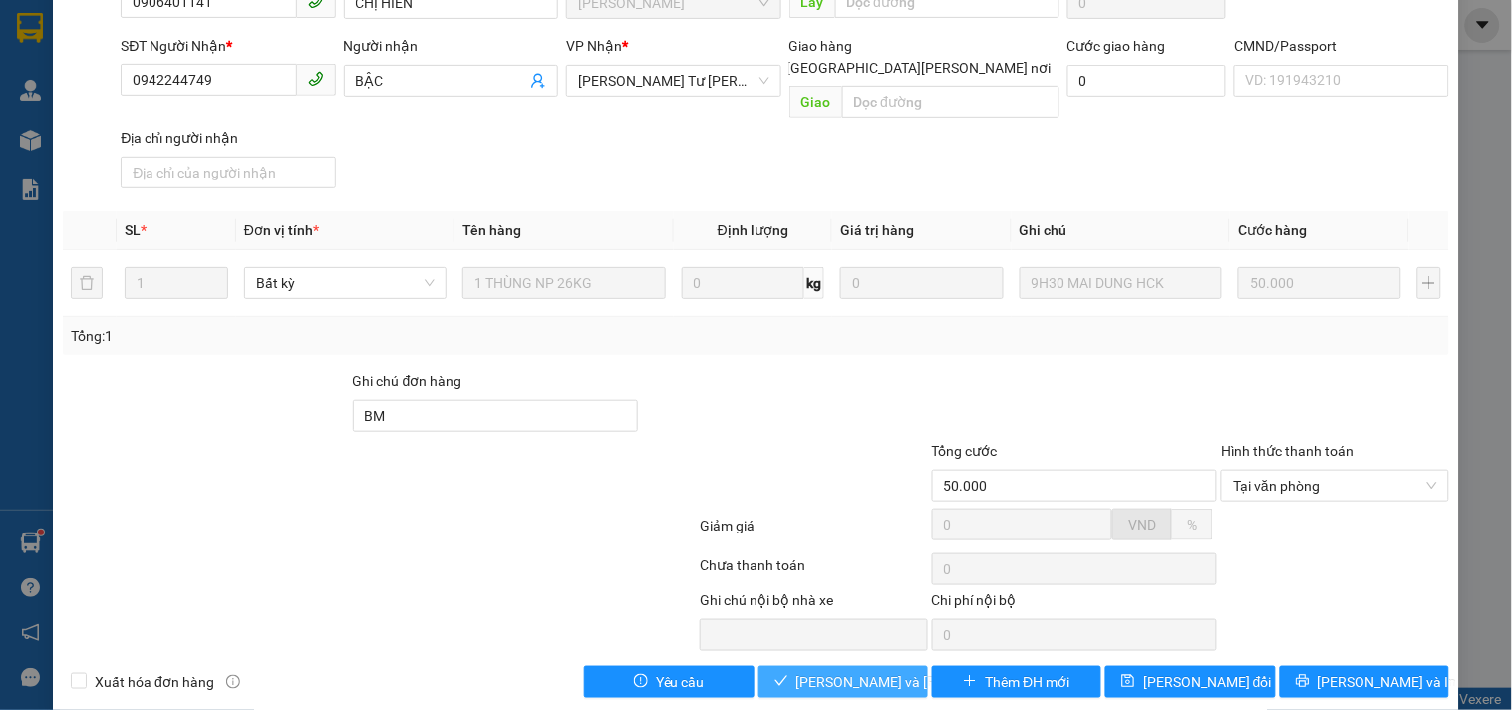
click at [799, 671] on span "[PERSON_NAME] và [PERSON_NAME] hàng" at bounding box center [930, 682] width 269 height 22
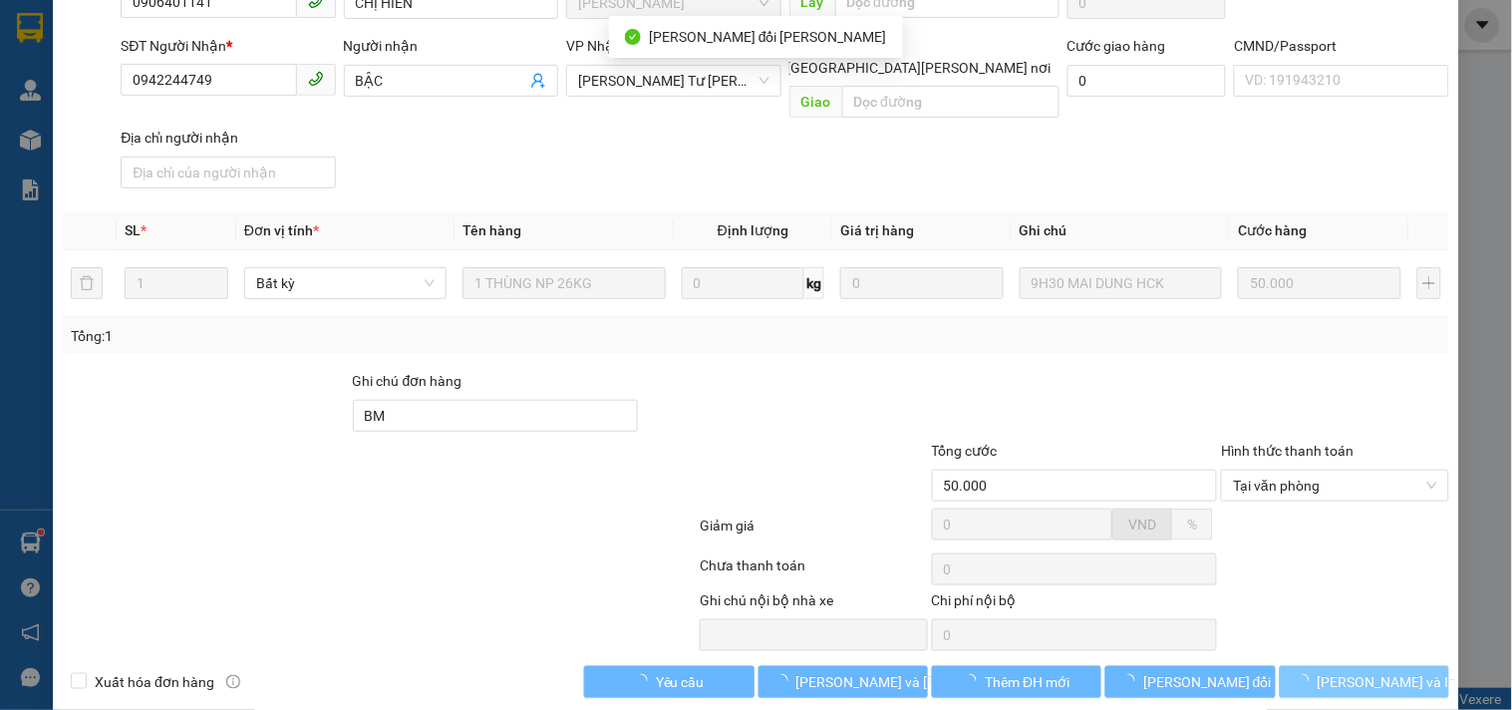
click at [1317, 674] on span "loading" at bounding box center [1306, 681] width 22 height 14
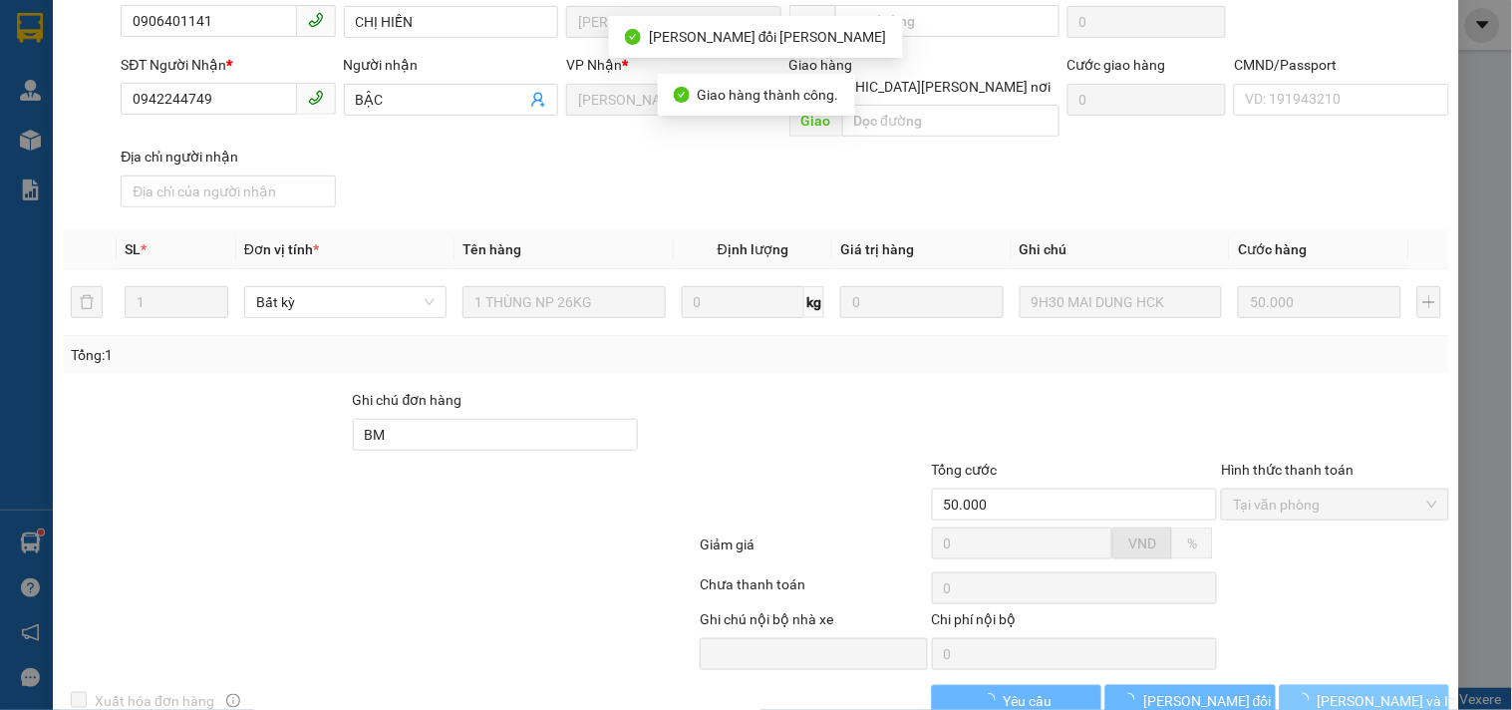
scroll to position [219, 0]
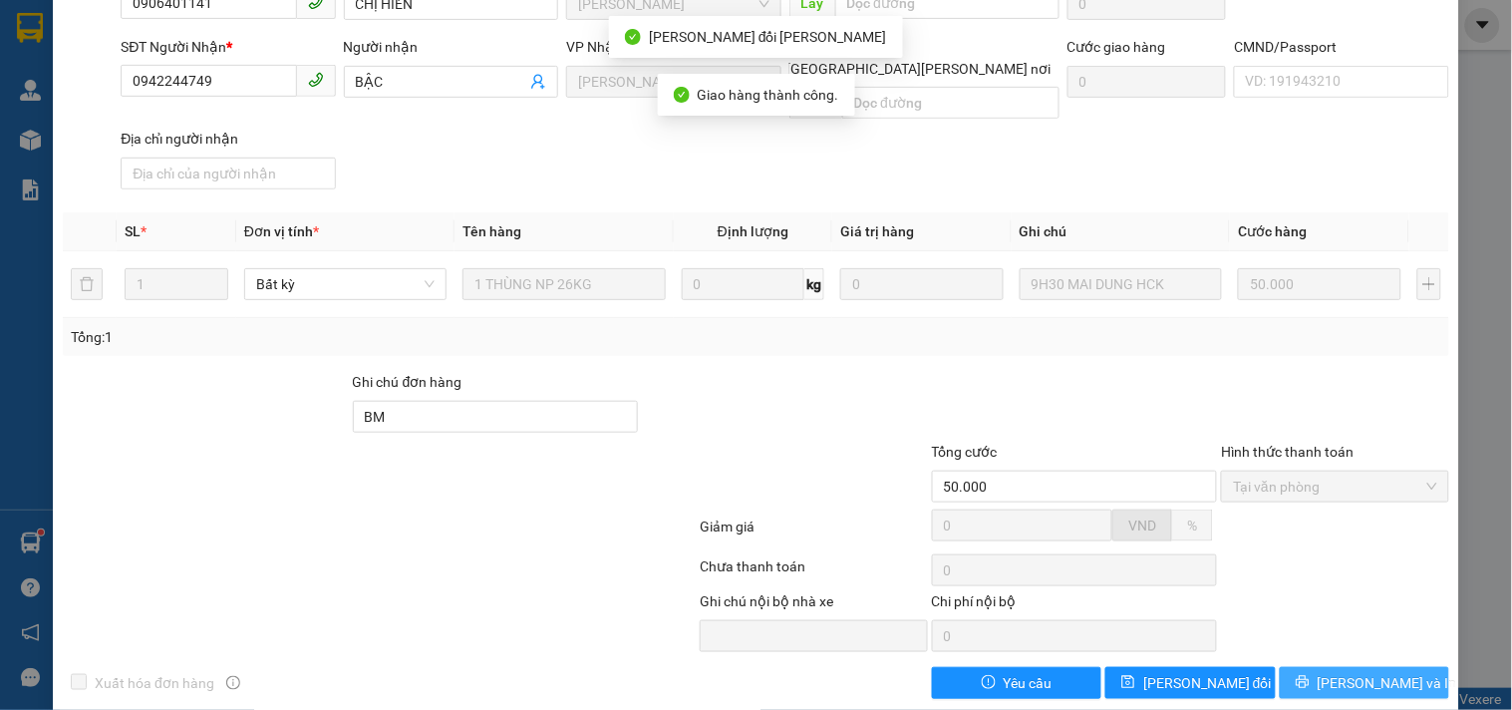
click at [1325, 667] on button "[PERSON_NAME] và In" at bounding box center [1364, 683] width 169 height 32
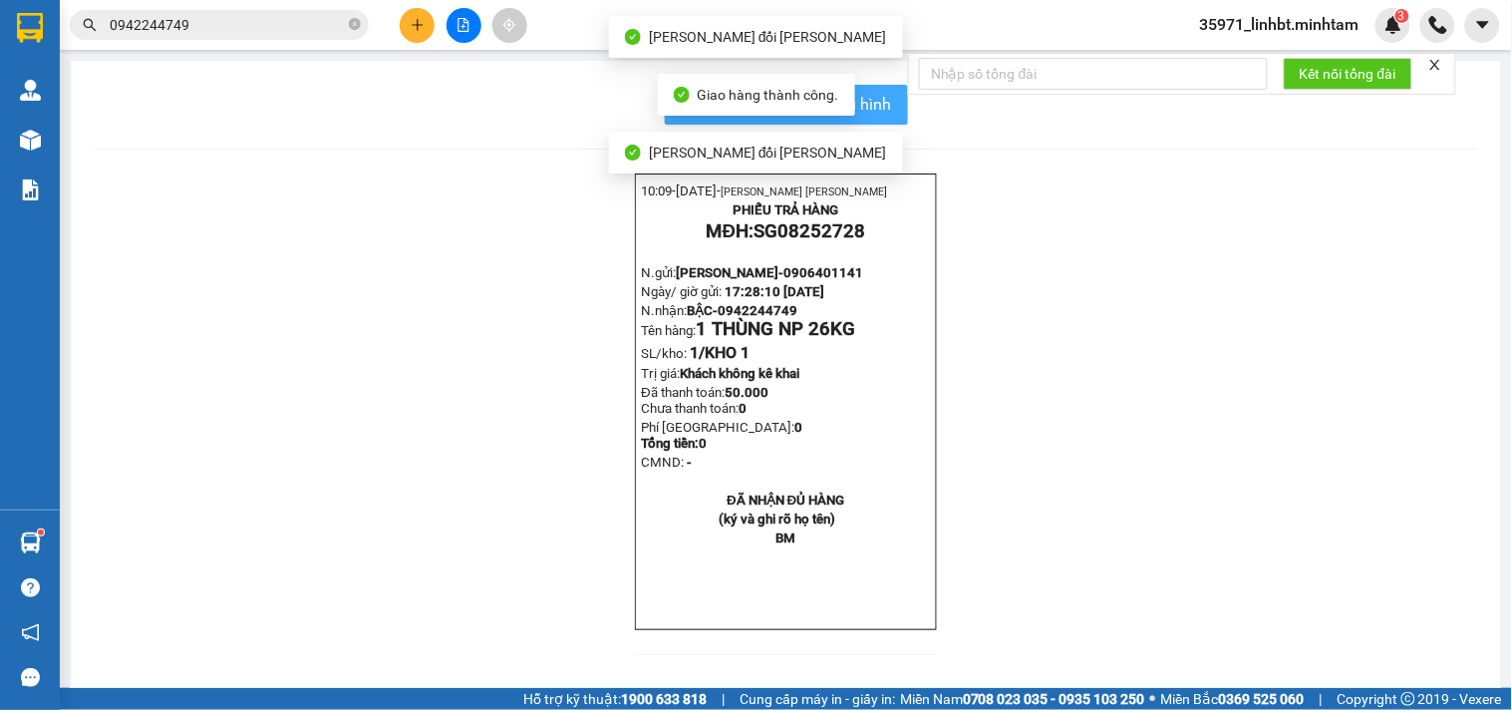
click at [879, 100] on span "In mẫu biên lai tự cấu hình" at bounding box center [798, 104] width 187 height 25
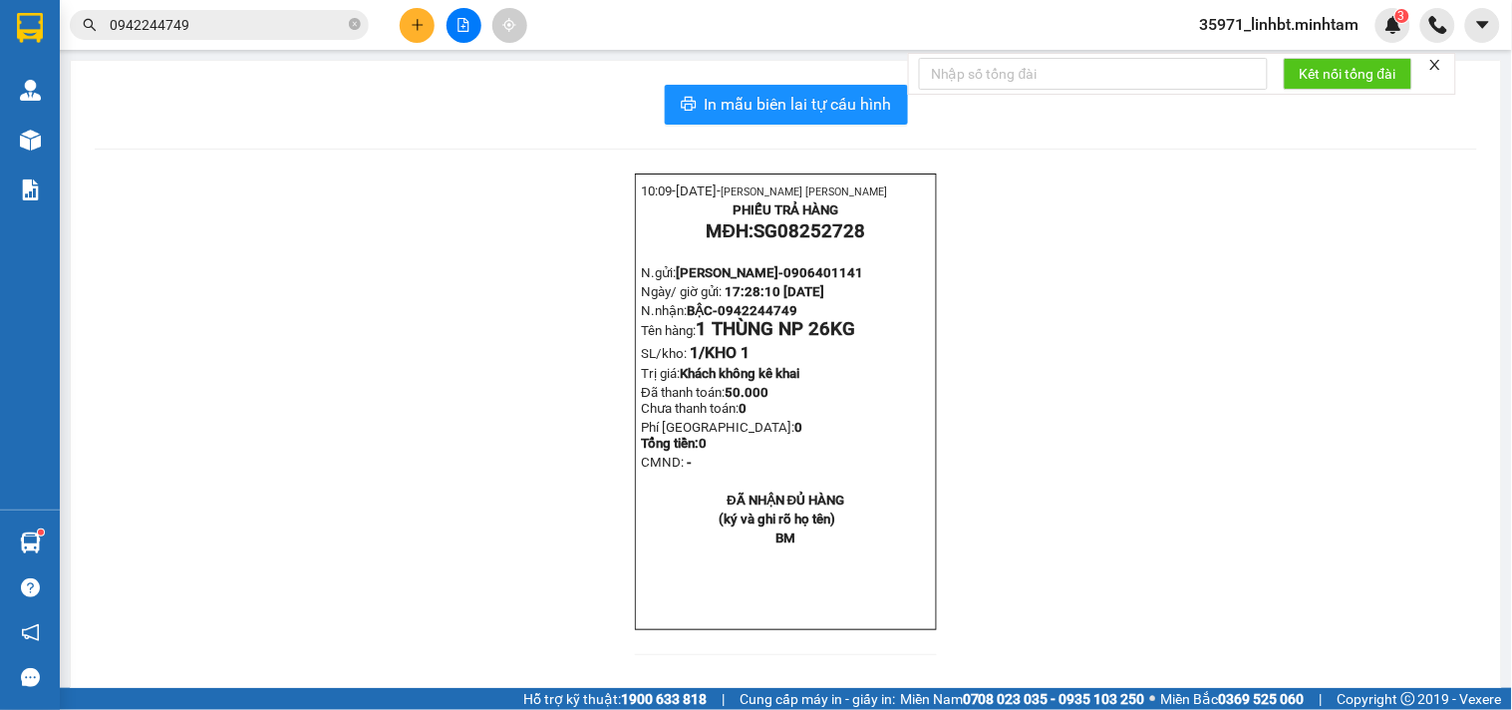
click at [403, 15] on button at bounding box center [417, 25] width 35 height 35
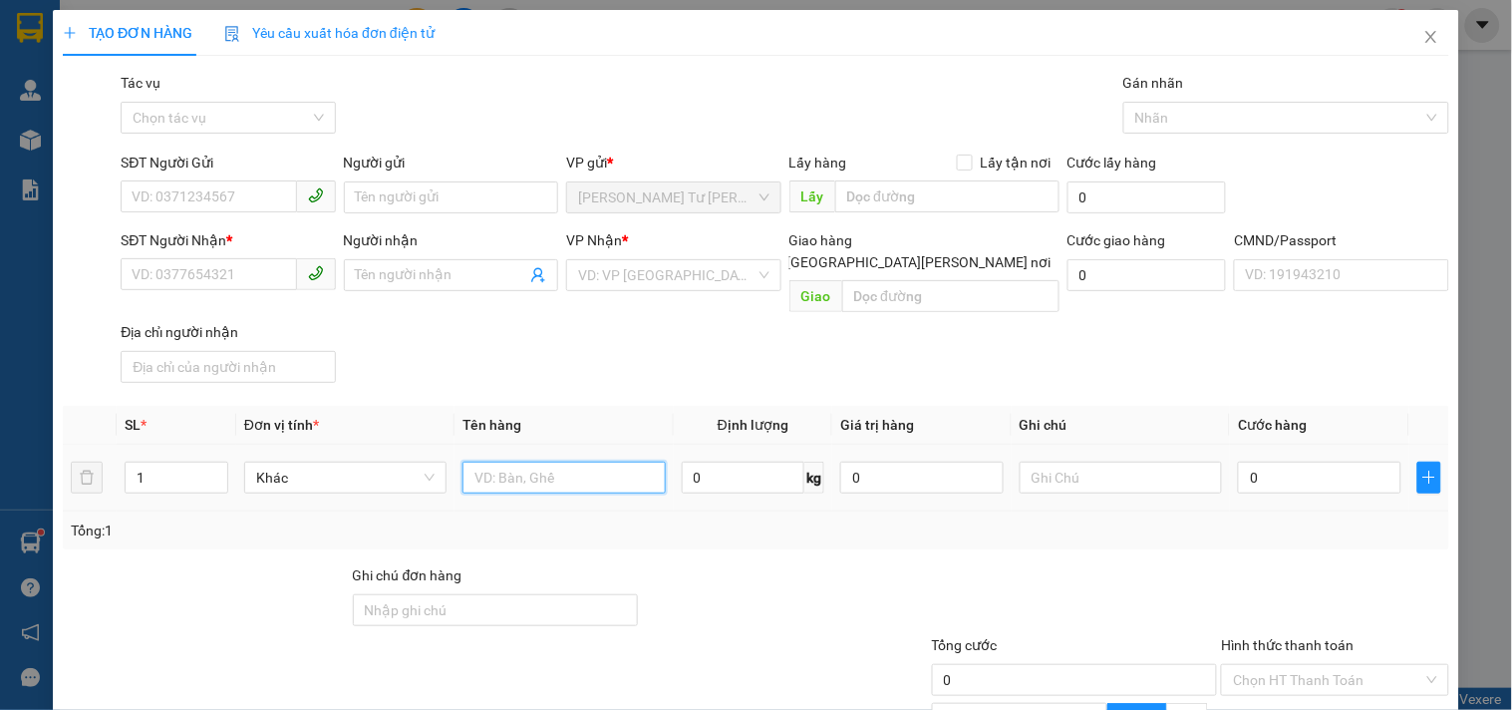
click at [493, 461] on input "text" at bounding box center [563, 477] width 202 height 32
type input "1 K T MÚT 11KG_ĐL"
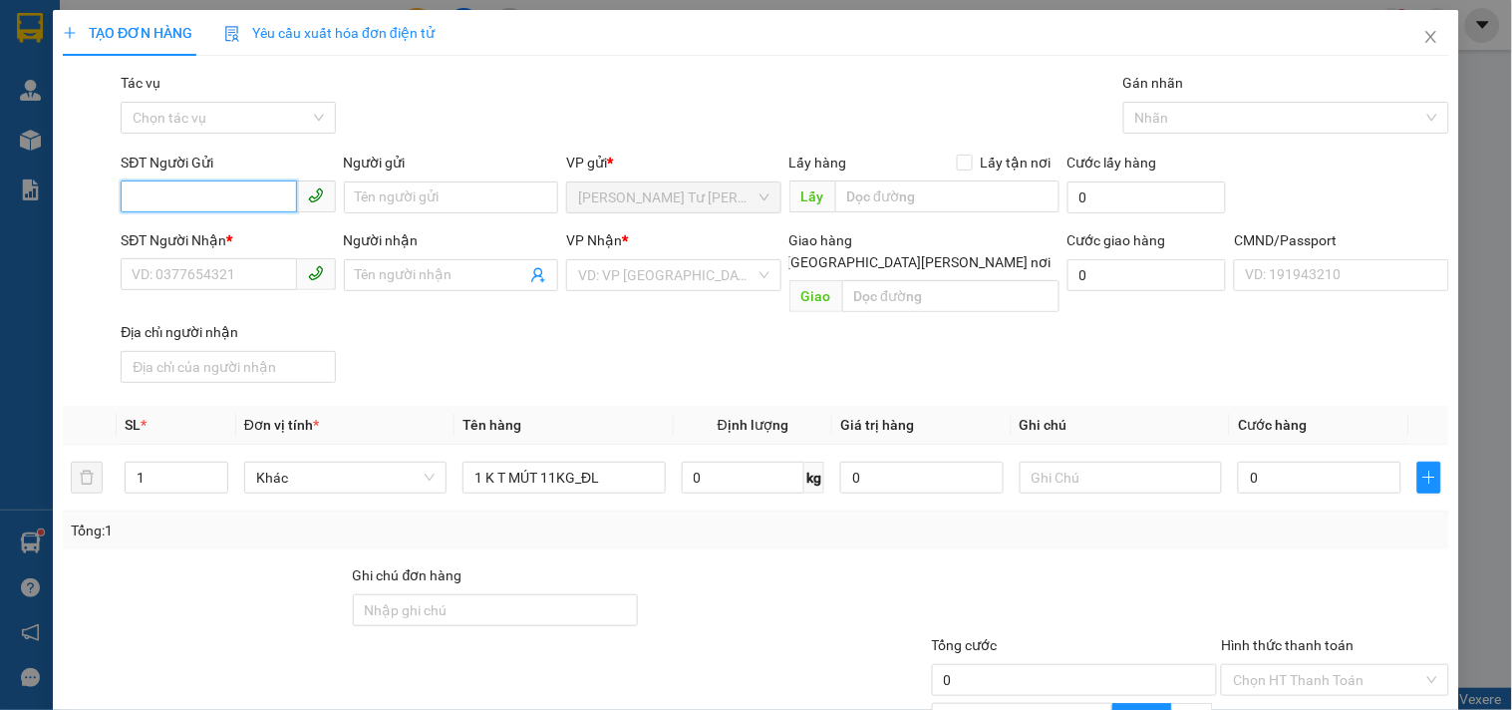
click at [245, 200] on input "SĐT Người Gửi" at bounding box center [208, 196] width 175 height 32
type input "0387690587"
click at [243, 235] on div "0387690587 - CẬU 8 [PERSON_NAME]" at bounding box center [251, 237] width 238 height 22
type input "CẬU 8 LƯỢNG"
type input "0908660123"
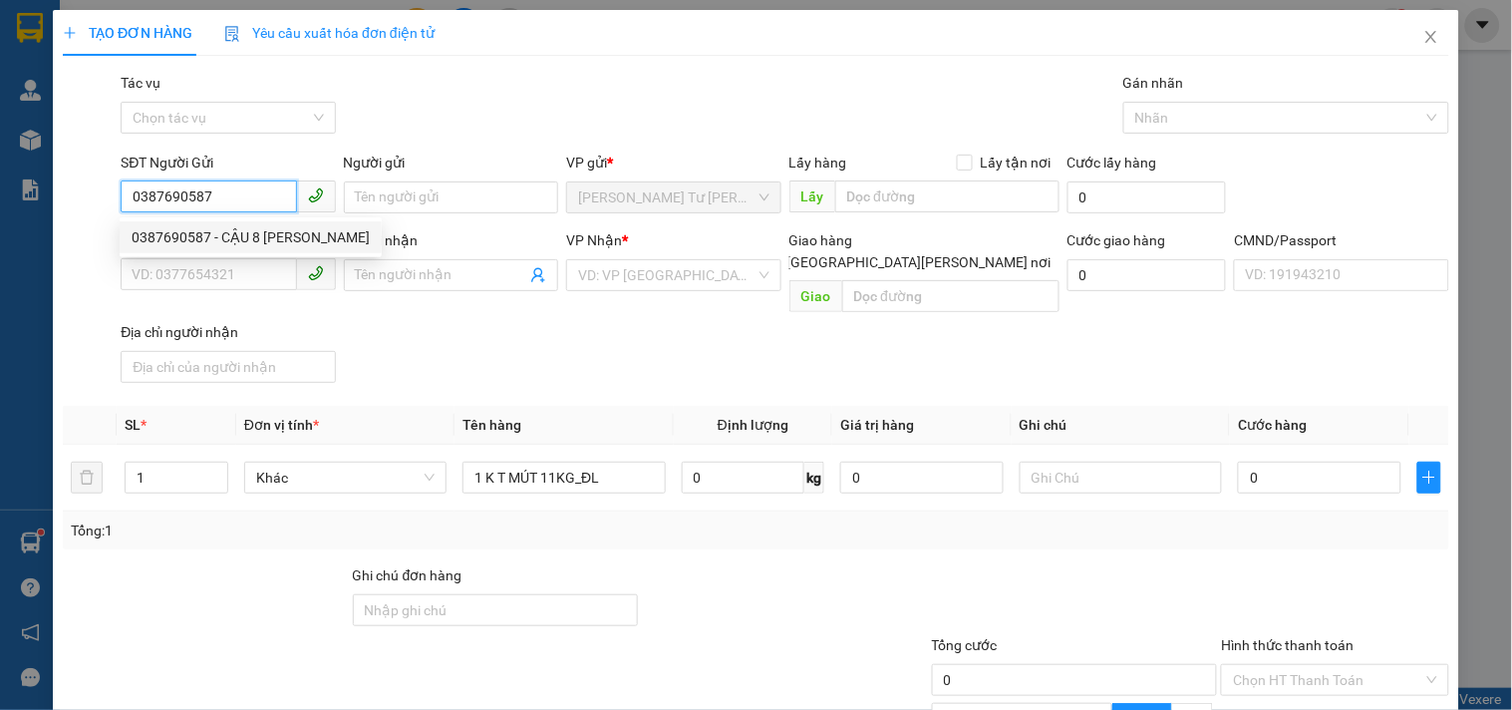
type input "LIÊM"
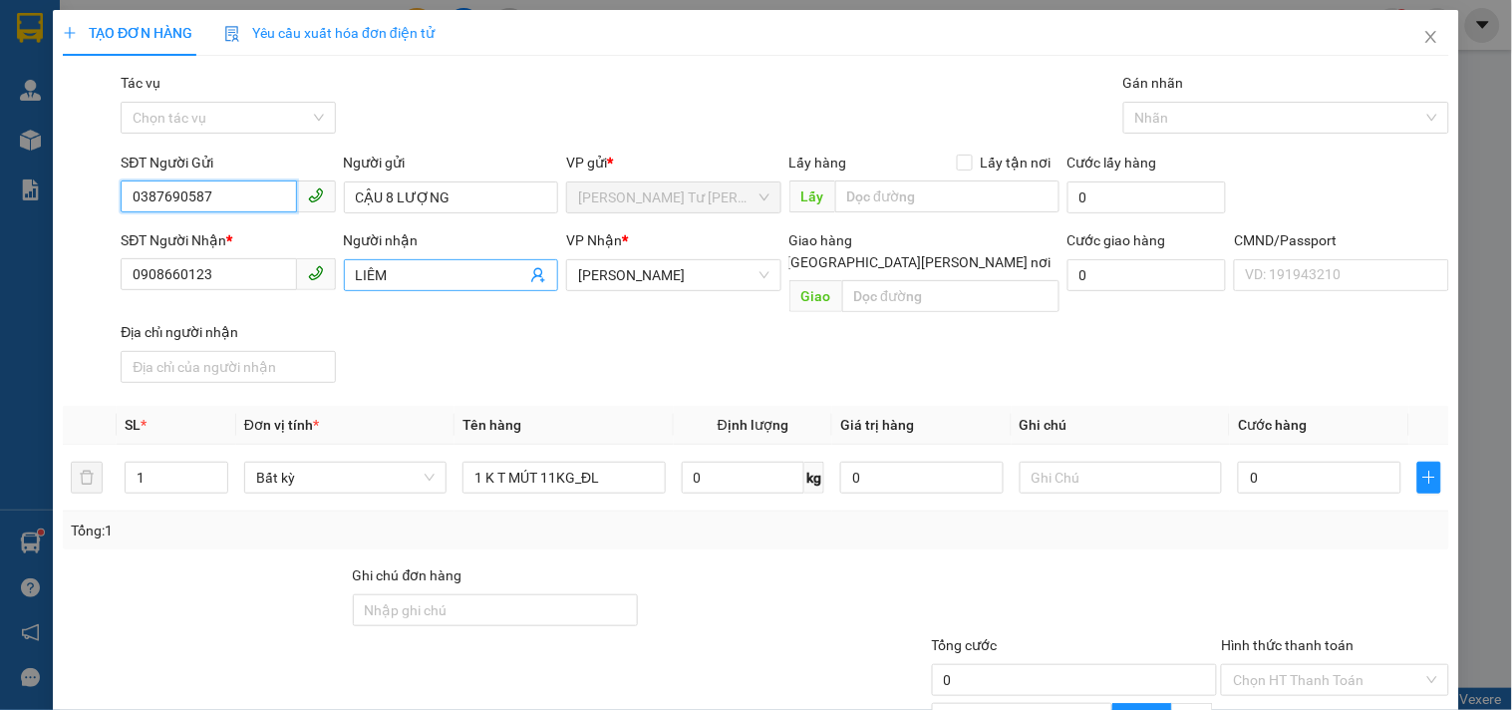
type input "0387690587"
click at [534, 267] on icon "user-add" at bounding box center [538, 275] width 16 height 16
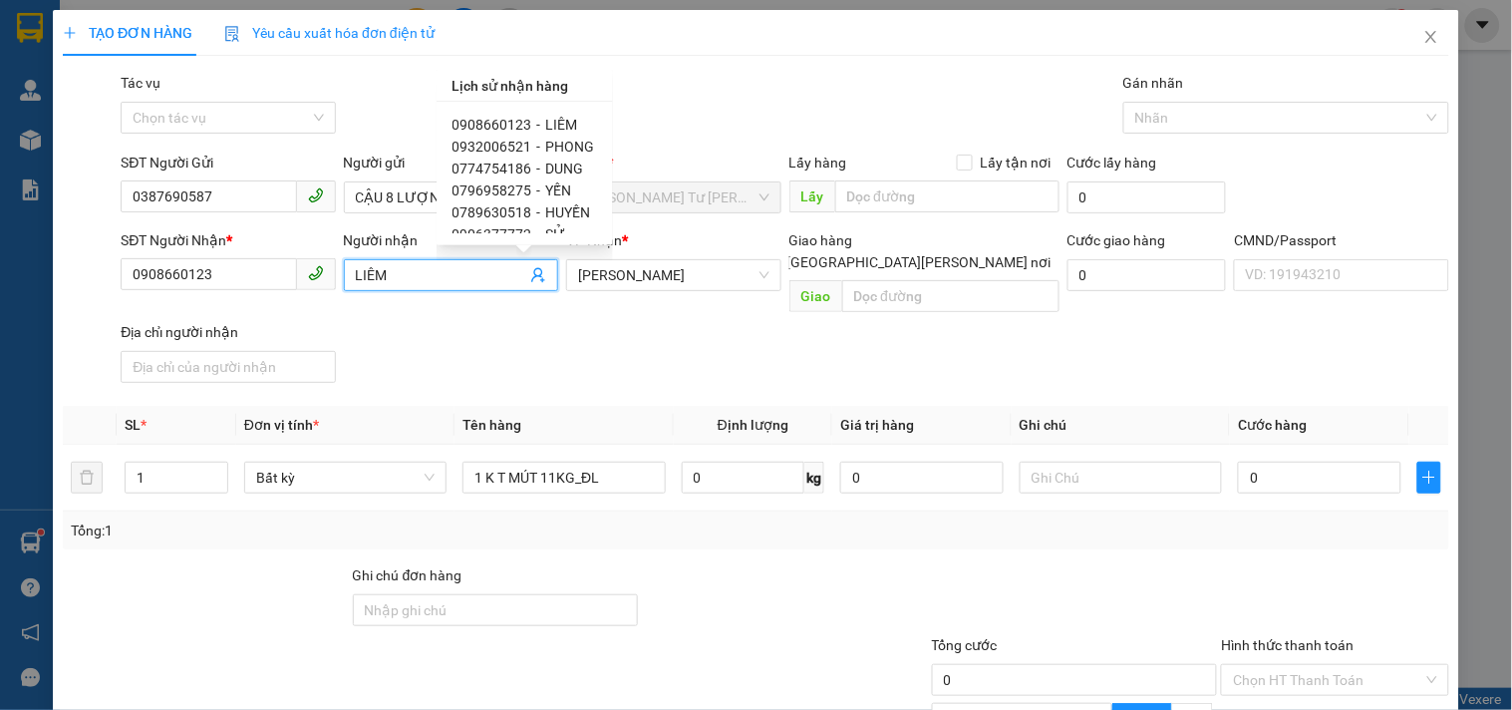
click at [546, 143] on span "PHONG" at bounding box center [570, 147] width 49 height 16
type input "0932006521"
type input "PHONG"
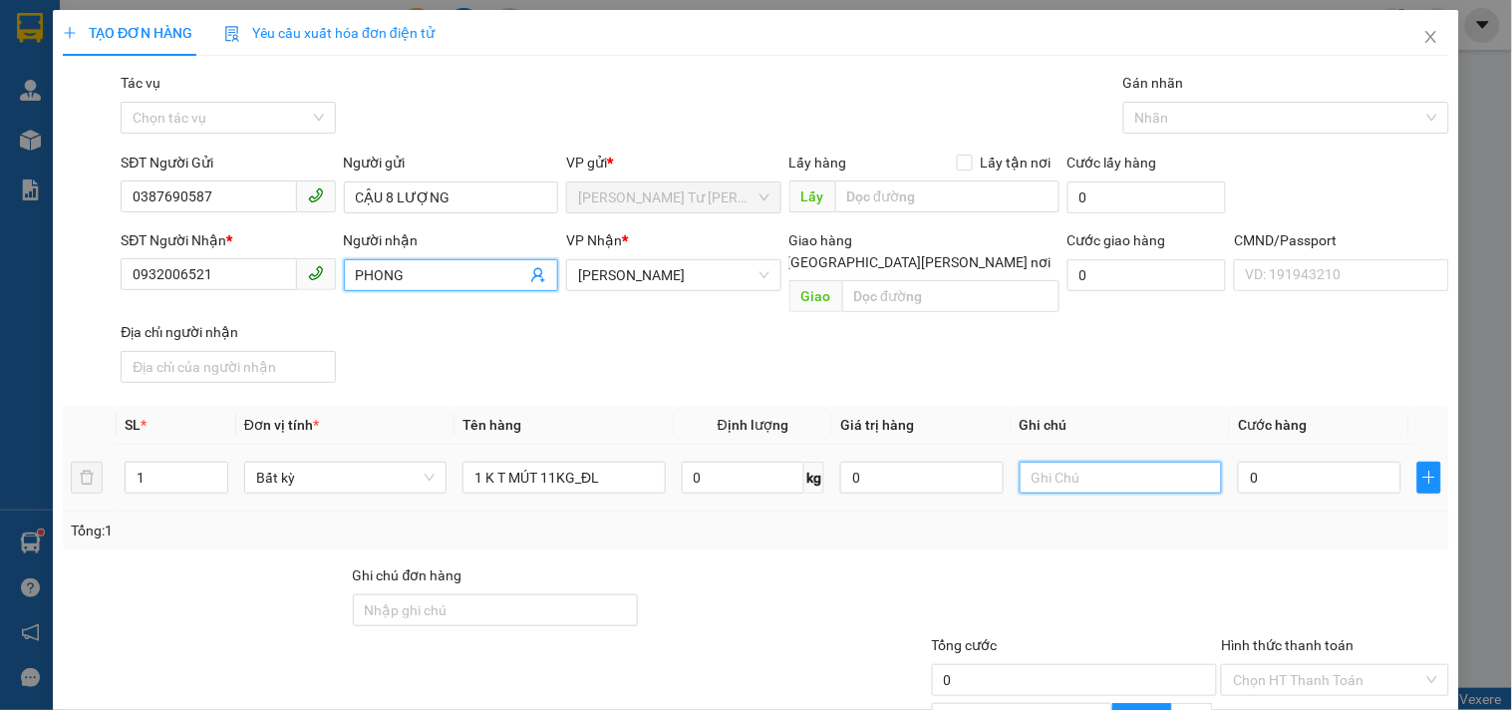
click at [1070, 461] on input "text" at bounding box center [1120, 477] width 202 height 32
type input "1"
type input "14H LINH"
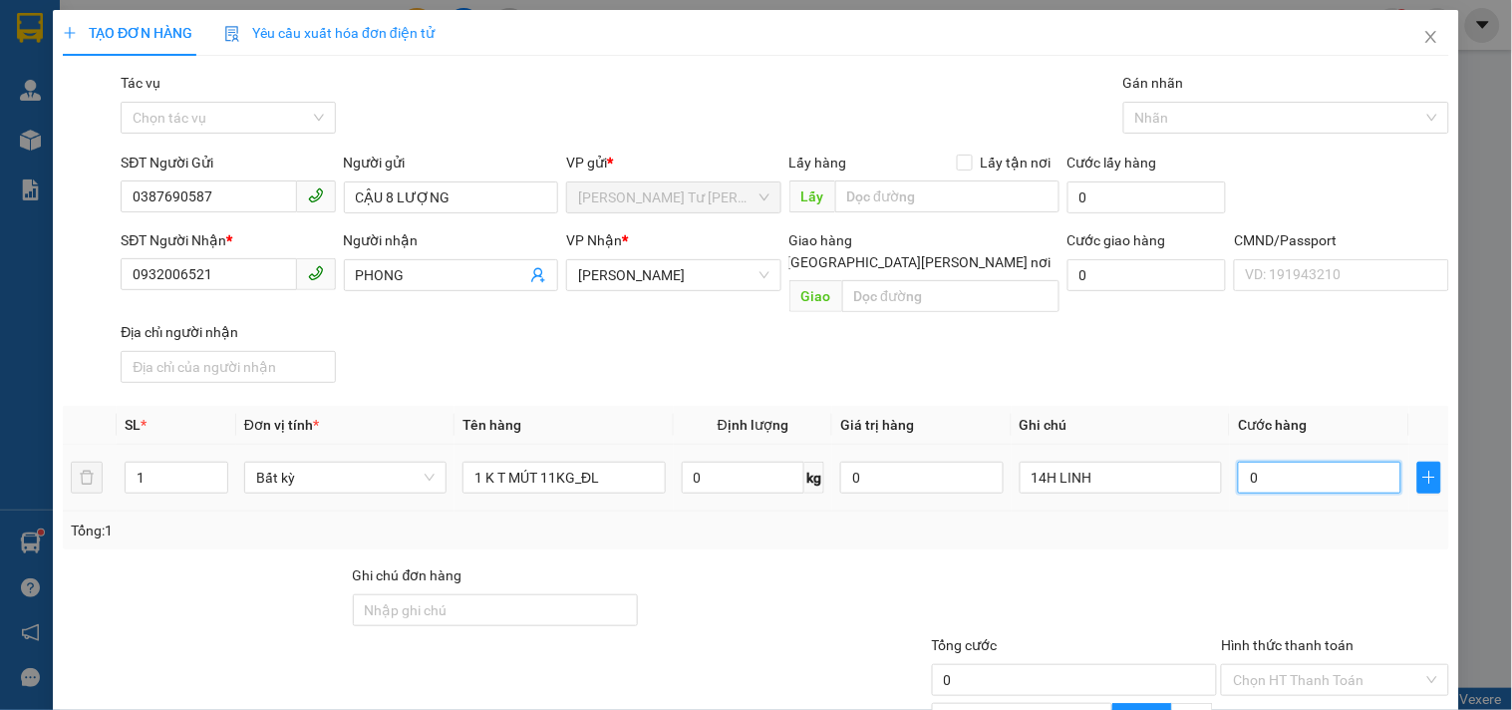
click at [1307, 461] on input "0" at bounding box center [1319, 477] width 163 height 32
type input "3"
type input "30"
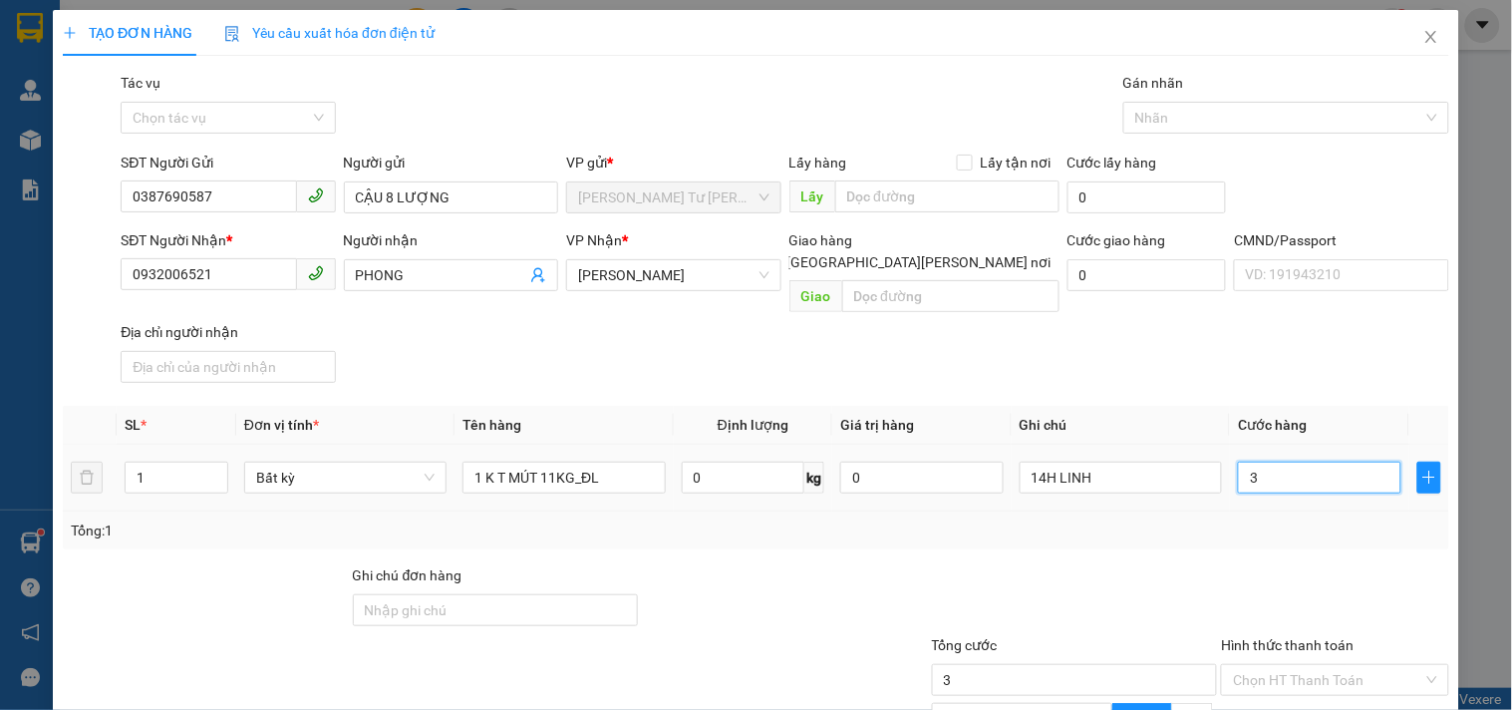
type input "30"
type input "30.000"
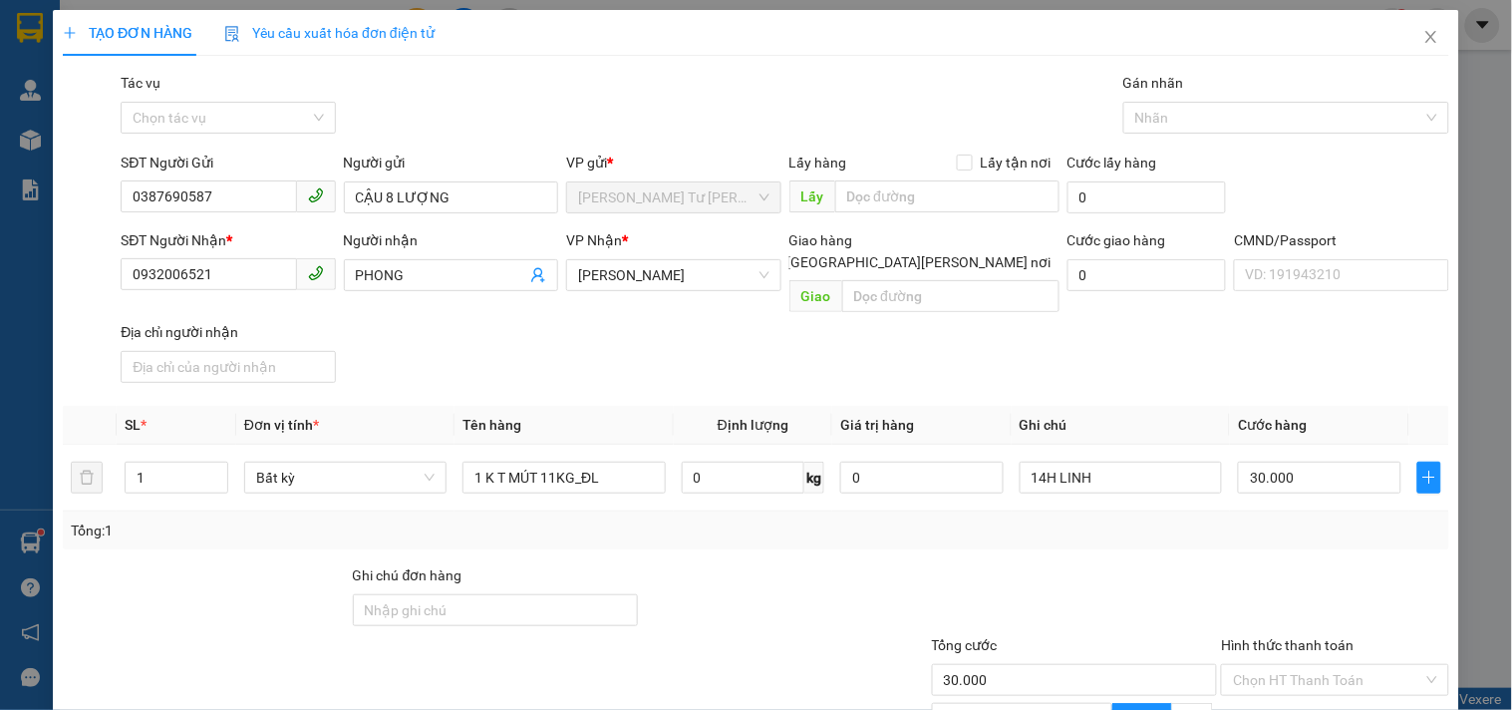
click at [931, 519] on div "Tổng: 1" at bounding box center [756, 530] width 1370 height 22
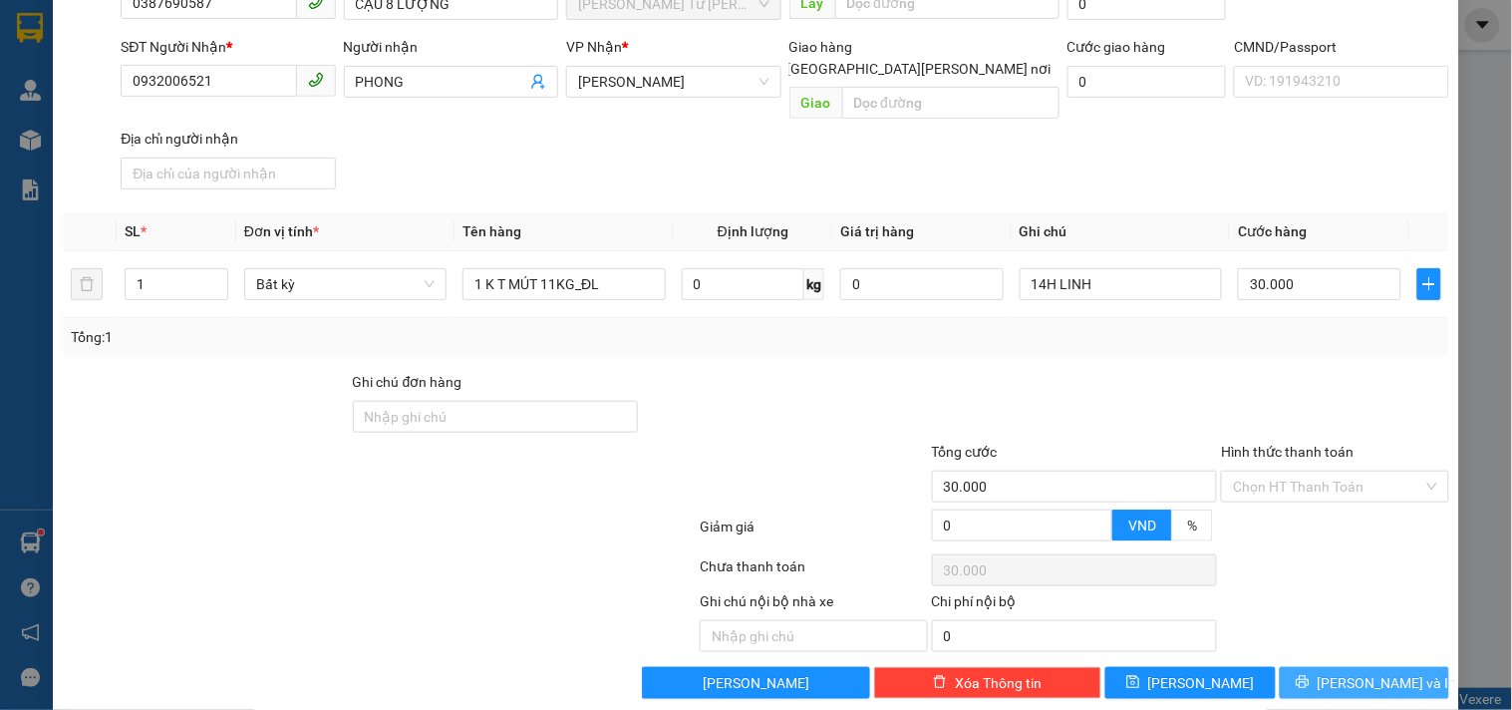
click at [1339, 672] on span "[PERSON_NAME] và In" at bounding box center [1387, 683] width 140 height 22
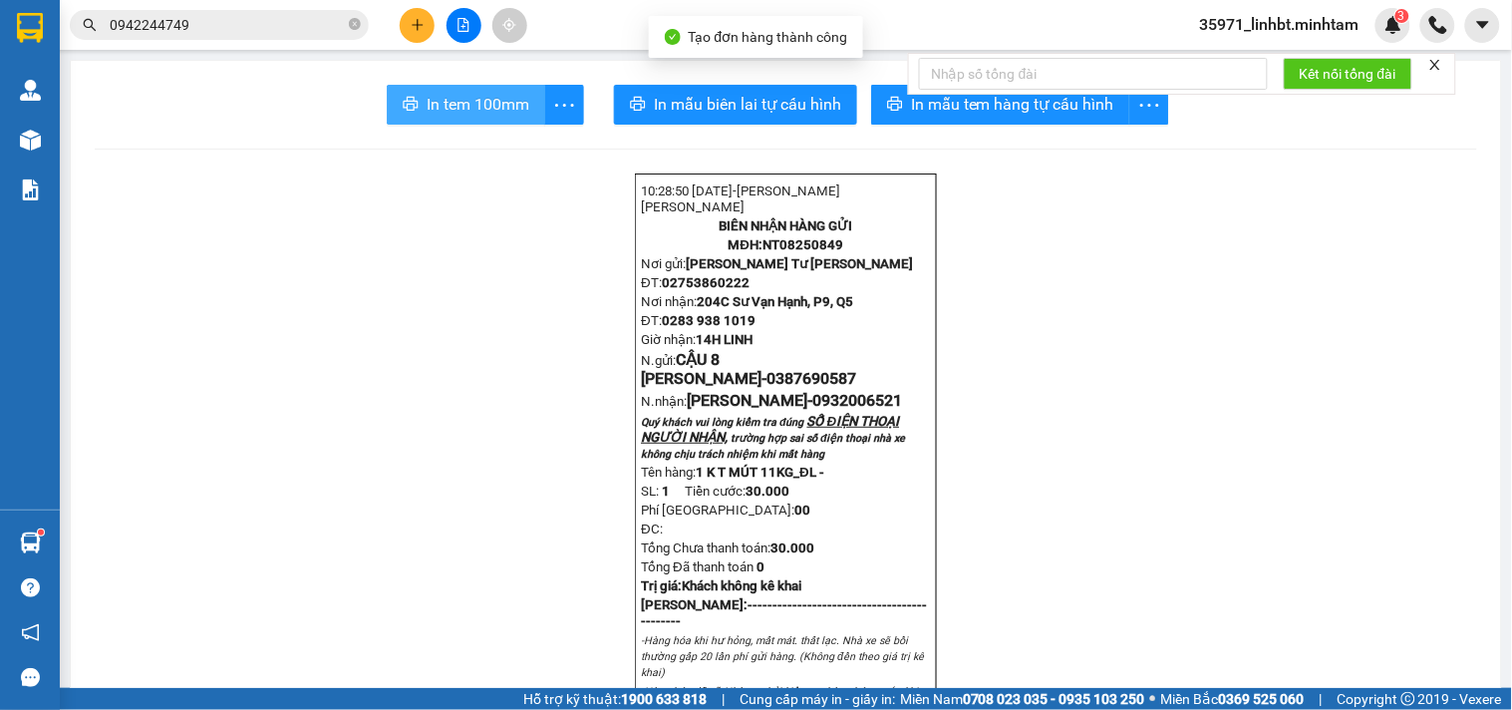
click at [474, 95] on span "In tem 100mm" at bounding box center [478, 104] width 103 height 25
click at [137, 22] on input "0942244749" at bounding box center [227, 25] width 235 height 22
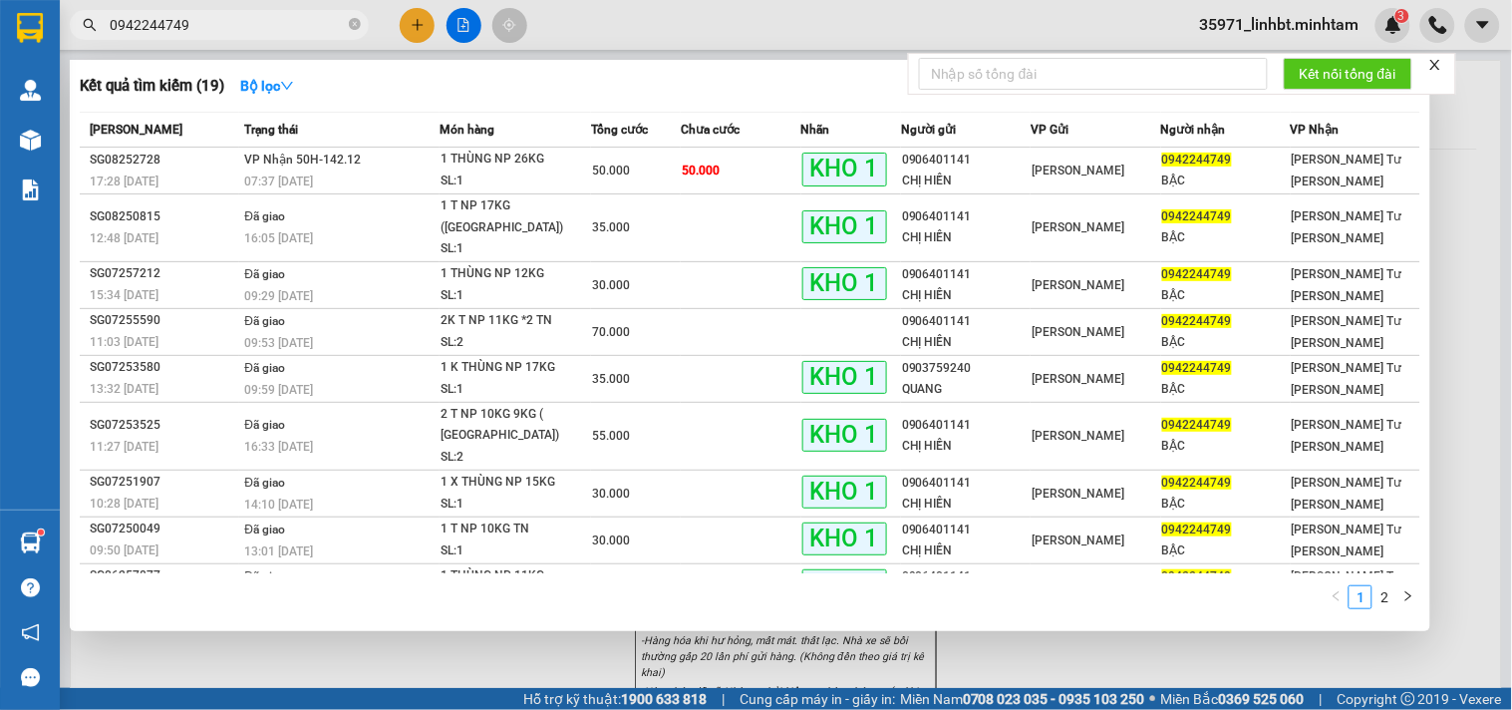
click at [137, 22] on input "0942244749" at bounding box center [227, 25] width 235 height 22
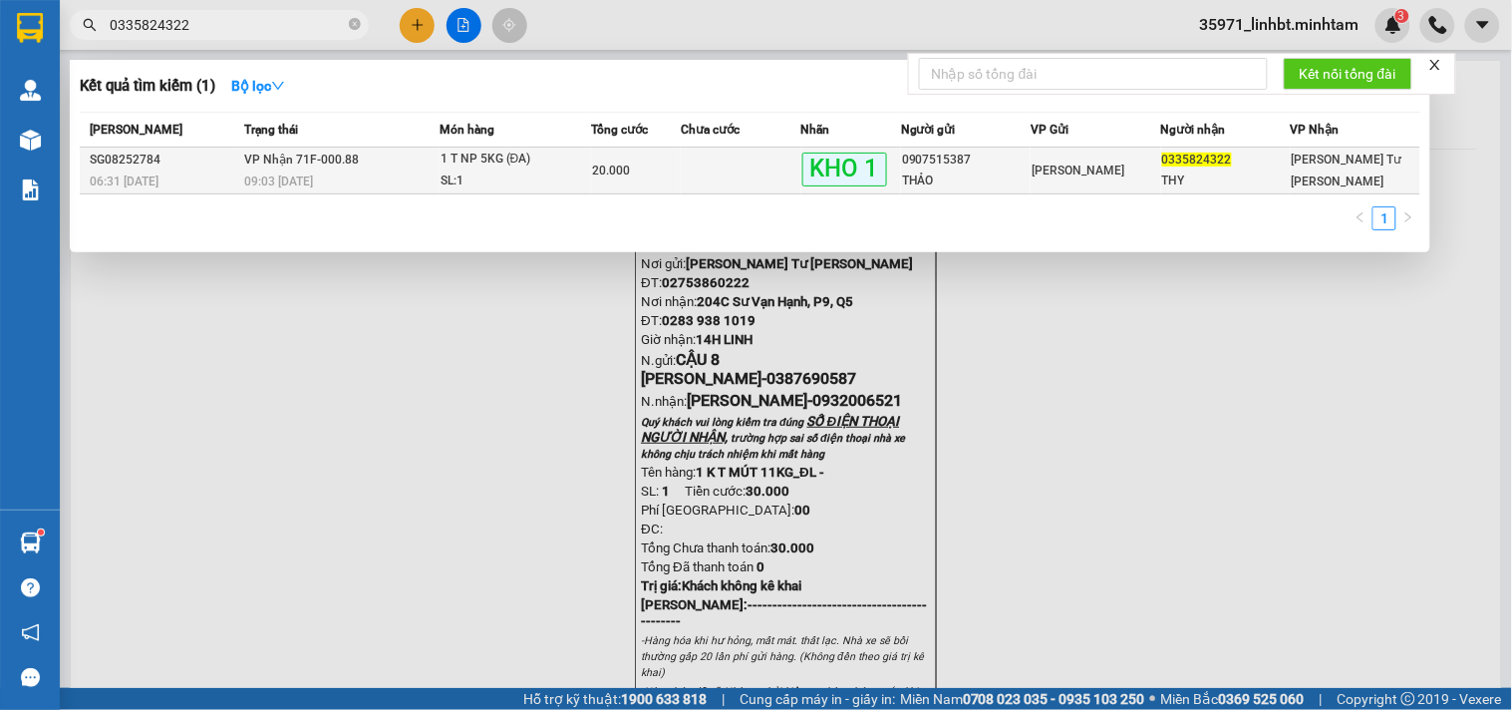
type input "0335824322"
click at [370, 170] on div "09:03 [DATE]" at bounding box center [340, 181] width 193 height 22
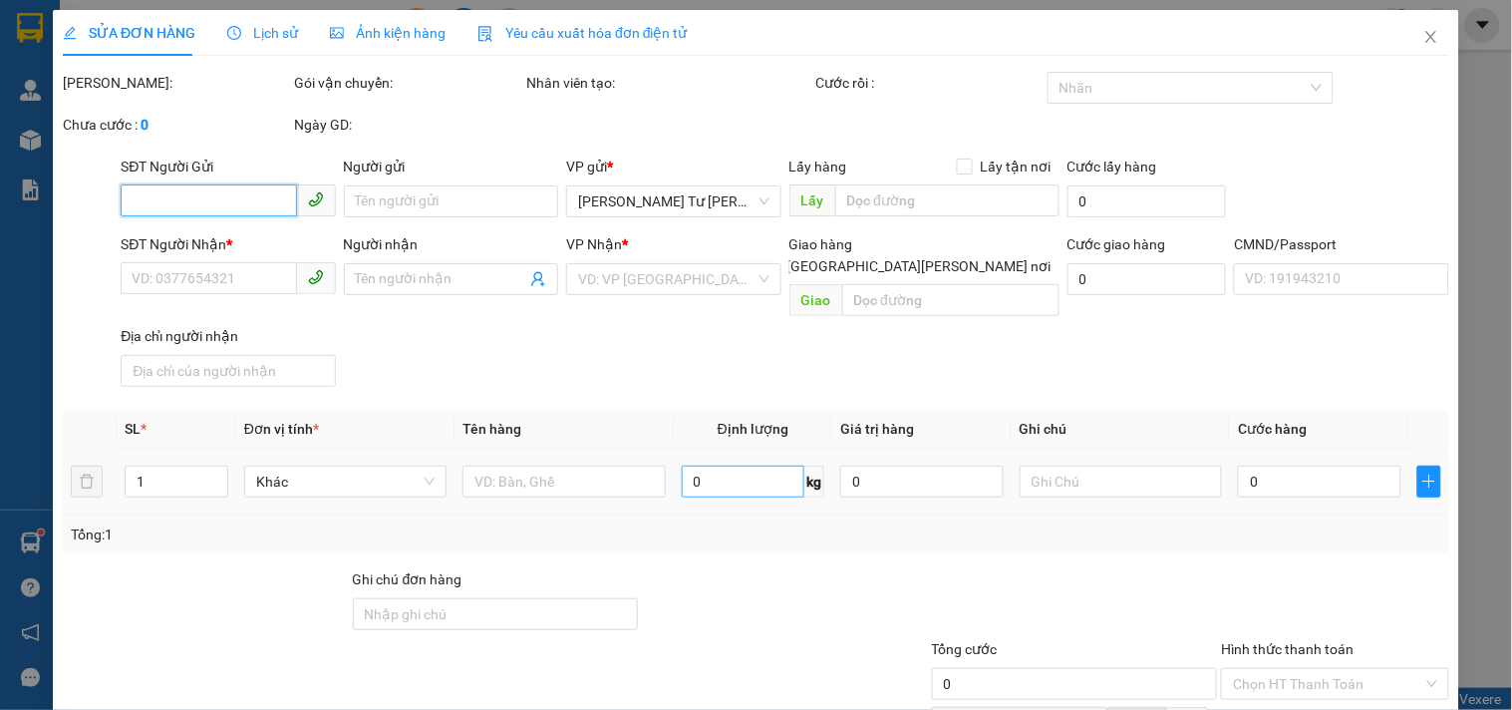
type input "0907515387"
type input "THẢO"
type input "0335824322"
type input "THY"
type input "KNM"
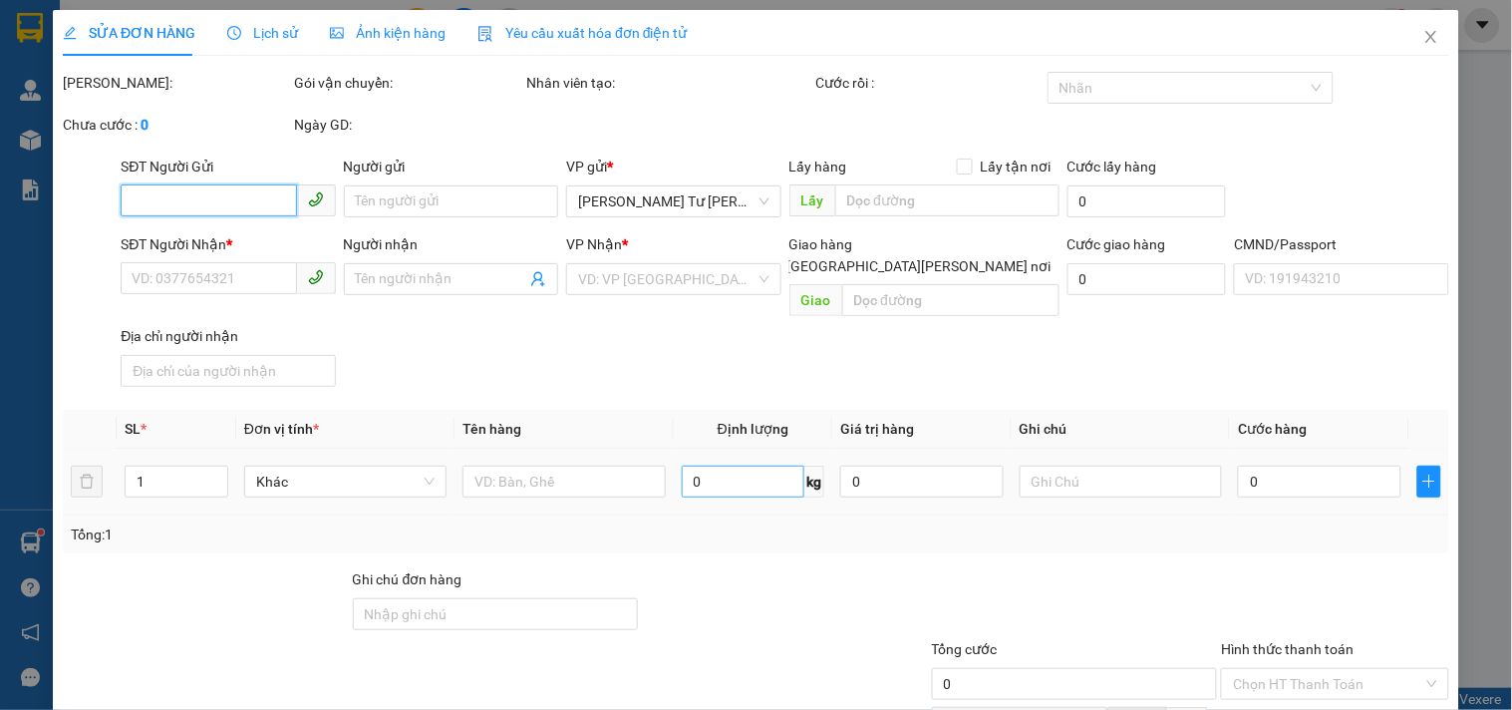
type input "20.000"
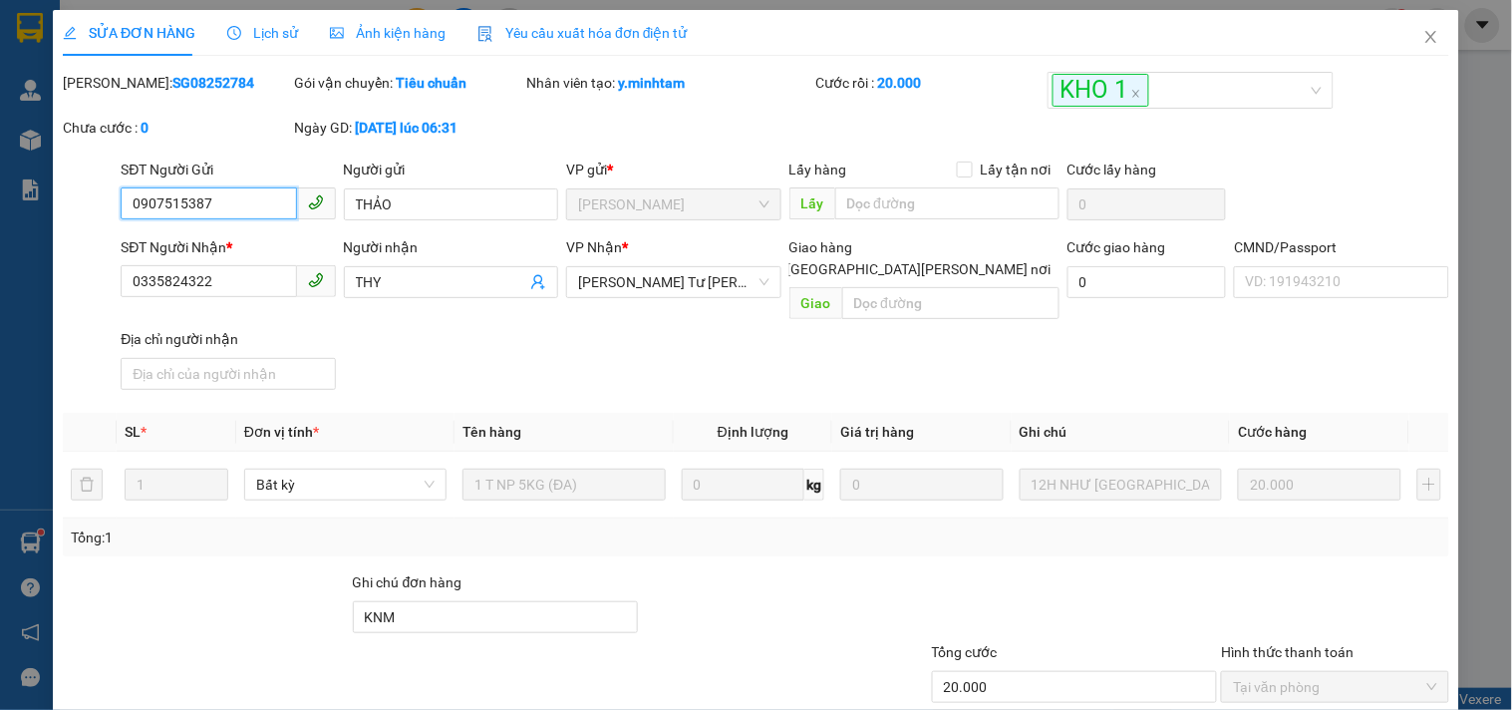
scroll to position [197, 0]
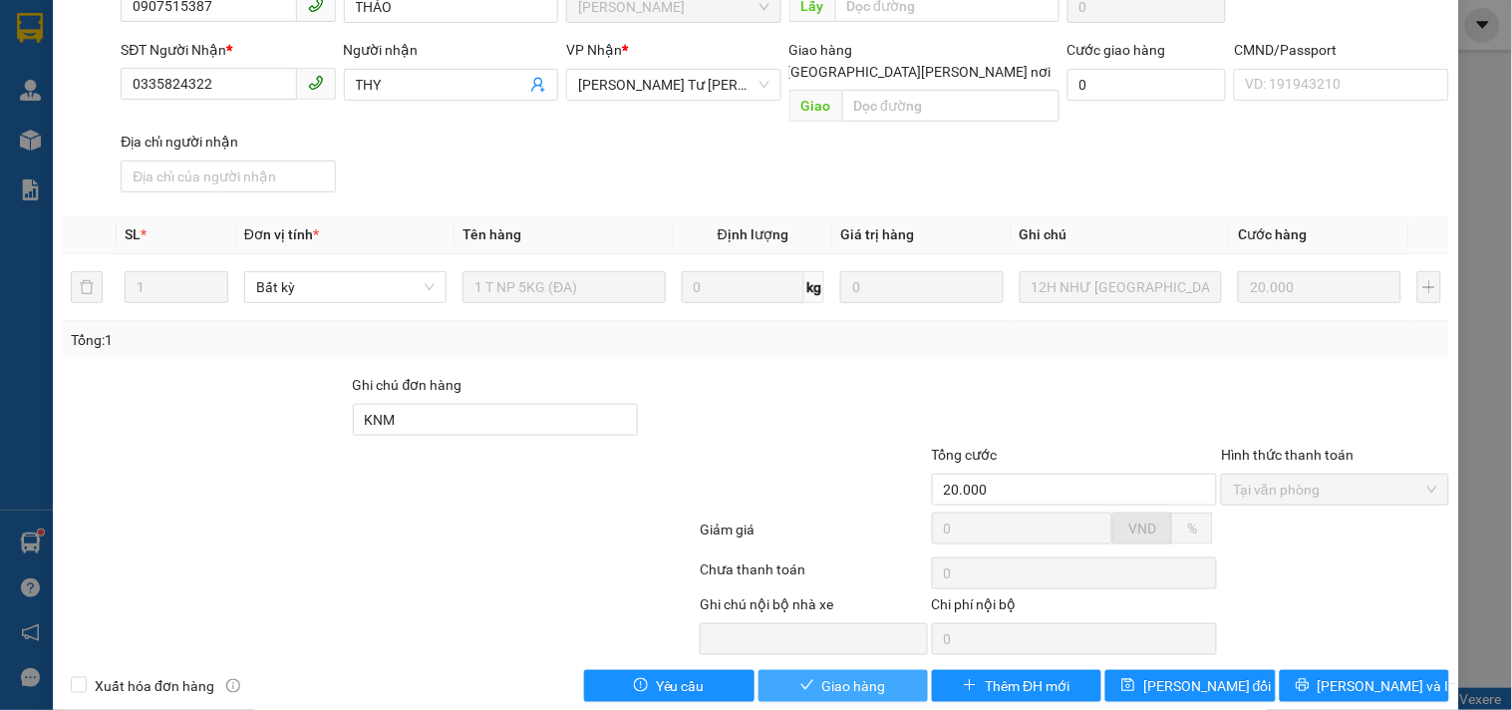
click at [797, 670] on button "Giao hàng" at bounding box center [842, 686] width 169 height 32
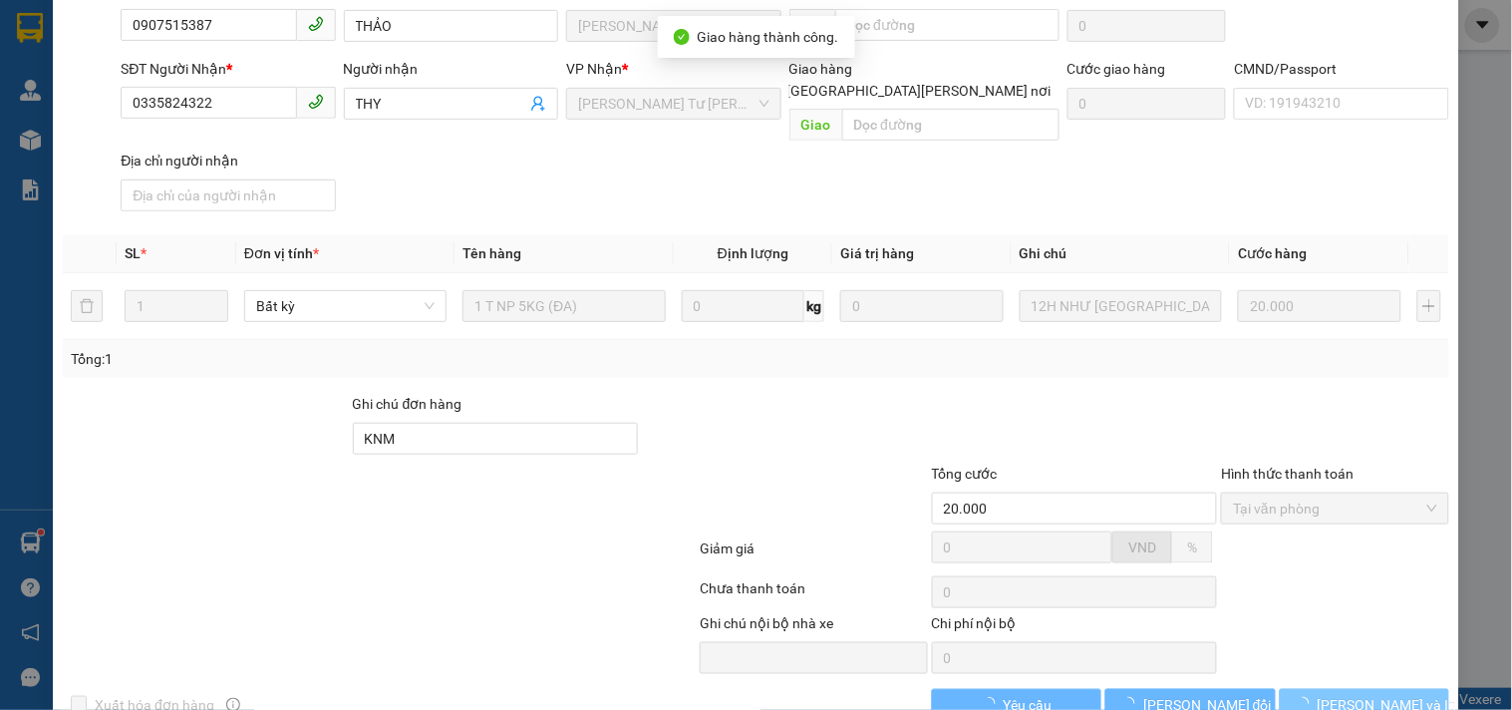
scroll to position [215, 0]
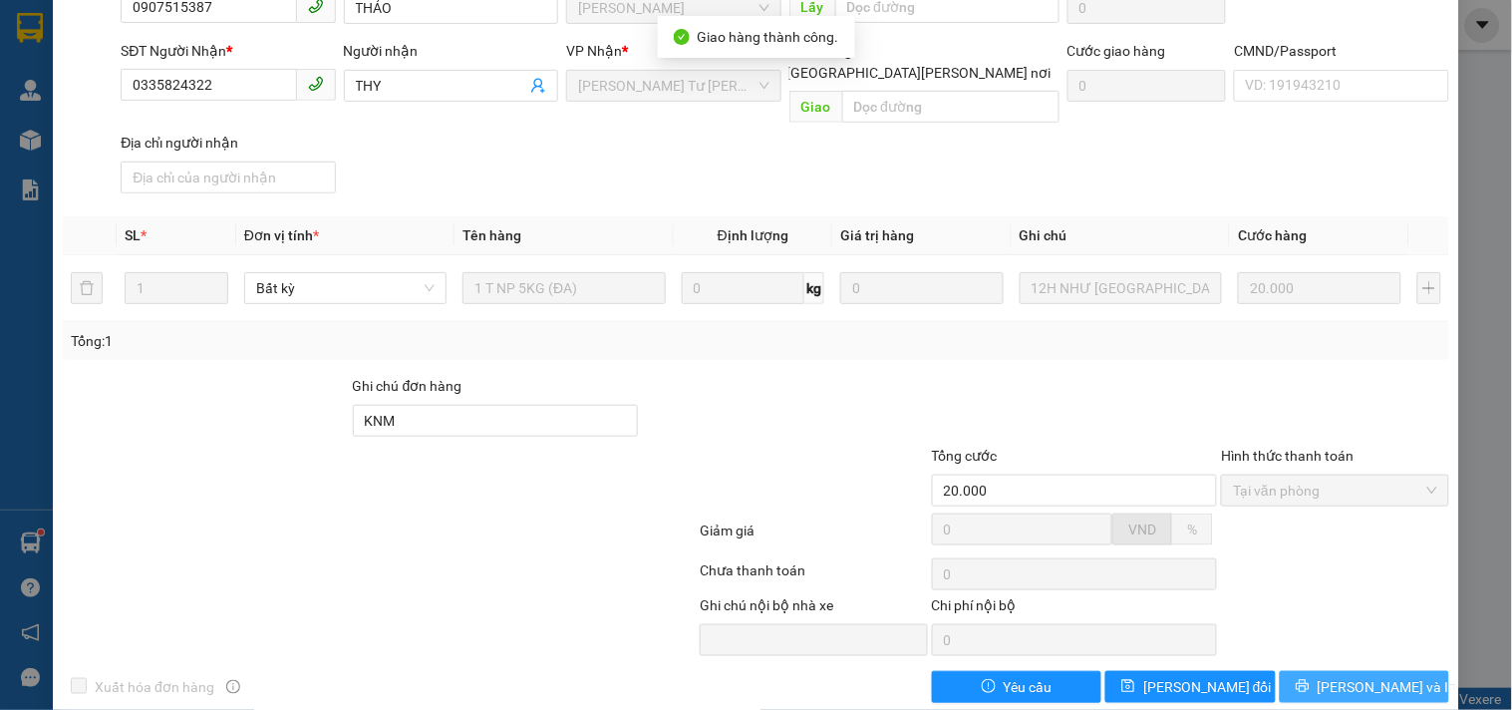
click at [1331, 676] on span "[PERSON_NAME] và In" at bounding box center [1387, 687] width 140 height 22
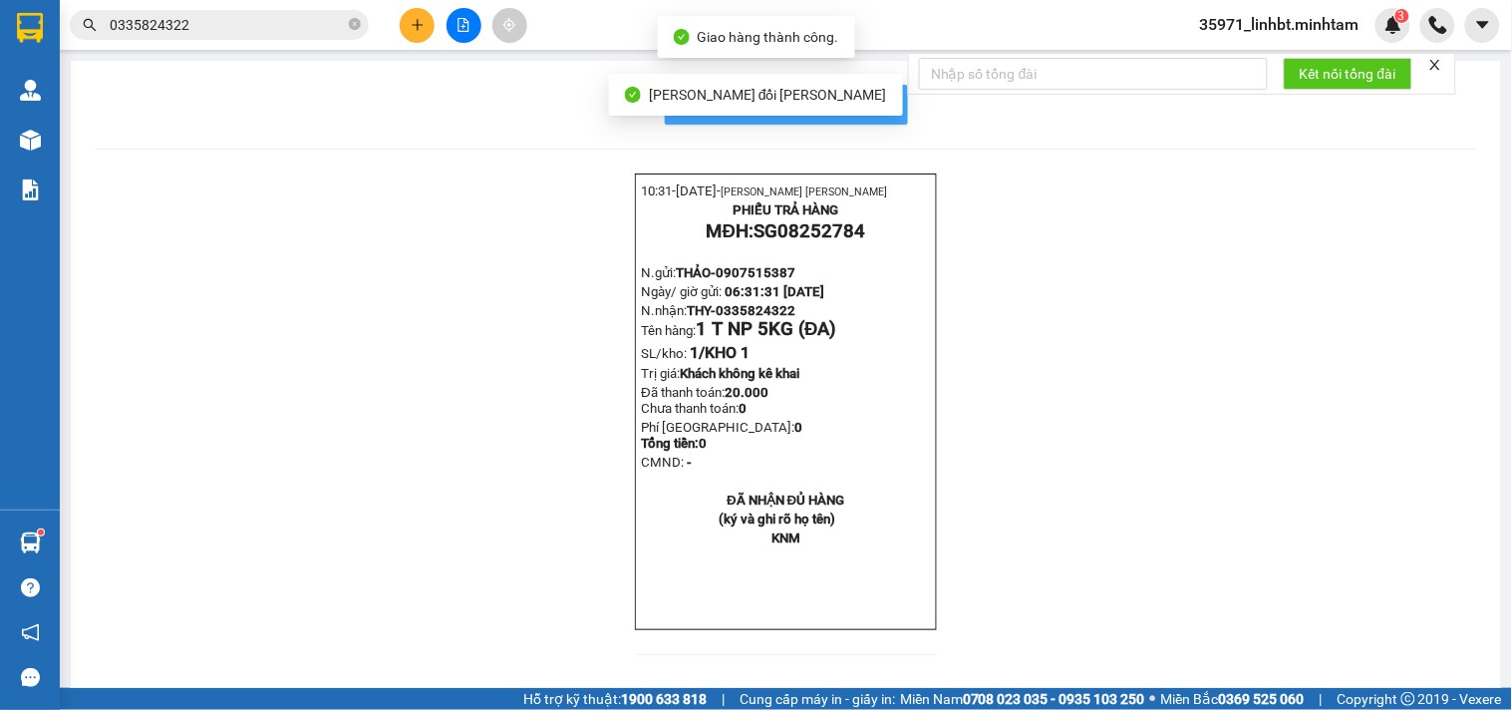
click at [864, 108] on span "In mẫu biên lai tự cấu hình" at bounding box center [798, 104] width 187 height 25
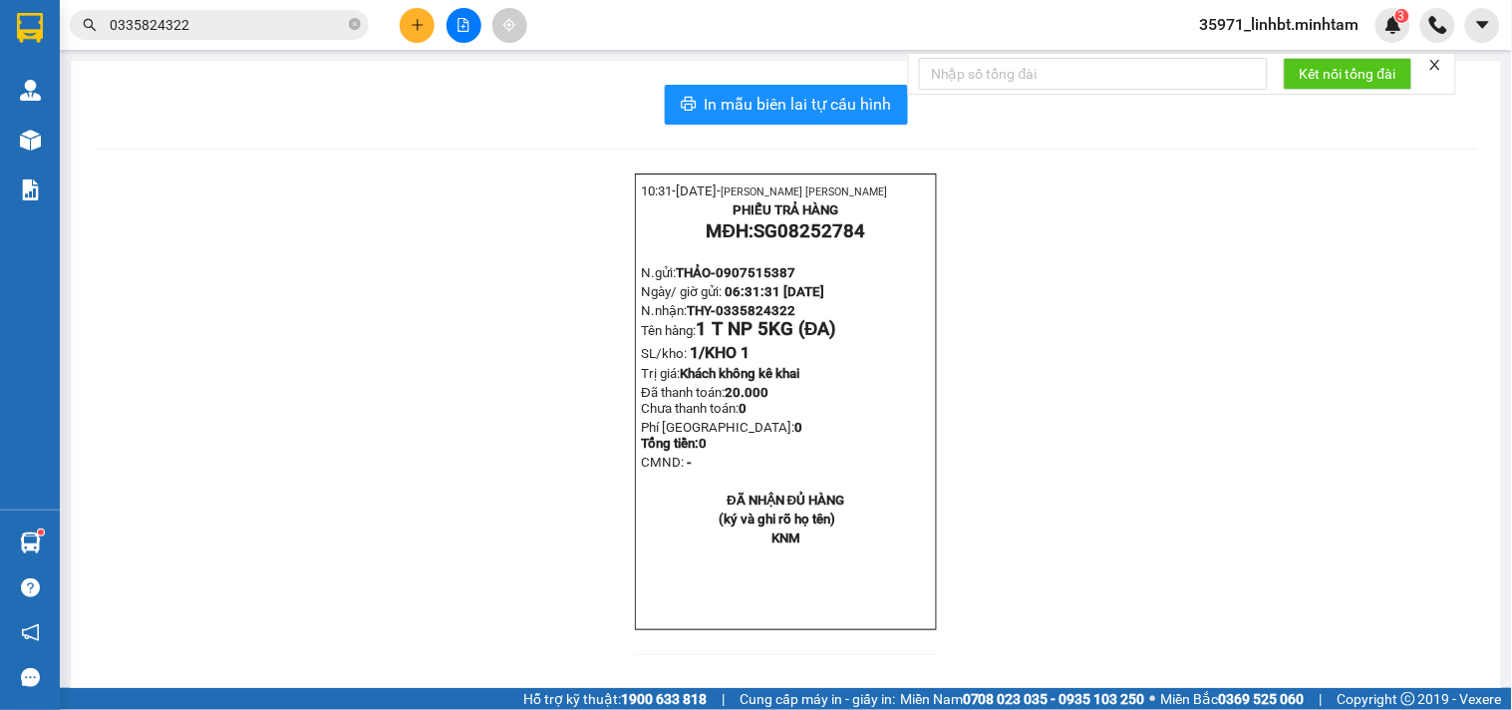
click at [128, 31] on input "0335824322" at bounding box center [227, 25] width 235 height 22
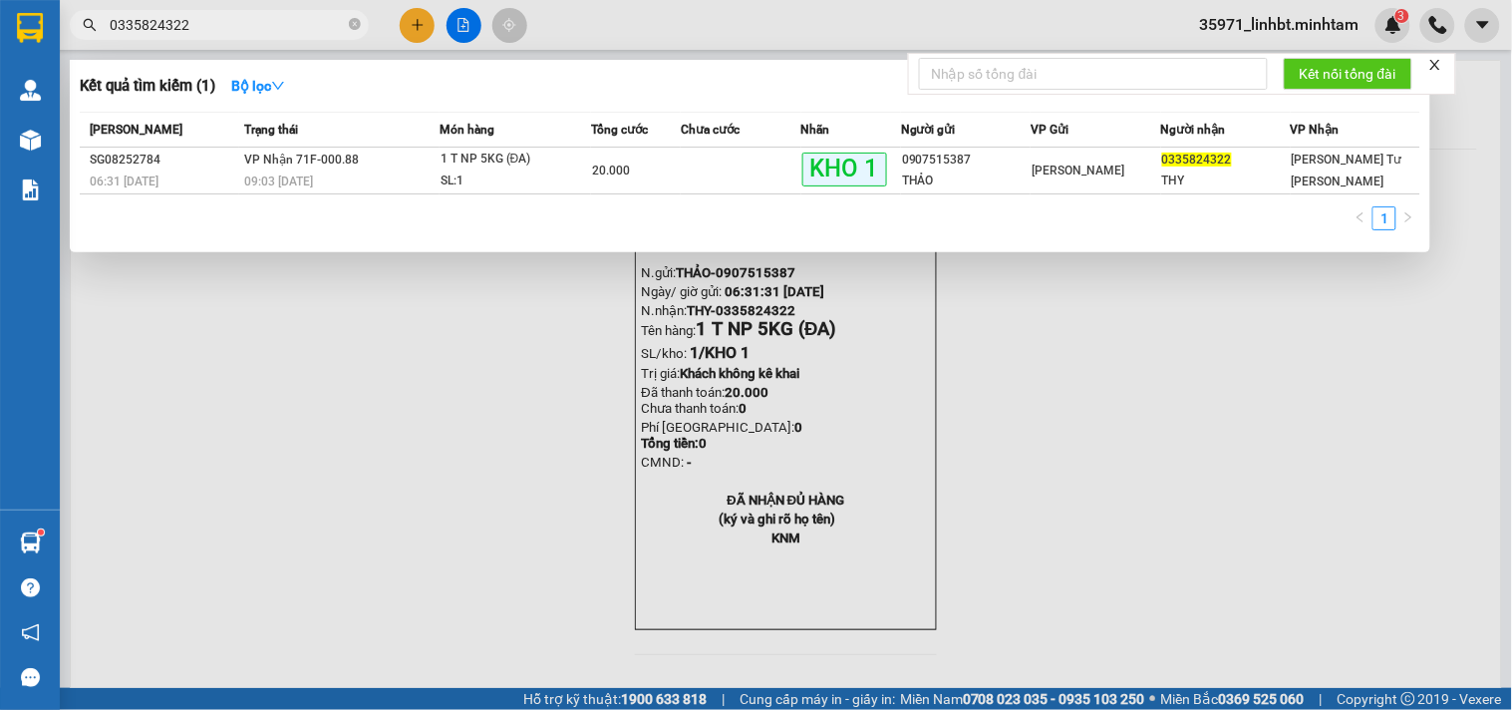
click at [128, 31] on input "0335824322" at bounding box center [227, 25] width 235 height 22
click at [356, 26] on icon "close-circle" at bounding box center [355, 24] width 12 height 12
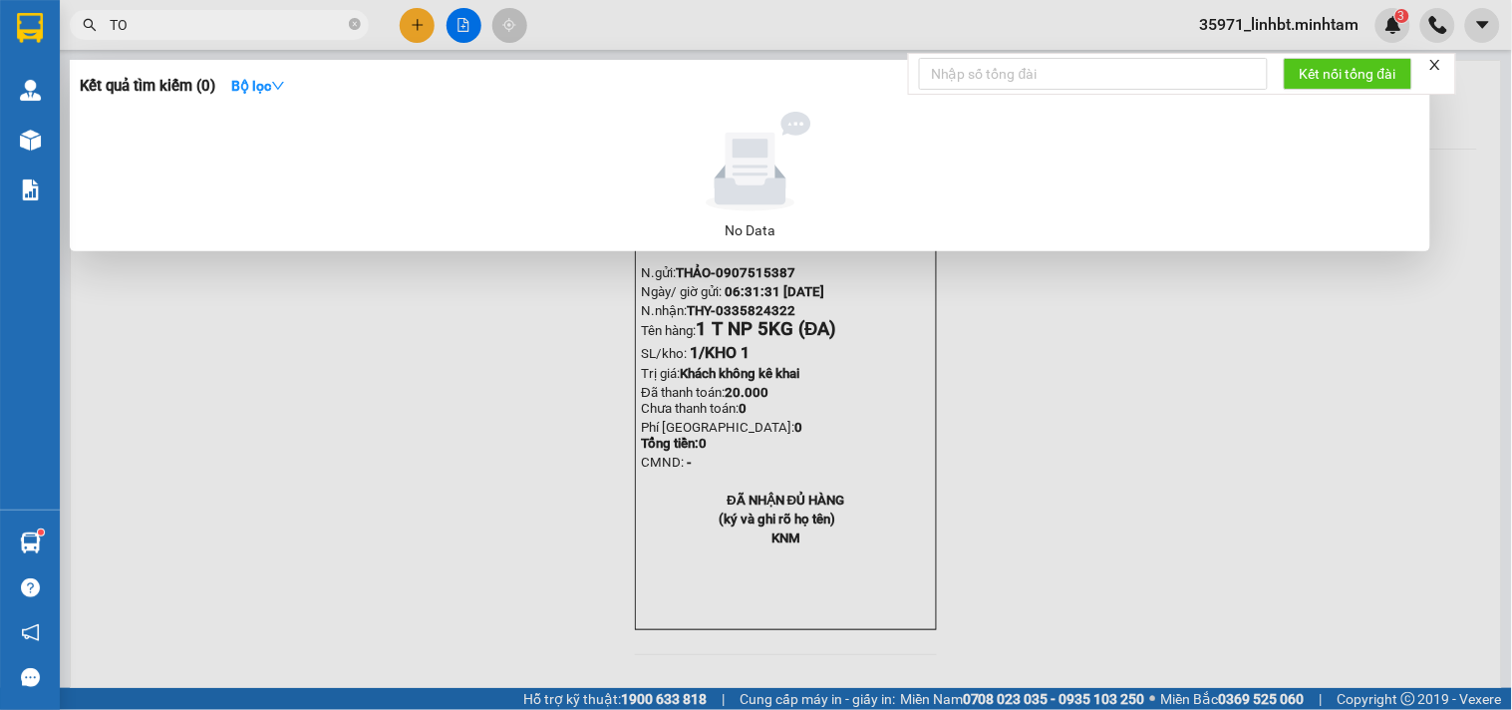
type input "T"
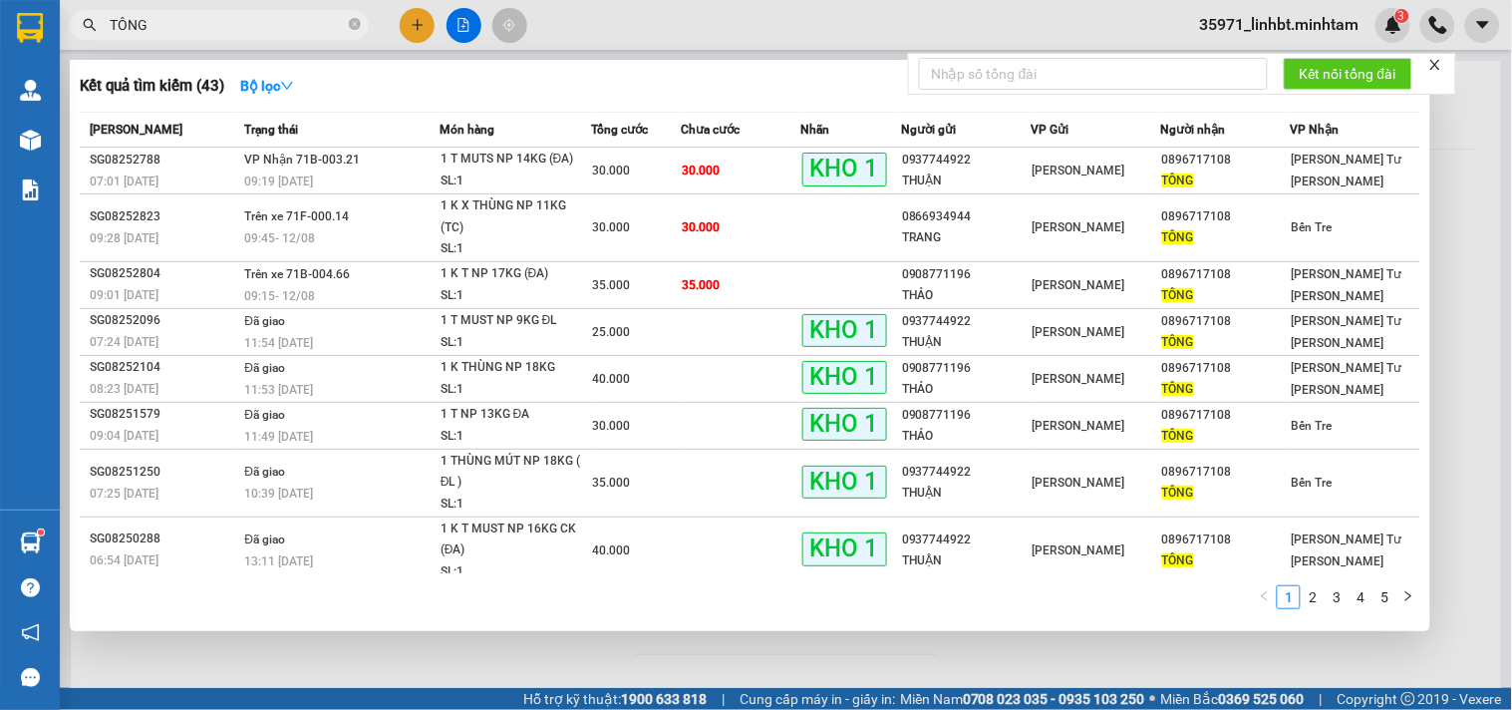
type input "TÔNG"
